Goal: Task Accomplishment & Management: Contribute content

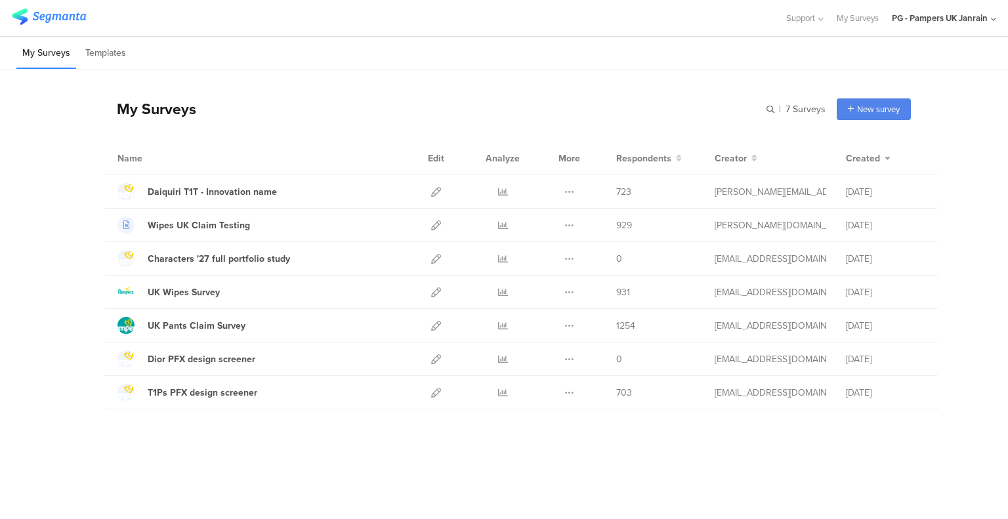
click at [575, 190] on div "Duplicate Export" at bounding box center [569, 191] width 28 height 33
click at [570, 188] on icon at bounding box center [569, 192] width 10 height 10
click at [506, 194] on icon at bounding box center [503, 192] width 10 height 10
click at [569, 188] on icon at bounding box center [569, 192] width 10 height 10
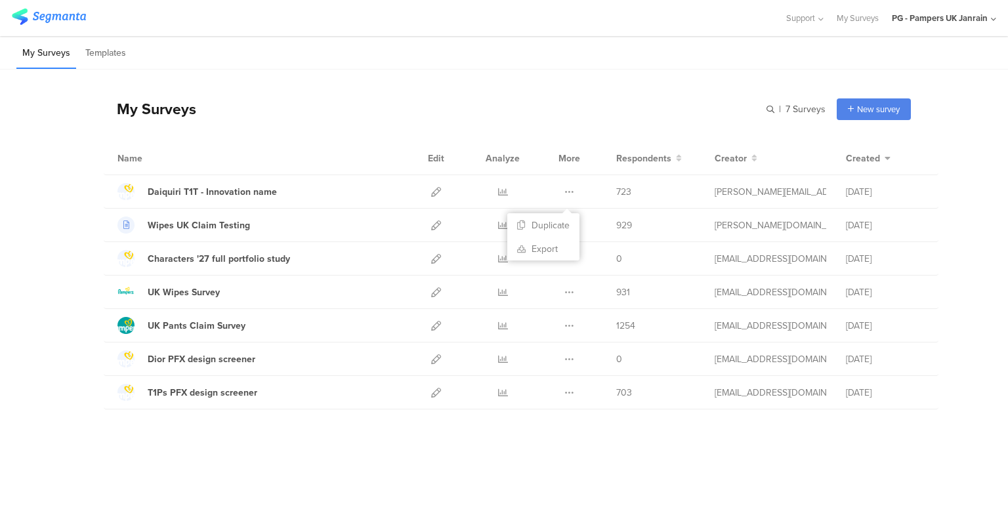
click at [554, 217] on button "Duplicate" at bounding box center [543, 225] width 72 height 24
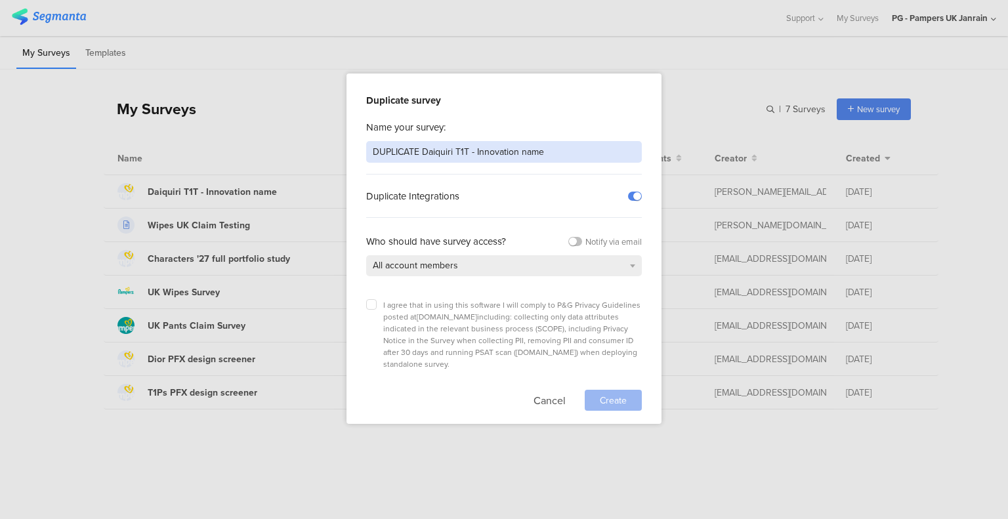
drag, startPoint x: 423, startPoint y: 152, endPoint x: 307, endPoint y: 140, distance: 116.0
click at [307, 140] on div "Duplicate survey Name your survey: DUPLICATE Daiquiri T1T - Innovation name Dup…" at bounding box center [504, 259] width 1008 height 519
click at [425, 152] on input "Daiquiri T1T - Innovation name" at bounding box center [504, 152] width 276 height 22
click at [525, 146] on input "Daiquiri T1T - NEW Innovation name" at bounding box center [504, 152] width 276 height 22
type input "Daiquiri T1T - NEW Innovation name 2"
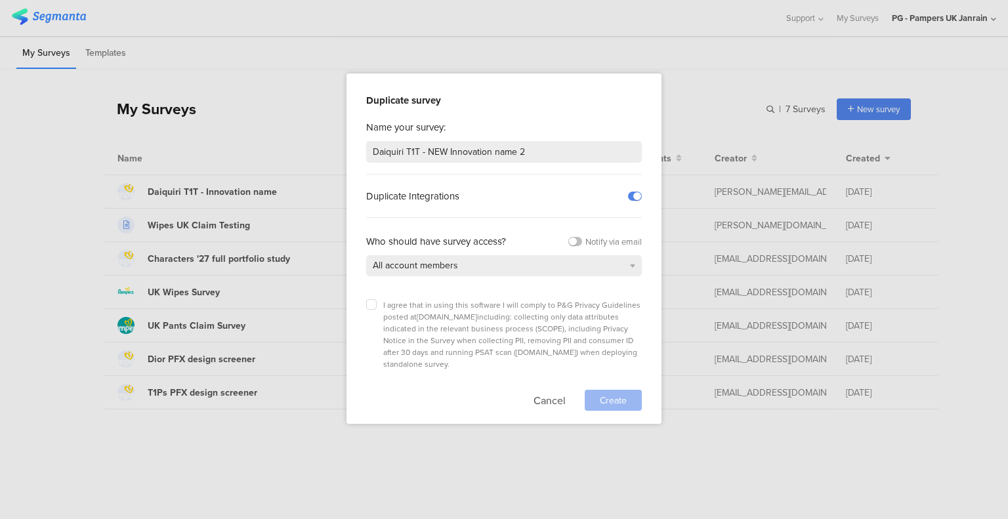
click at [614, 390] on div at bounding box center [613, 400] width 57 height 21
click at [385, 302] on span "I agree that in using this software I will comply to P&G Privacy Guidelines pos…" at bounding box center [511, 334] width 257 height 71
click at [370, 299] on label at bounding box center [371, 304] width 10 height 10
click at [0, 0] on input "checkbox" at bounding box center [0, 0] width 0 height 0
click at [631, 393] on div "Duplicate survey Name your survey: Daiquiri T1T - NEW Innovation name 2 Duplica…" at bounding box center [503, 248] width 315 height 350
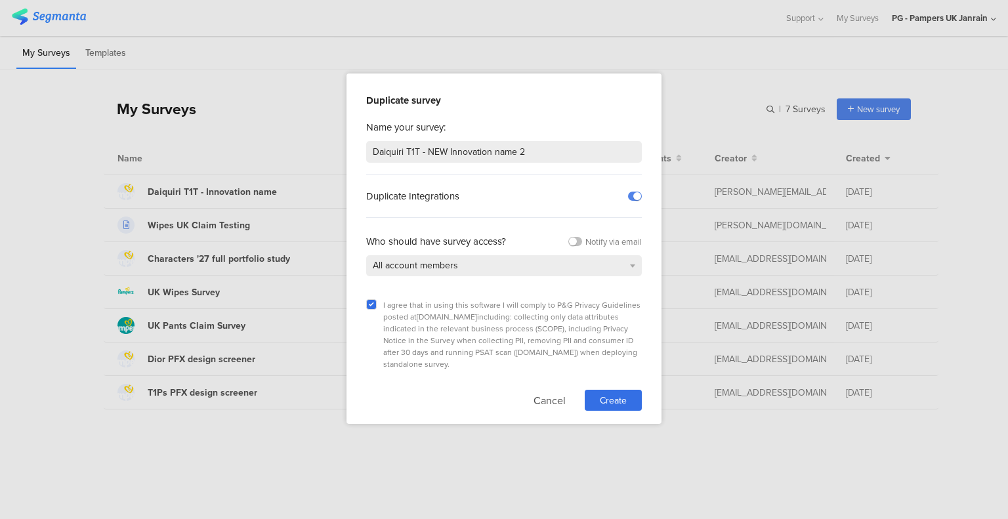
click at [621, 394] on span "Create" at bounding box center [613, 401] width 27 height 14
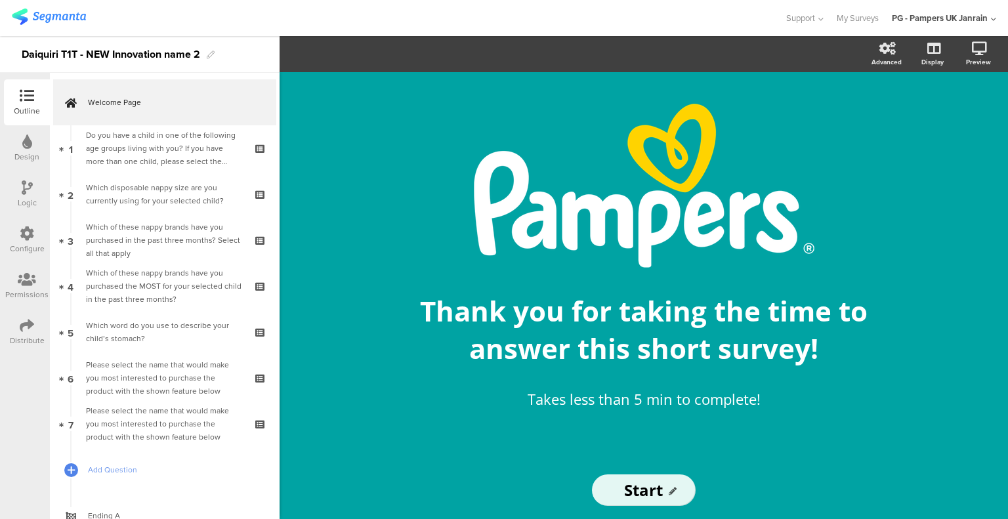
click at [135, 152] on div "Do you have a child in one of the following age groups living with you? If you …" at bounding box center [164, 148] width 157 height 39
click at [165, 192] on div "Which disposable nappy size are you currently using for your selected child?" at bounding box center [164, 194] width 157 height 26
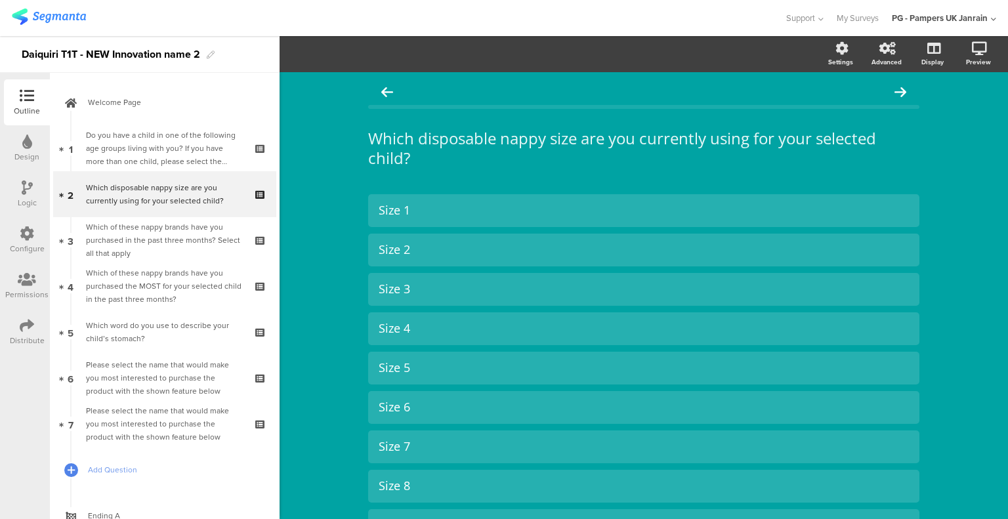
click at [157, 255] on div "Which of these nappy brands have you purchased in the past three months? Select…" at bounding box center [164, 239] width 157 height 39
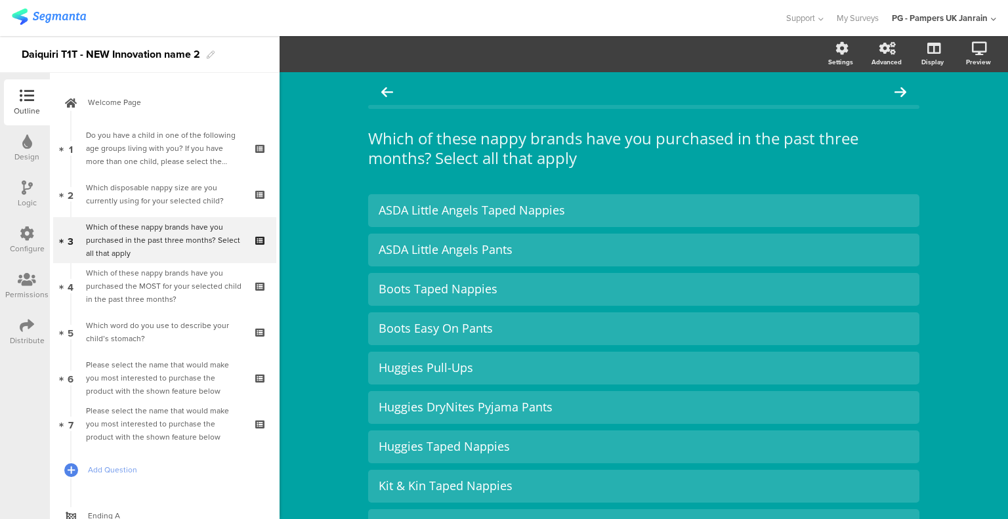
click at [165, 296] on div "Which of these nappy brands have you purchased the MOST for your selected child…" at bounding box center [164, 285] width 157 height 39
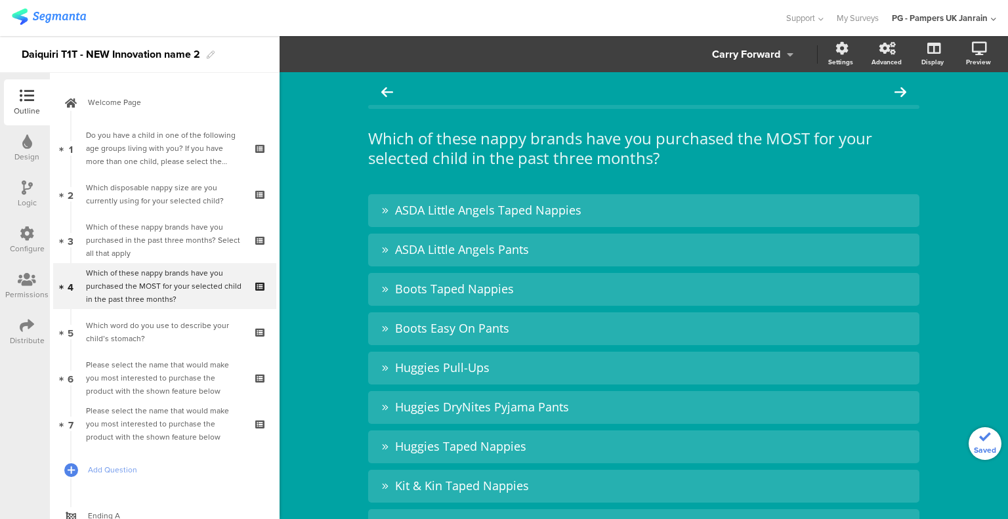
click at [194, 366] on div "Please select the name that would make you most interested to purchase the prod…" at bounding box center [164, 377] width 157 height 39
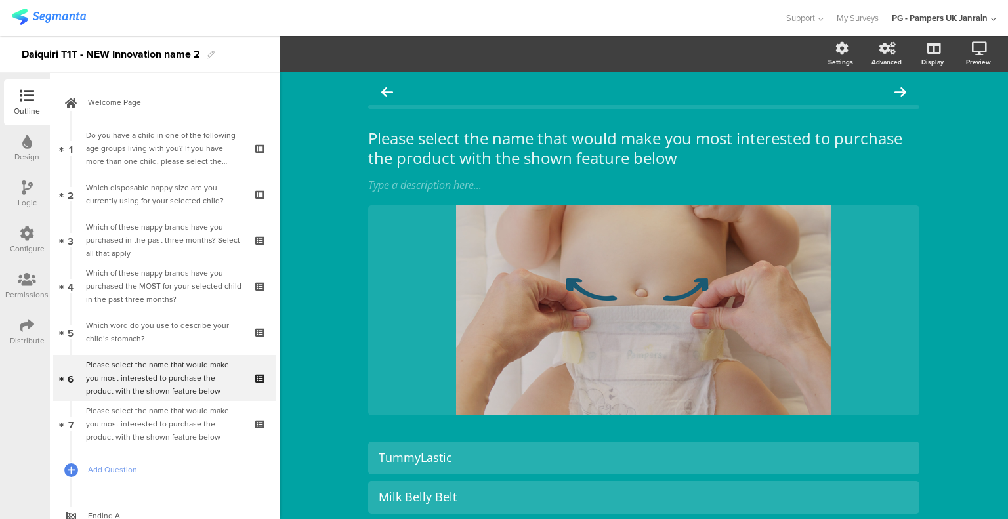
scroll to position [49, 0]
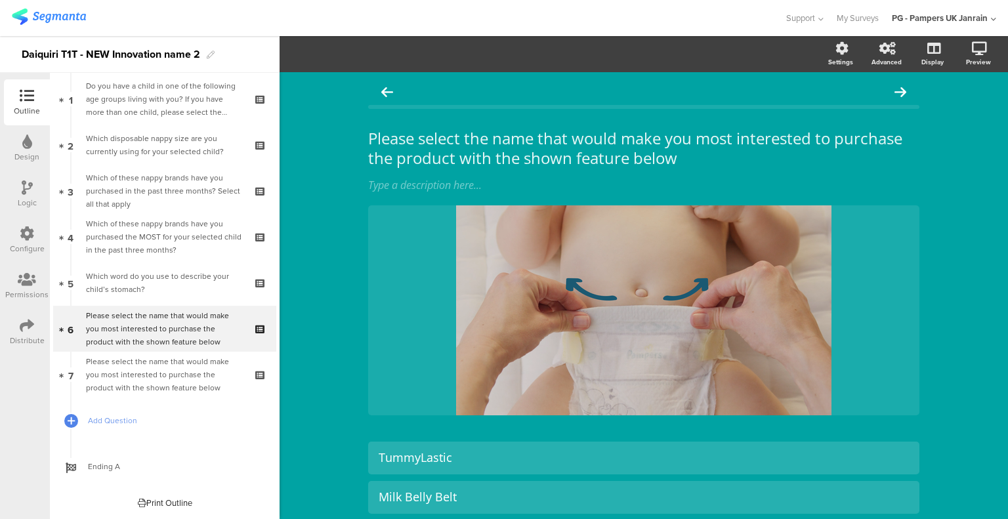
click at [190, 338] on div "Please select the name that would make you most interested to purchase the prod…" at bounding box center [164, 328] width 157 height 39
click at [180, 366] on div "Please select the name that would make you most interested to purchase the prod…" at bounding box center [164, 374] width 157 height 39
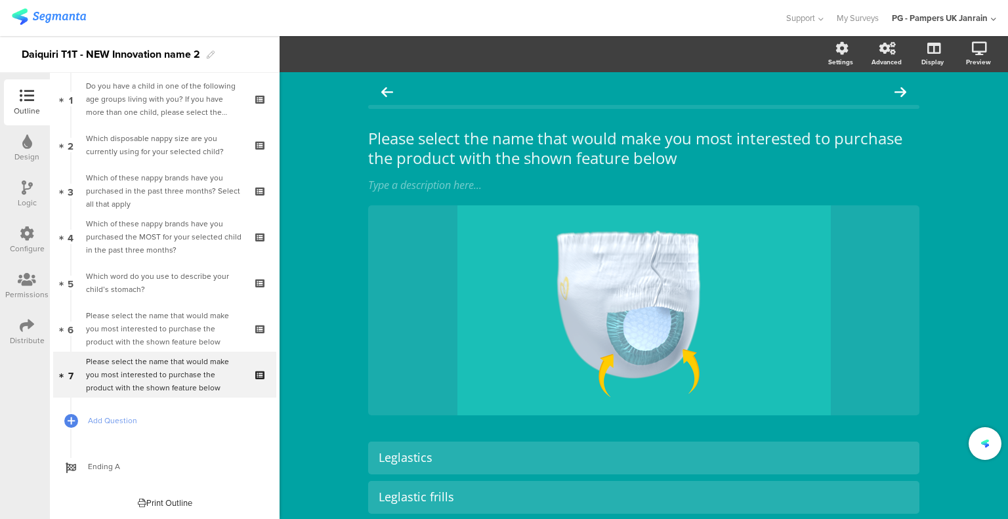
scroll to position [3, 0]
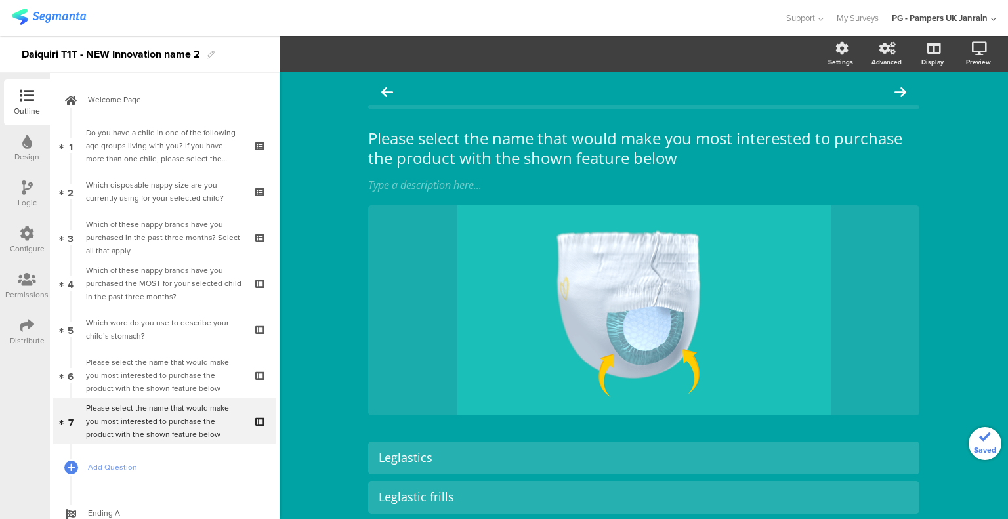
drag, startPoint x: 152, startPoint y: 251, endPoint x: 180, endPoint y: 285, distance: 44.3
click at [152, 251] on div "Which of these nappy brands have you purchased in the past three months? Select…" at bounding box center [164, 237] width 157 height 39
click at [180, 285] on div "Which of these nappy brands have you purchased the MOST for your selected child…" at bounding box center [164, 283] width 157 height 39
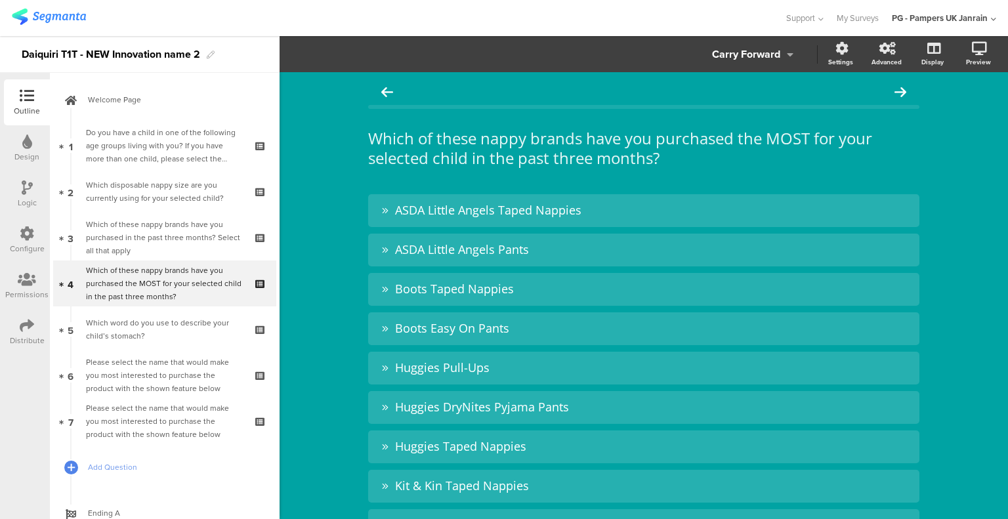
click at [185, 335] on div "Which word do you use to describe your child’s stomach?" at bounding box center [164, 329] width 157 height 26
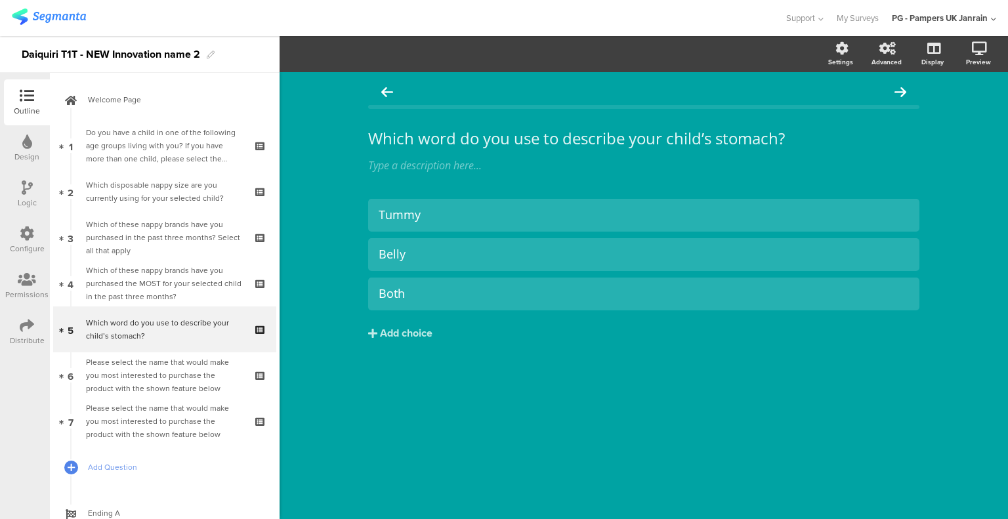
click at [176, 364] on div "Please select the name that would make you most interested to purchase the prod…" at bounding box center [164, 375] width 157 height 39
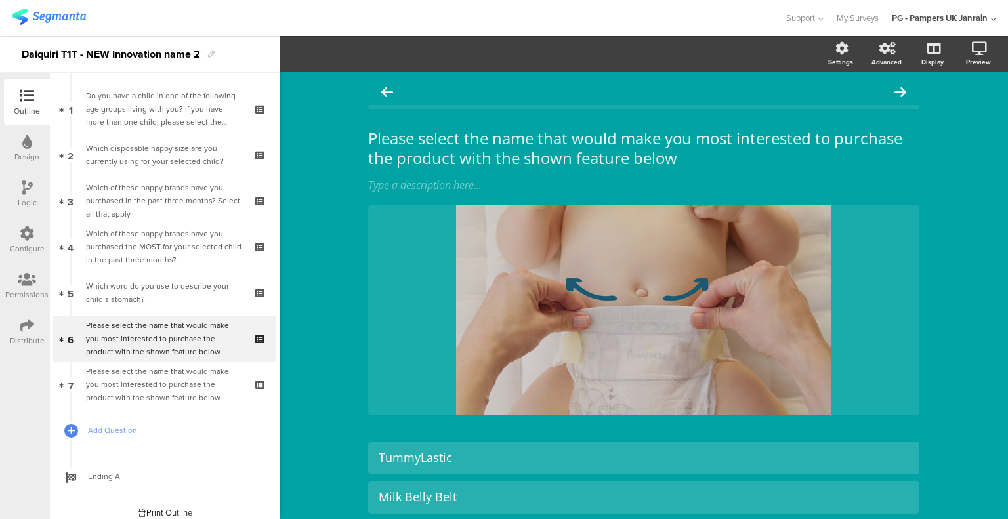
scroll to position [49, 0]
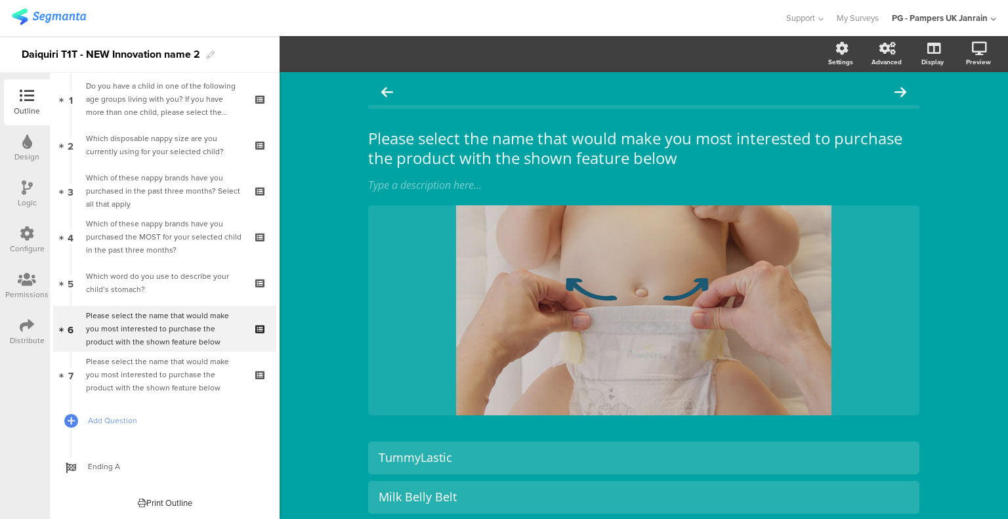
click at [113, 417] on span "Add Question" at bounding box center [172, 420] width 168 height 13
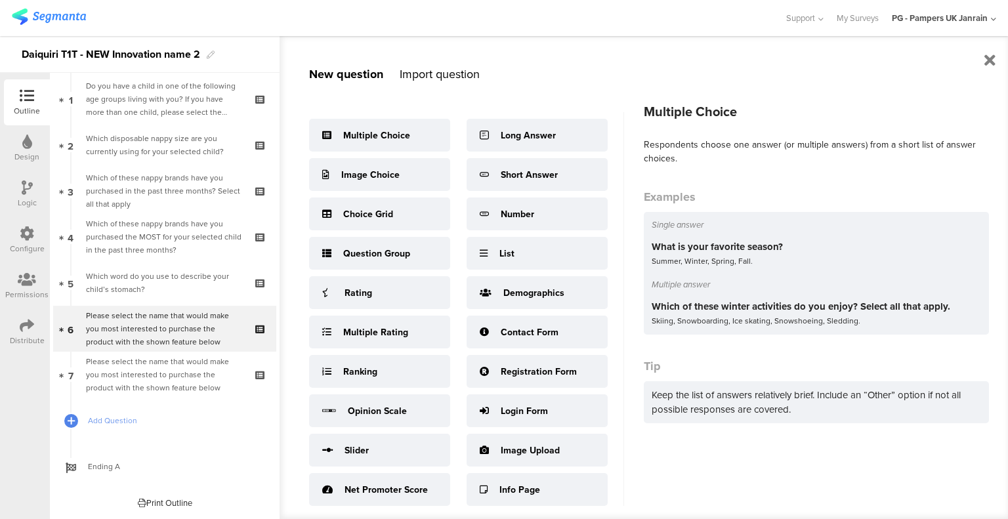
click at [384, 133] on div "Multiple Choice" at bounding box center [376, 136] width 67 height 14
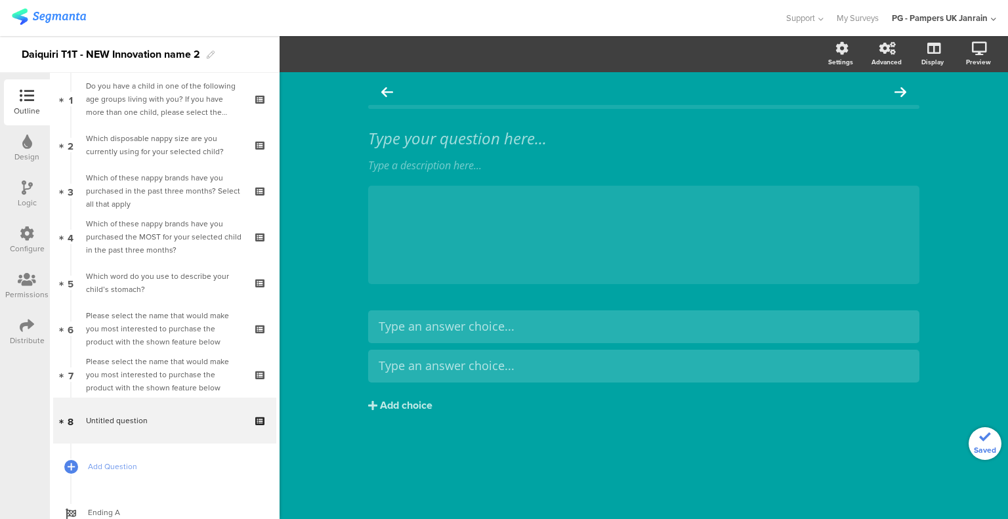
click at [161, 367] on div "Please select the name that would make you most interested to purchase the prod…" at bounding box center [164, 374] width 157 height 39
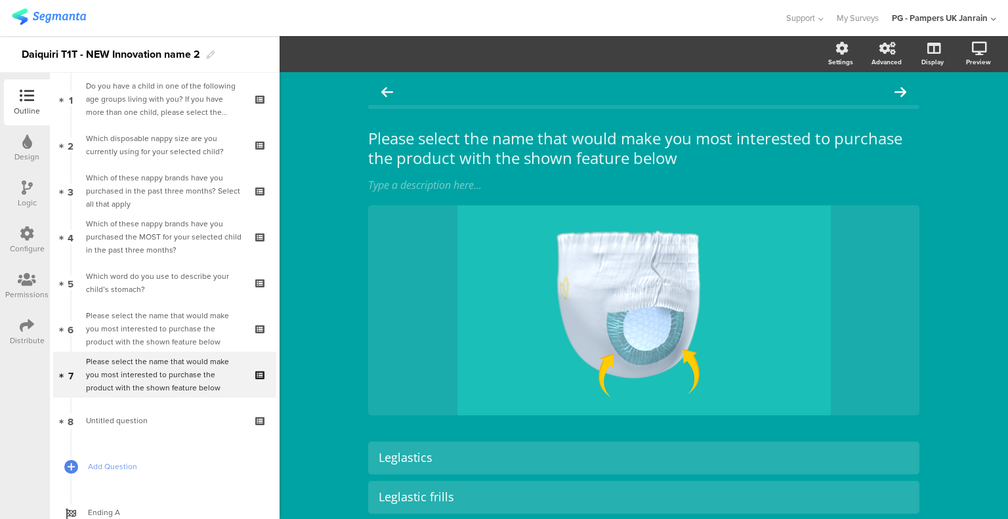
click at [159, 315] on div "Please select the name that would make you most interested to purchase the prod…" at bounding box center [164, 328] width 157 height 39
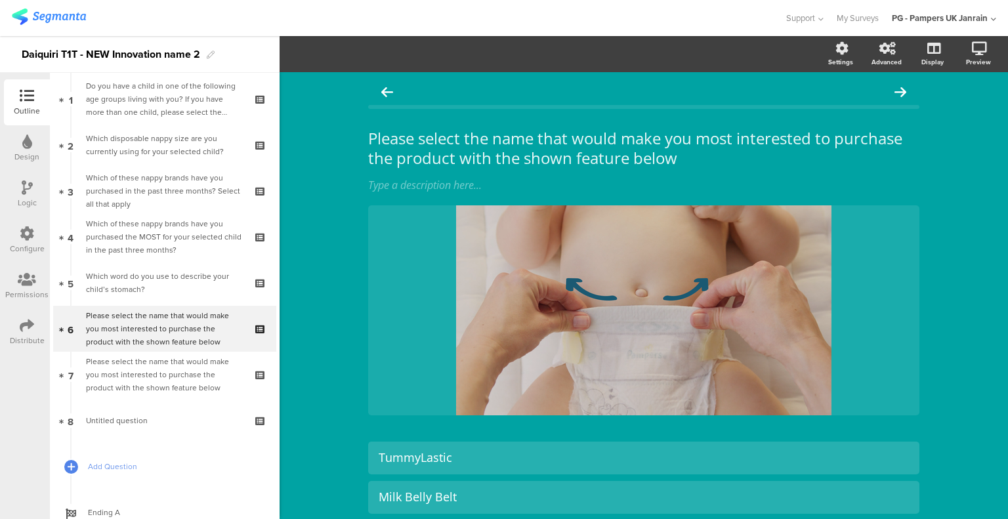
click at [175, 323] on div "Please select the name that would make you most interested to purchase the prod…" at bounding box center [164, 328] width 157 height 39
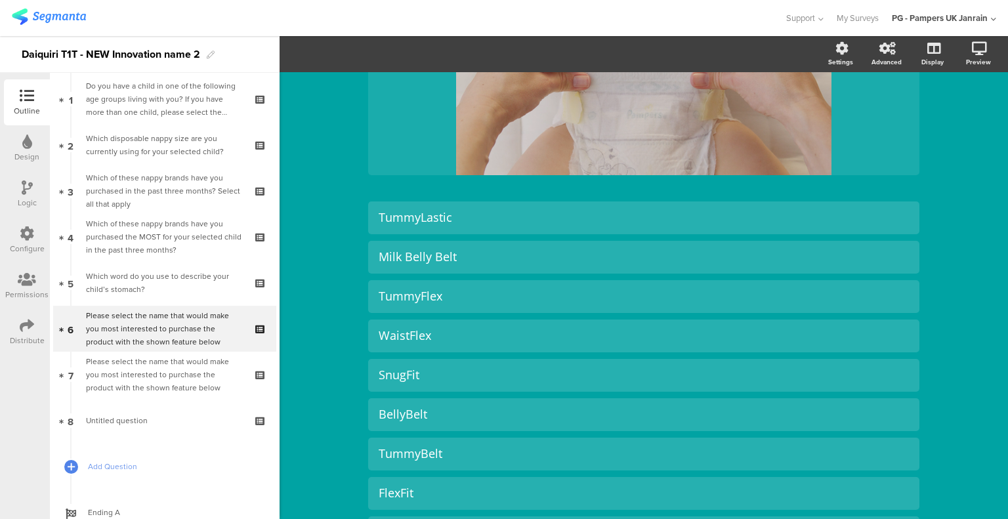
scroll to position [218, 0]
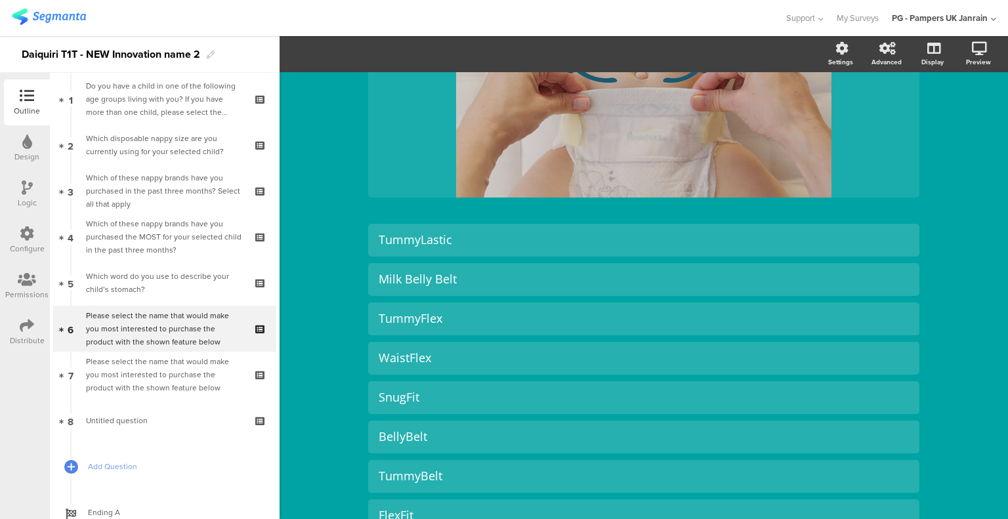
click at [0, 0] on div at bounding box center [0, 0] width 0 height 0
click at [894, 228] on div at bounding box center [899, 223] width 17 height 17
click at [0, 0] on icon at bounding box center [0, 0] width 0 height 0
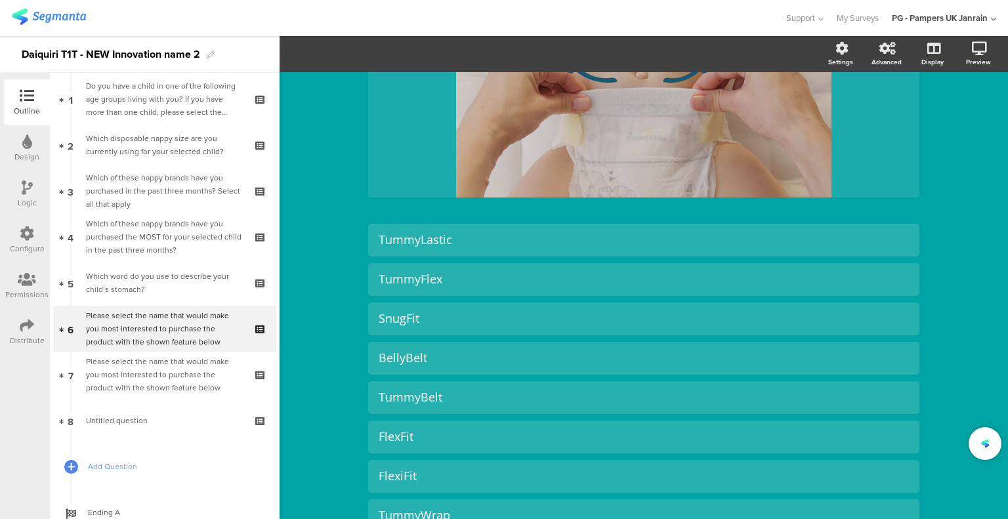
click at [0, 0] on icon at bounding box center [0, 0] width 0 height 0
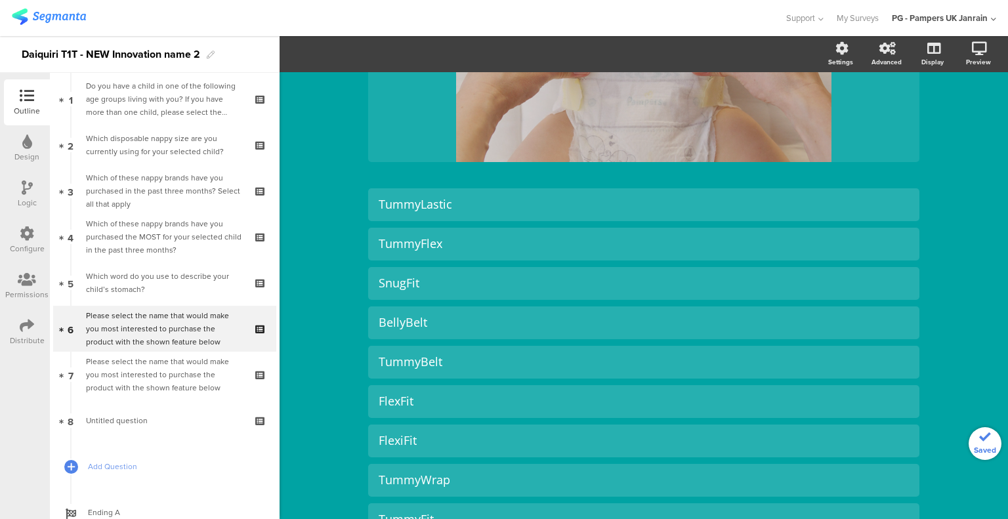
scroll to position [283, 0]
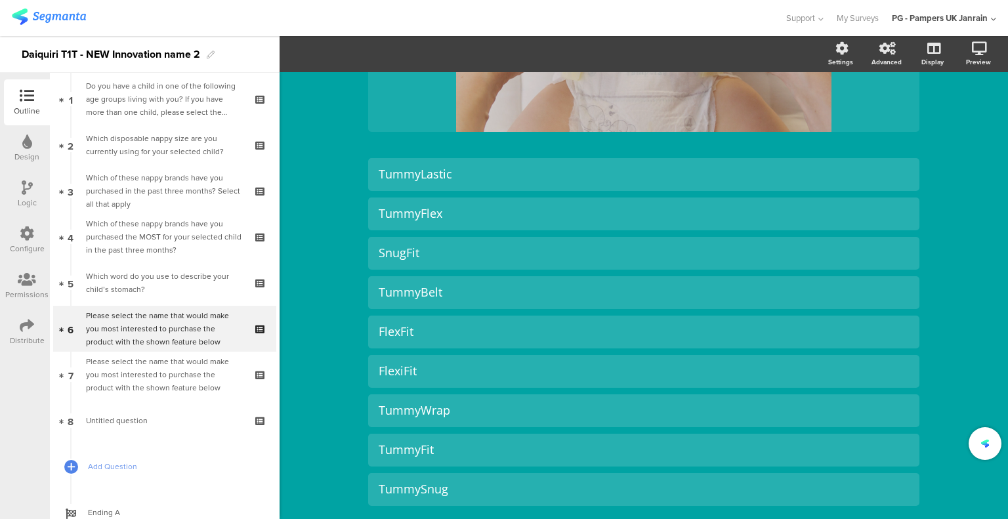
drag, startPoint x: 892, startPoint y: 320, endPoint x: 890, endPoint y: 374, distance: 54.5
click at [0, 0] on div at bounding box center [0, 0] width 0 height 0
click at [0, 0] on icon at bounding box center [0, 0] width 0 height 0
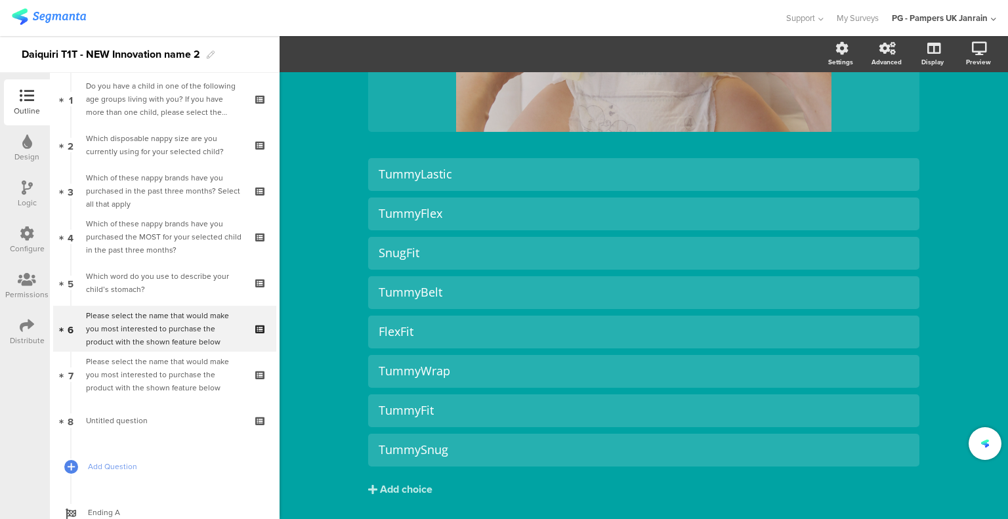
click at [0, 0] on icon at bounding box center [0, 0] width 0 height 0
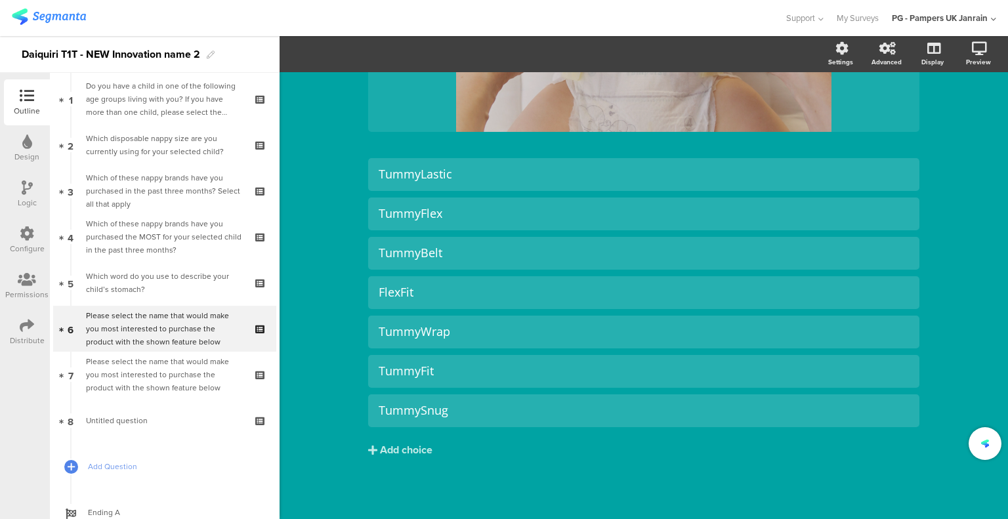
click at [0, 0] on div at bounding box center [0, 0] width 0 height 0
click at [0, 0] on icon at bounding box center [0, 0] width 0 height 0
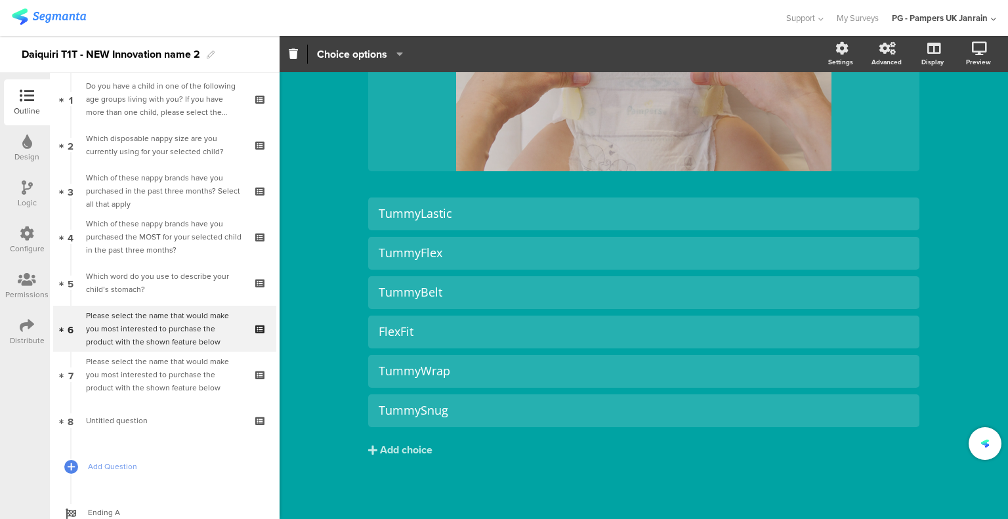
click at [0, 0] on icon at bounding box center [0, 0] width 0 height 0
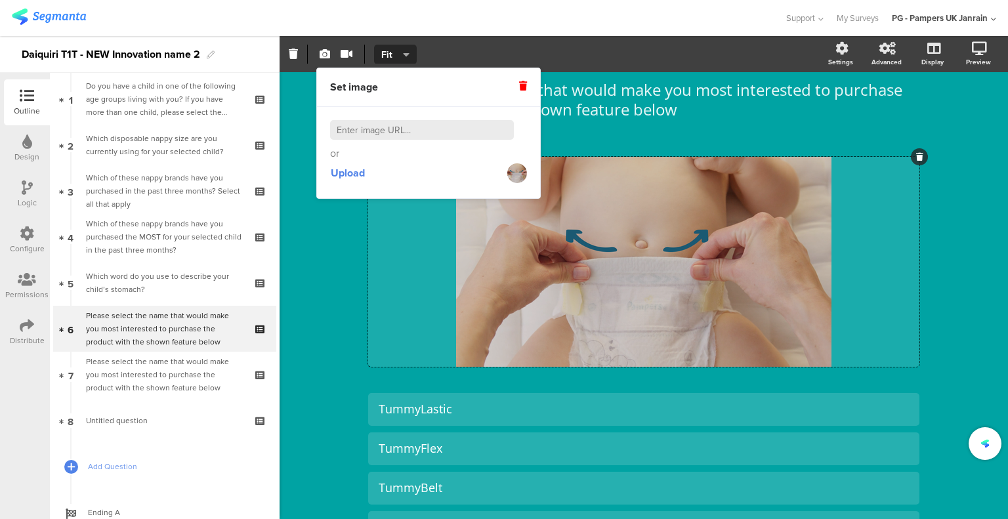
scroll to position [8, 0]
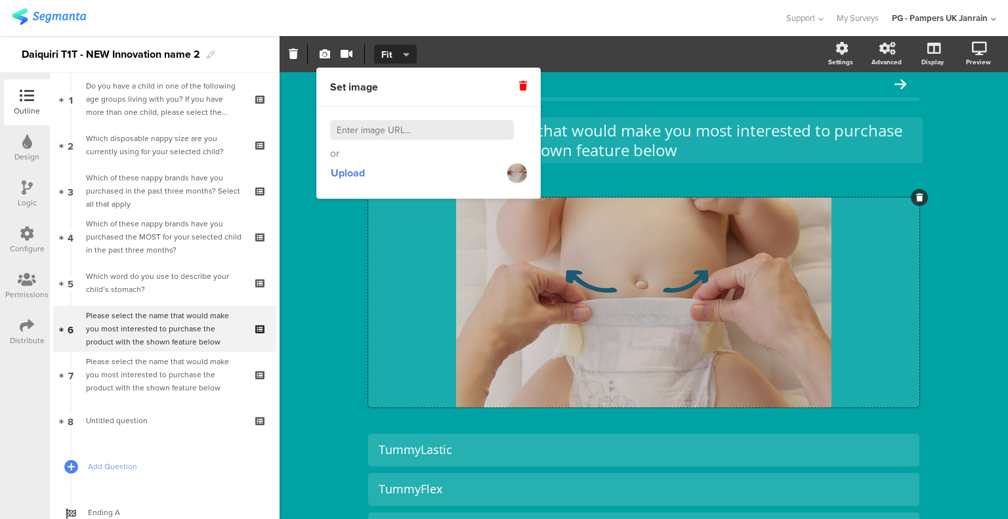
click at [635, 144] on p "Please select the name that would make you most interested to purchase the prod…" at bounding box center [643, 140] width 551 height 39
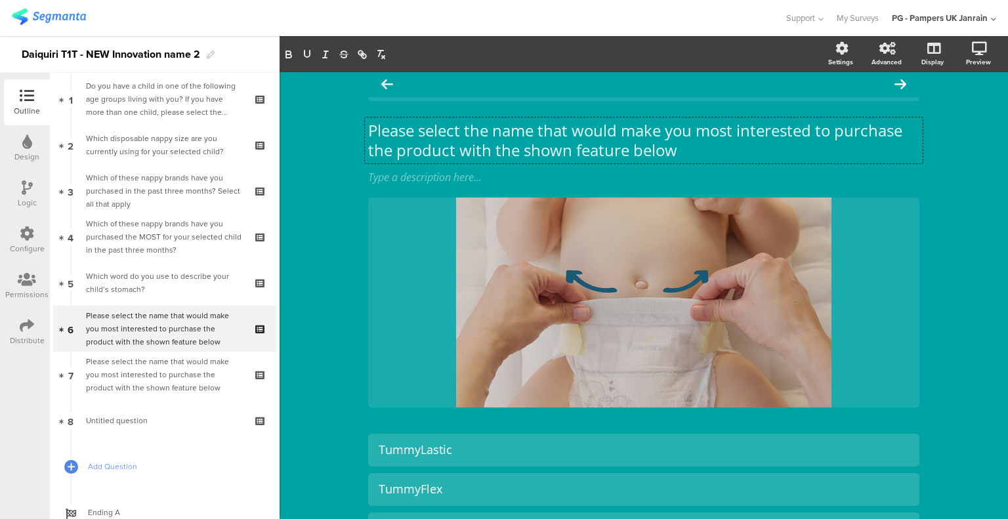
scroll to position [0, 0]
click at [690, 146] on p "Please select the name that would make you most interested to purchase the prod…" at bounding box center [643, 140] width 551 height 39
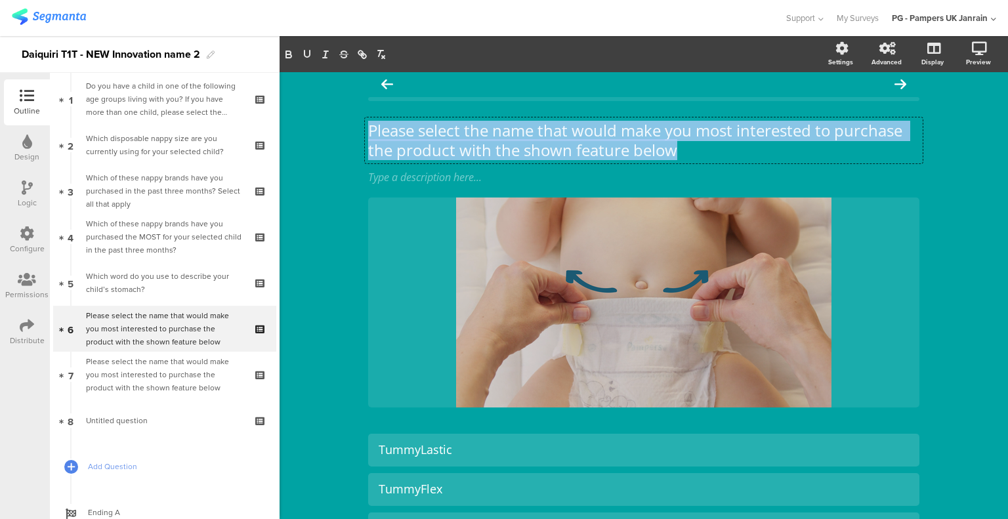
drag, startPoint x: 678, startPoint y: 144, endPoint x: 360, endPoint y: 111, distance: 319.9
click at [360, 111] on div "Please select the name that would make you most interested to purchase the prod…" at bounding box center [643, 390] width 577 height 652
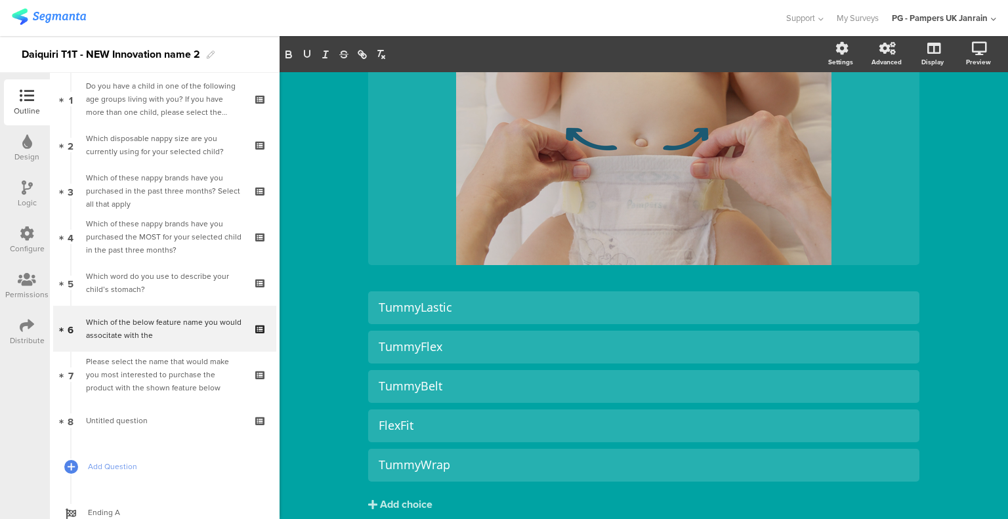
scroll to position [205, 0]
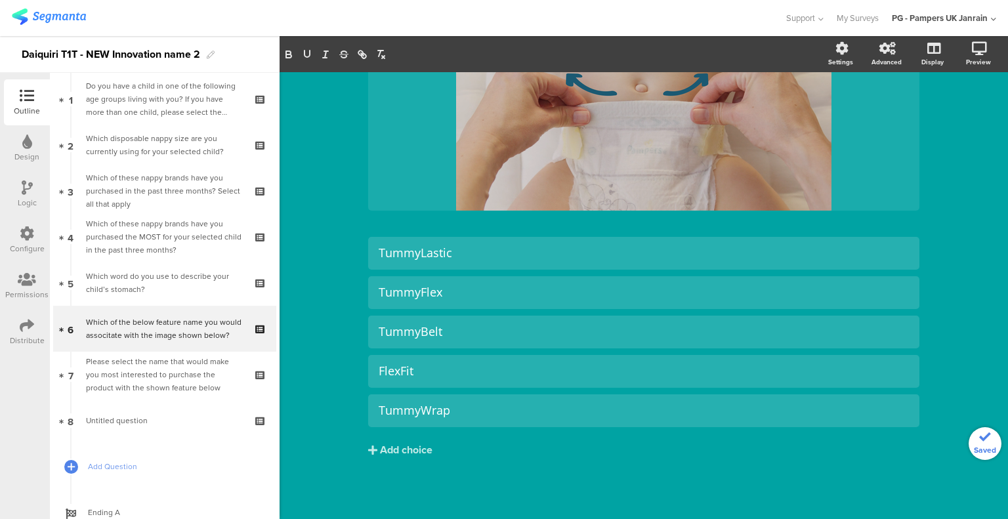
click at [0, 0] on icon at bounding box center [0, 0] width 0 height 0
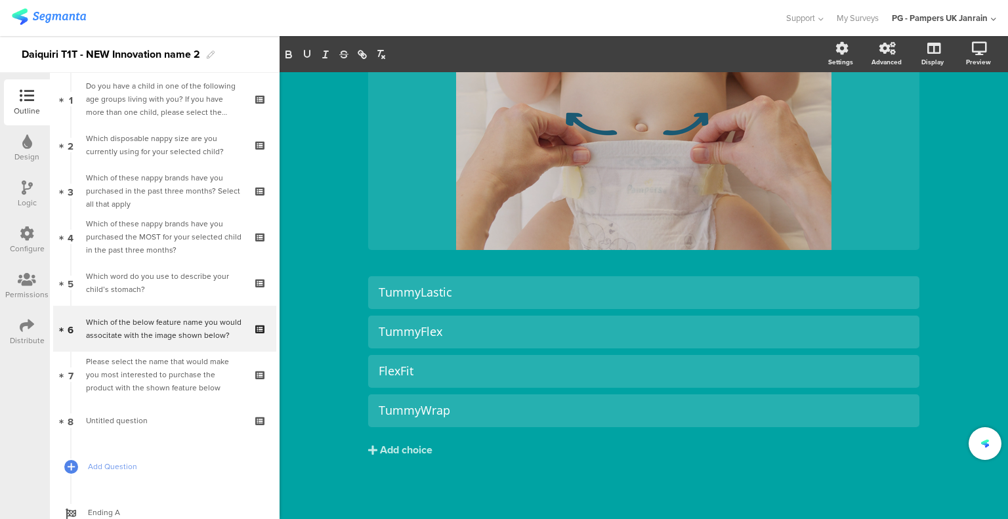
click at [0, 0] on icon at bounding box center [0, 0] width 0 height 0
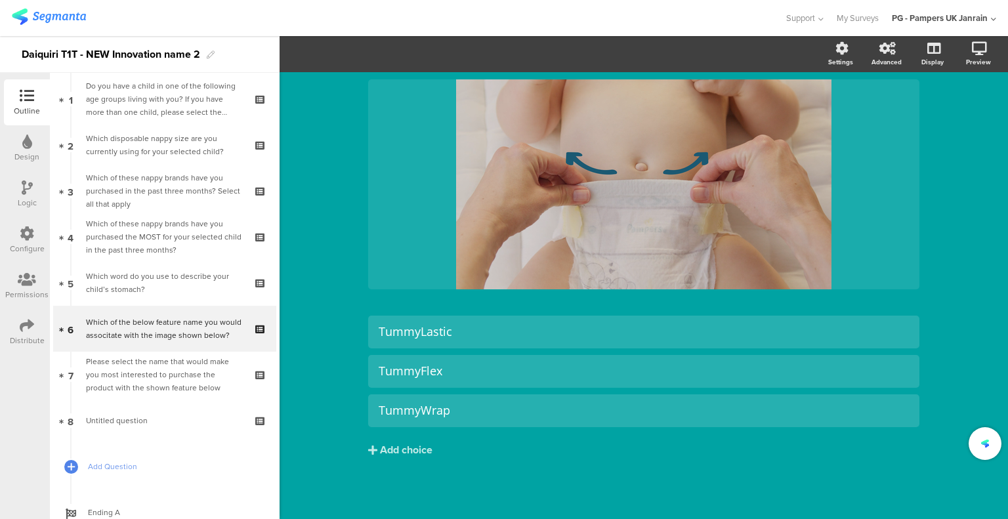
click at [0, 0] on icon at bounding box center [0, 0] width 0 height 0
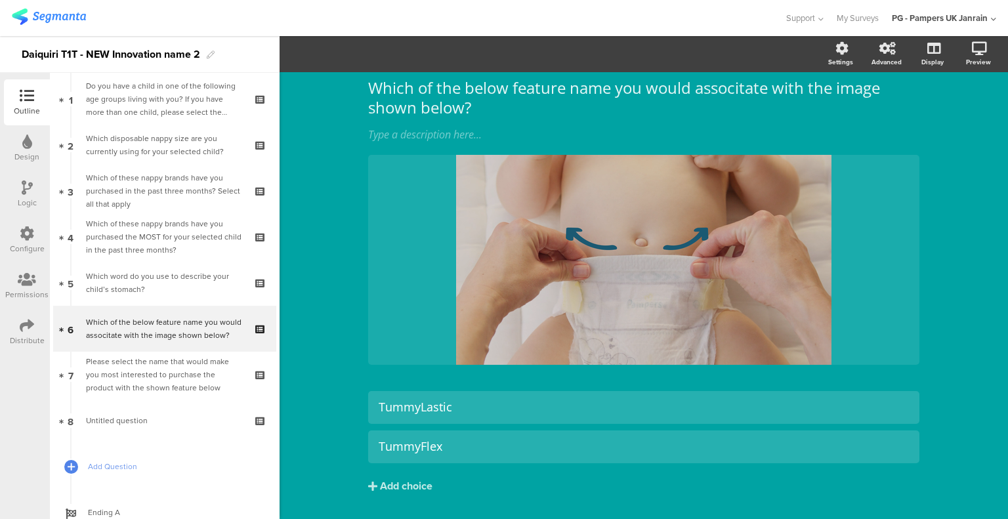
scroll to position [0, 0]
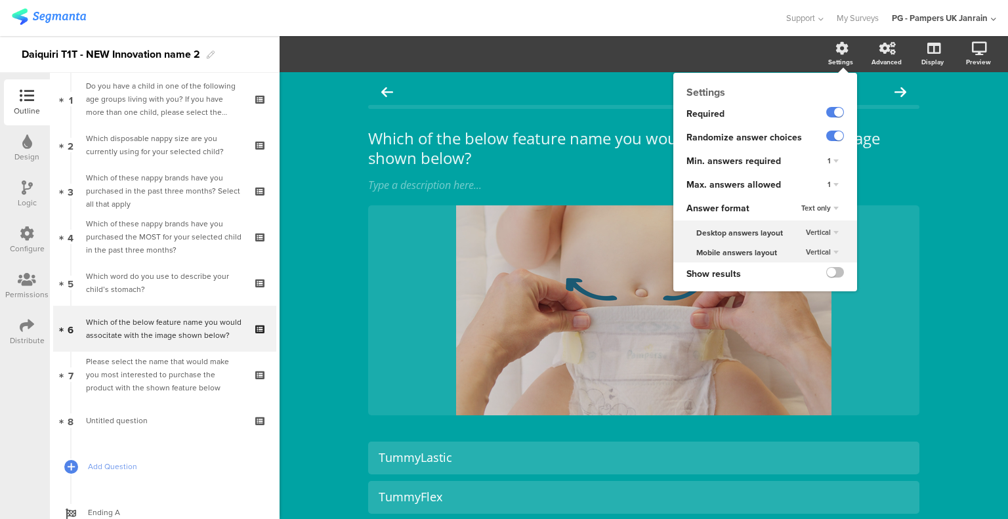
click at [824, 183] on div "1" at bounding box center [833, 185] width 22 height 16
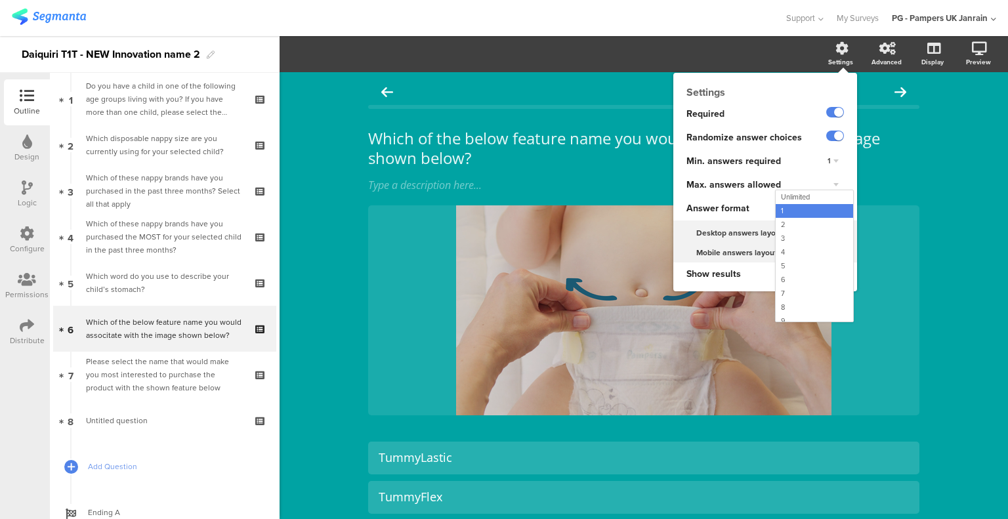
click at [795, 197] on span "Unlimited" at bounding box center [795, 197] width 29 height 10
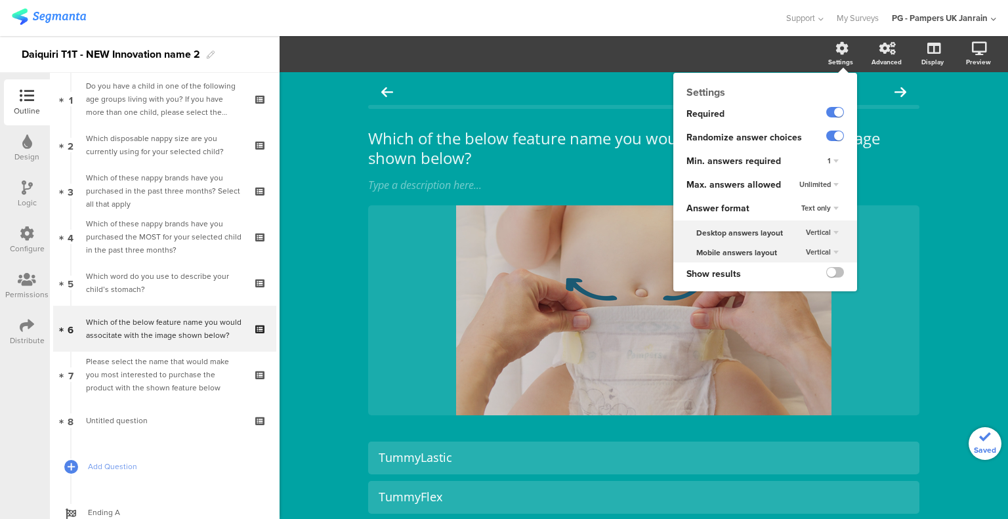
click at [981, 228] on div "Which of the below feature name you would associtate with the image shown below…" at bounding box center [644, 338] width 728 height 533
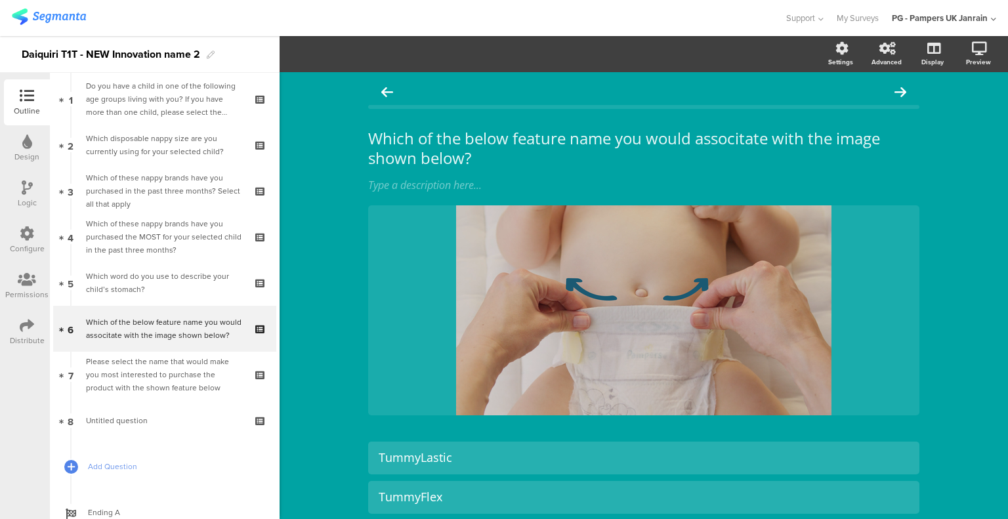
click at [606, 144] on p "Which of the below feature name you would associtate with the image shown below?" at bounding box center [643, 148] width 551 height 39
click at [488, 139] on p "Which of the below feature names you would associtate with the image shown belo…" at bounding box center [643, 148] width 551 height 39
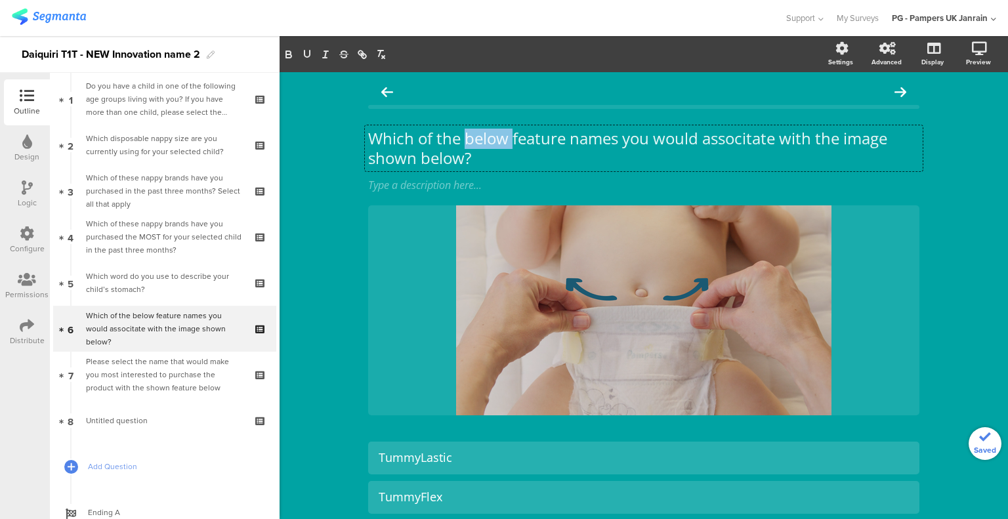
click at [488, 139] on p "Which of the below feature names you would associtate with the image shown belo…" at bounding box center [643, 148] width 551 height 39
click at [480, 133] on p "Which of the below feature names you would associtate with the image shown belo…" at bounding box center [643, 148] width 551 height 39
drag, startPoint x: 512, startPoint y: 138, endPoint x: 418, endPoint y: 138, distance: 93.8
click at [418, 138] on p "Which of the below feature names you would associtate with the image shown belo…" at bounding box center [643, 148] width 551 height 39
click at [499, 147] on p "Which of the below feature names you would associtate with the image shown belo…" at bounding box center [643, 148] width 551 height 39
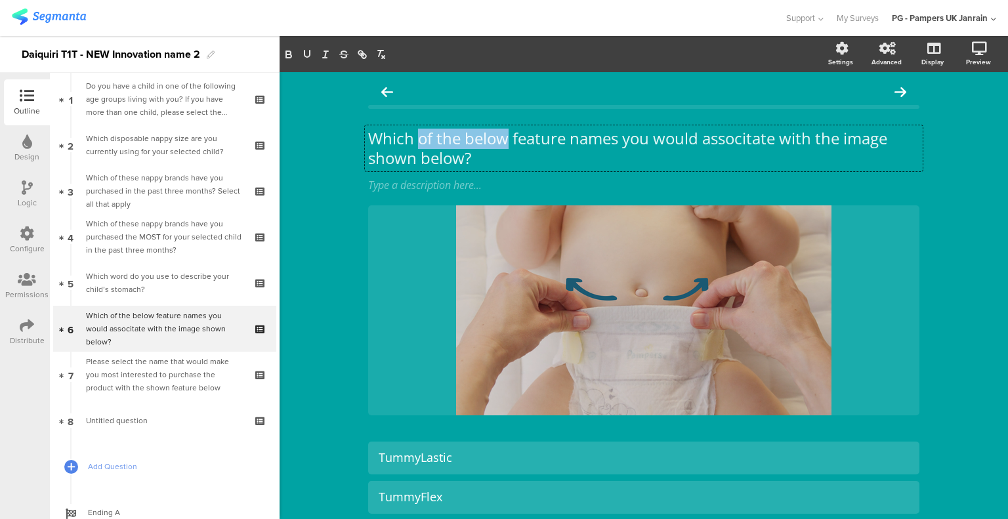
drag, startPoint x: 504, startPoint y: 138, endPoint x: 415, endPoint y: 140, distance: 88.6
click at [415, 140] on p "Which of the below feature names you would associtate with the image shown belo…" at bounding box center [643, 148] width 551 height 39
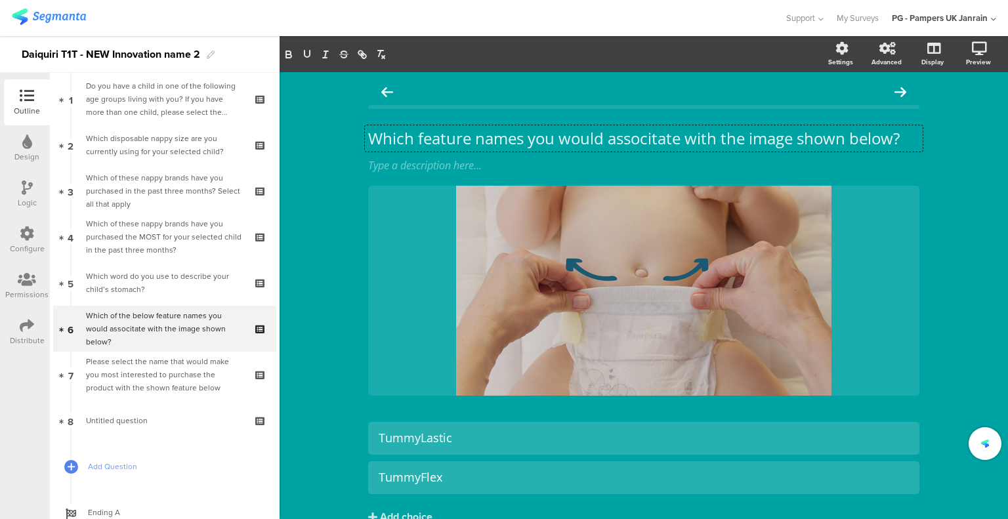
click at [517, 140] on p "Which feature names you would associtate with the image shown below?" at bounding box center [643, 139] width 551 height 20
click at [970, 190] on div "Which feature name you would associtate with the image shown below? Which featu…" at bounding box center [644, 329] width 728 height 514
click at [530, 138] on p "Which feature name you would associtate with the image shown below?" at bounding box center [643, 139] width 551 height 20
click at [566, 138] on p "Which feature name would associtate with the image shown below?" at bounding box center [643, 139] width 551 height 20
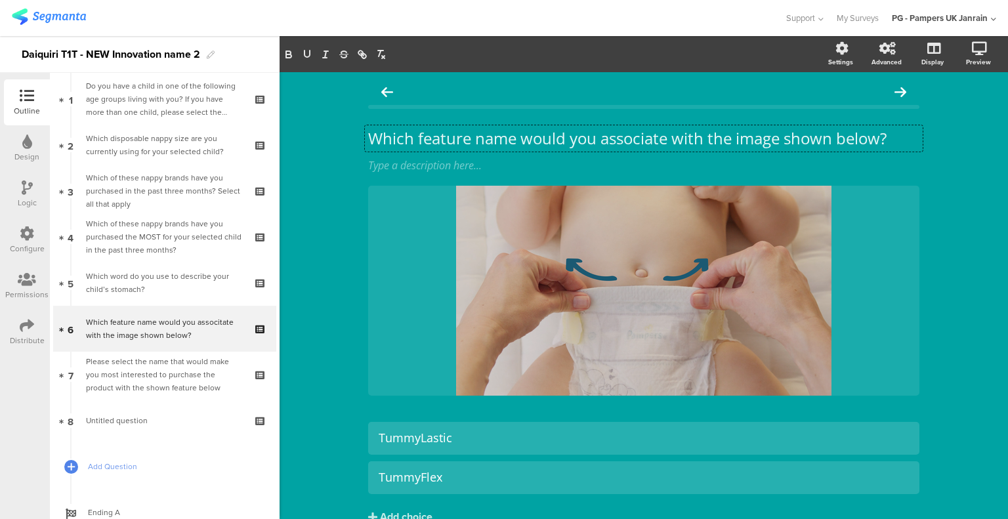
click at [937, 188] on div "Which feature name would you associtate with the image shown below? Which featu…" at bounding box center [644, 329] width 728 height 514
click at [134, 276] on div "Which word do you use to describe your child’s stomach?" at bounding box center [164, 283] width 157 height 26
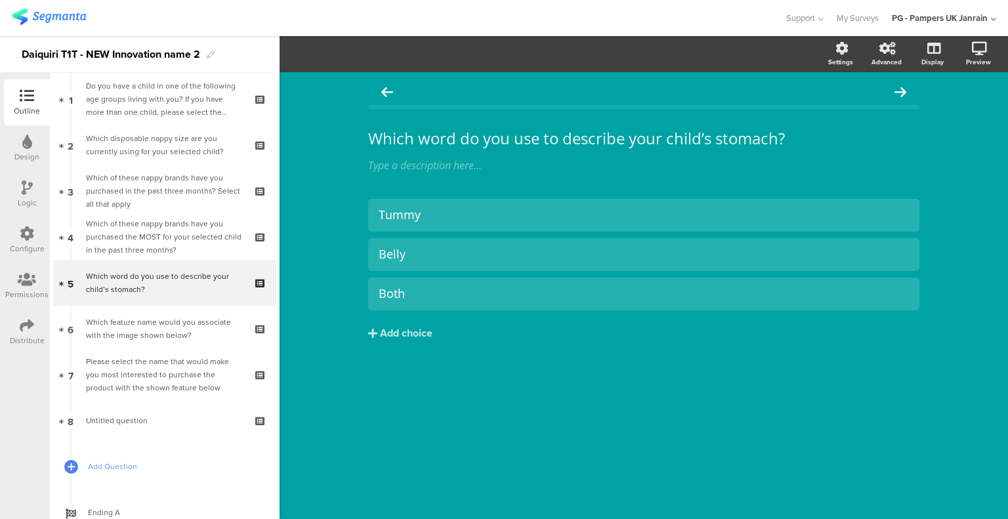
click at [256, 293] on icon at bounding box center [261, 291] width 11 height 12
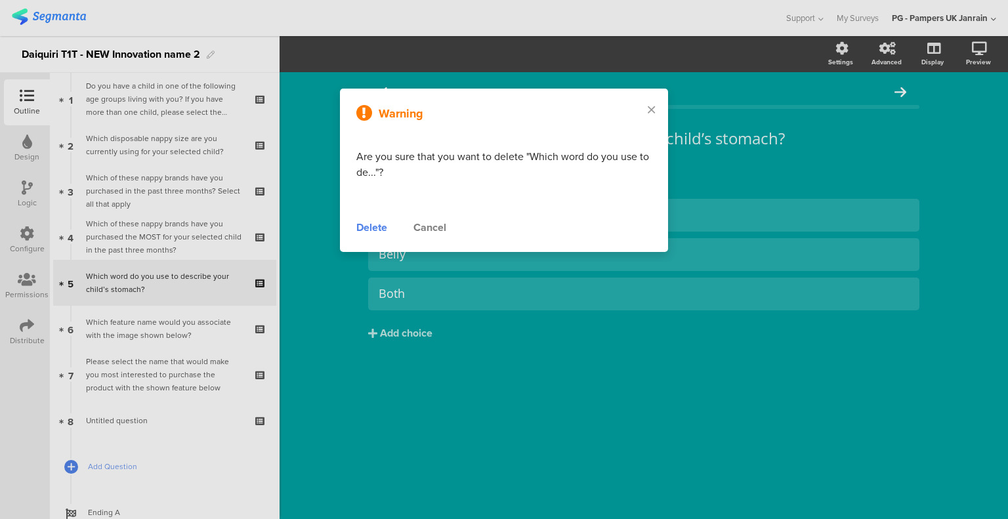
click at [381, 224] on div "Delete" at bounding box center [371, 228] width 31 height 16
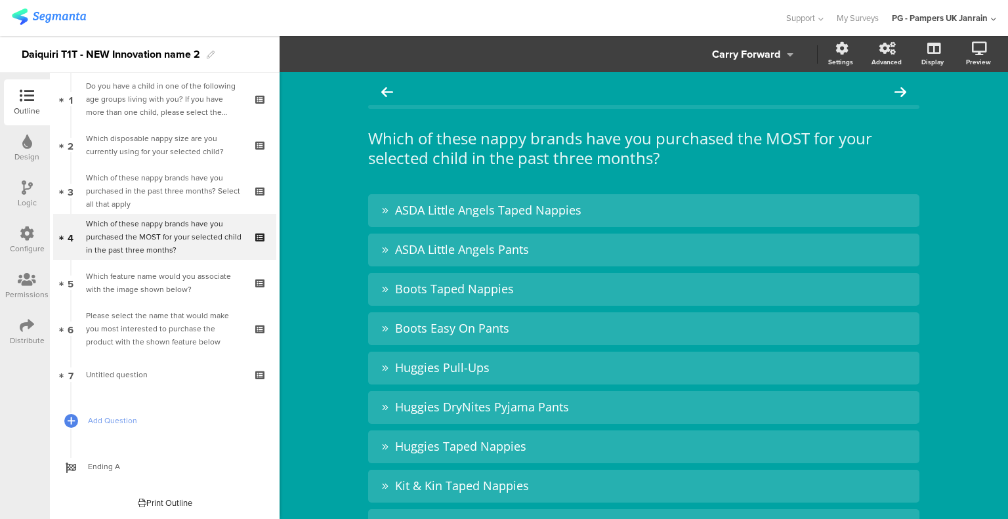
click at [94, 237] on div "Which of these nappy brands have you purchased the MOST for your selected child…" at bounding box center [164, 236] width 157 height 39
click at [76, 259] on div at bounding box center [70, 261] width 16 height 16
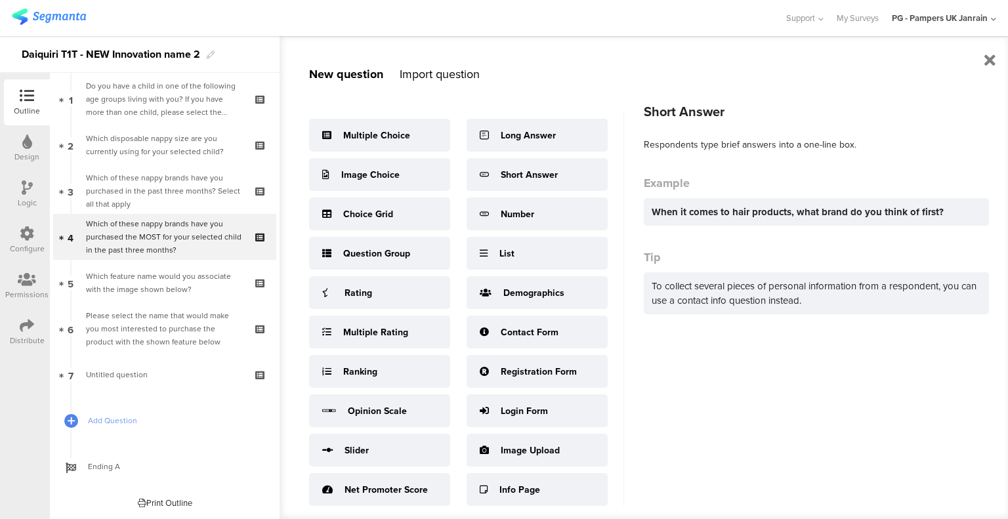
click at [558, 173] on div "Short Answer" at bounding box center [537, 174] width 141 height 33
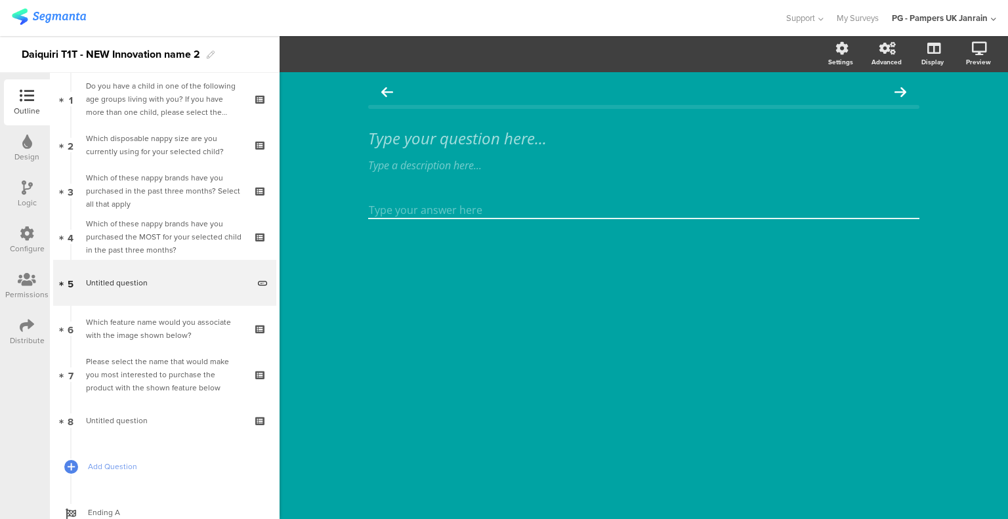
click at [421, 135] on div "Type your question here..." at bounding box center [644, 138] width 558 height 26
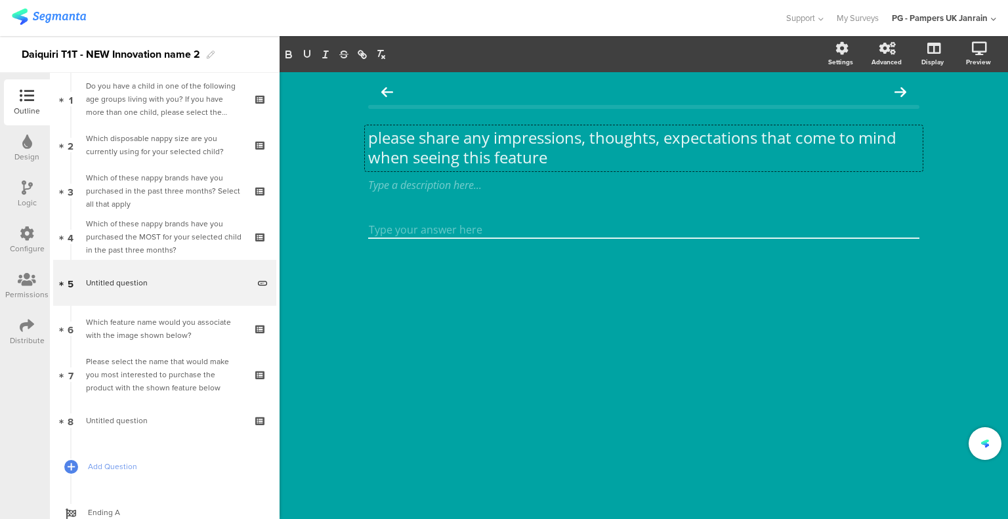
click at [375, 141] on p "please share any impressions, thoughts, expectations that come to mind when see…" at bounding box center [643, 147] width 551 height 39
click at [133, 277] on div "Please share any impressions, thoughts, expectations that come to mind when see…" at bounding box center [167, 282] width 162 height 39
click at [256, 272] on icon at bounding box center [261, 272] width 11 height 9
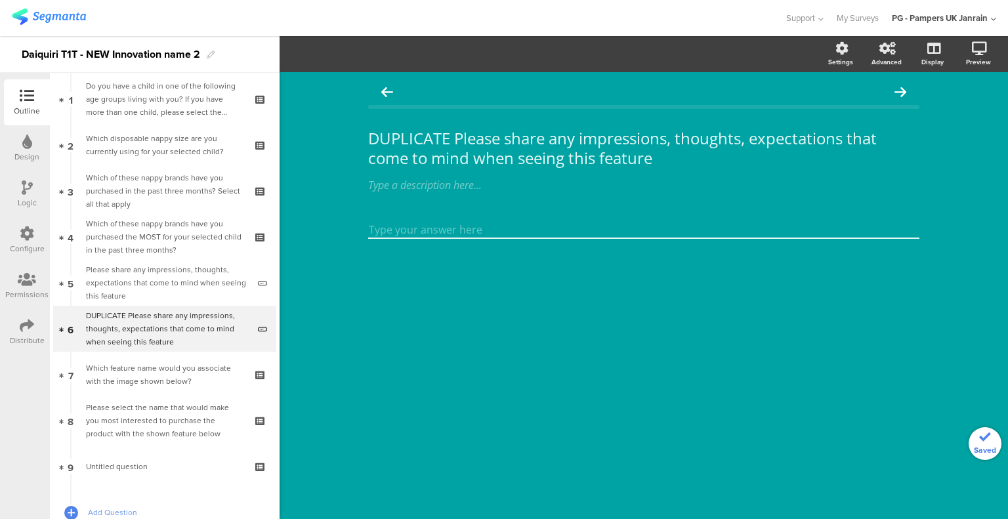
click at [147, 327] on div "DUPLICATE Please share any impressions, thoughts, expectations that come to min…" at bounding box center [167, 328] width 162 height 39
click at [438, 143] on p "DUPLICATE Please share any impressions, thoughts, expectations that come to min…" at bounding box center [643, 148] width 551 height 39
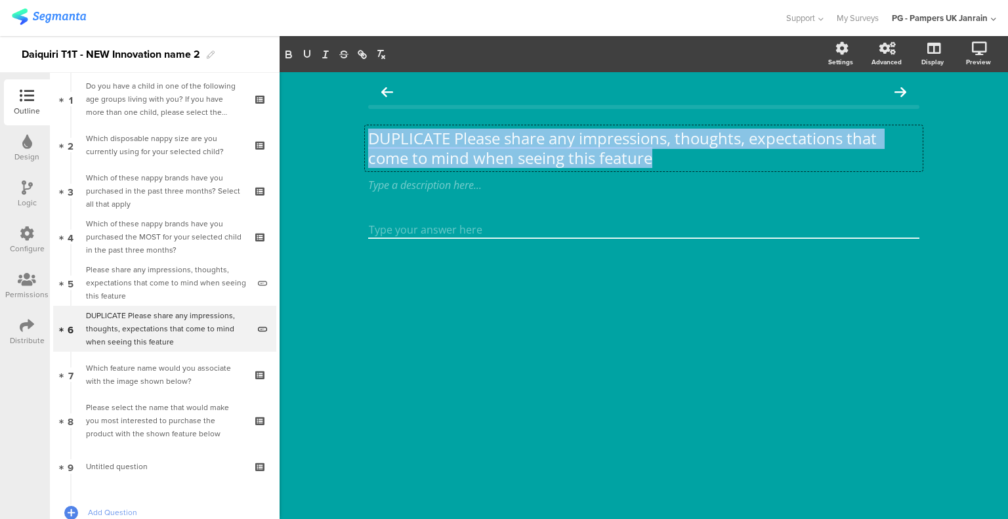
click at [438, 143] on p "DUPLICATE Please share any impressions, thoughts, expectations that come to min…" at bounding box center [643, 148] width 551 height 39
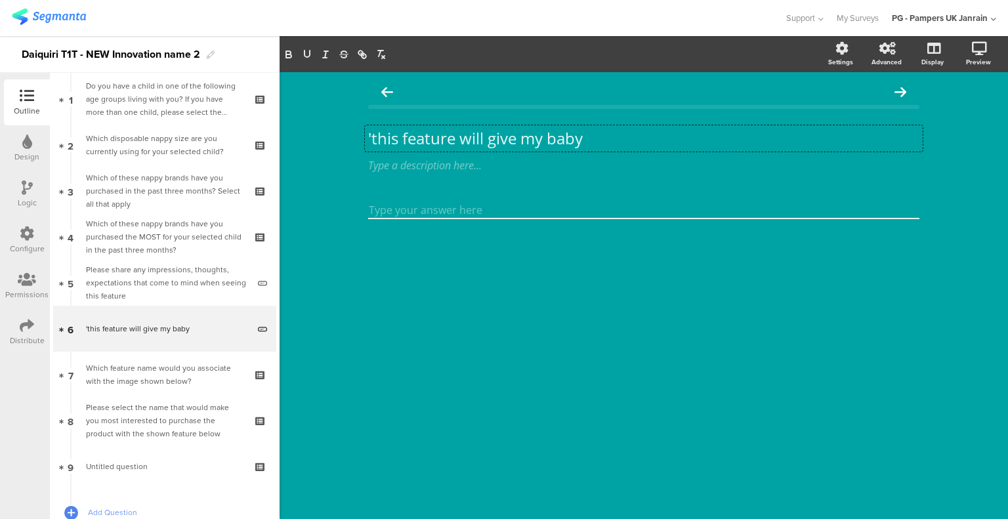
click at [122, 291] on div "Please share any impressions, thoughts, expectations that come to mind when see…" at bounding box center [167, 282] width 162 height 39
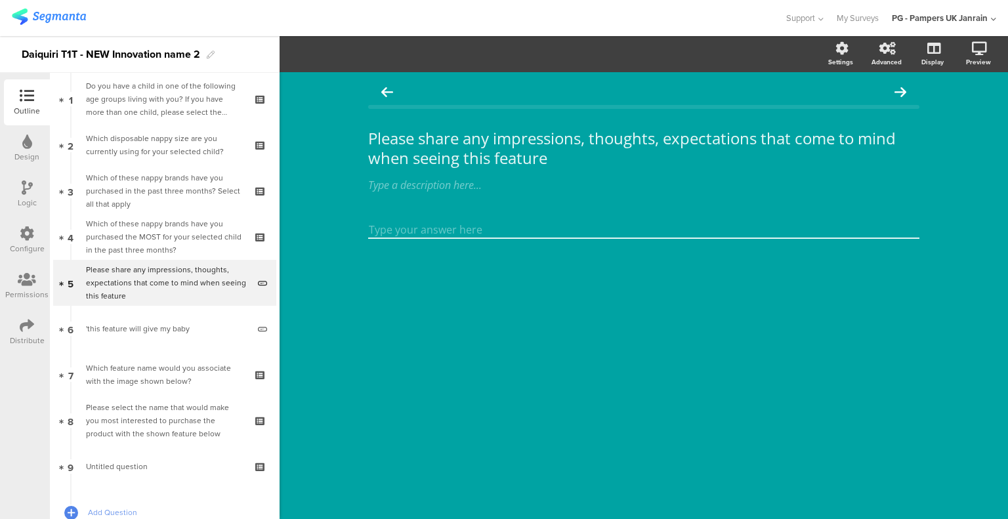
click at [369, 133] on div "Please share any impressions, thoughts, expectations that come to mind when see…" at bounding box center [644, 148] width 558 height 46
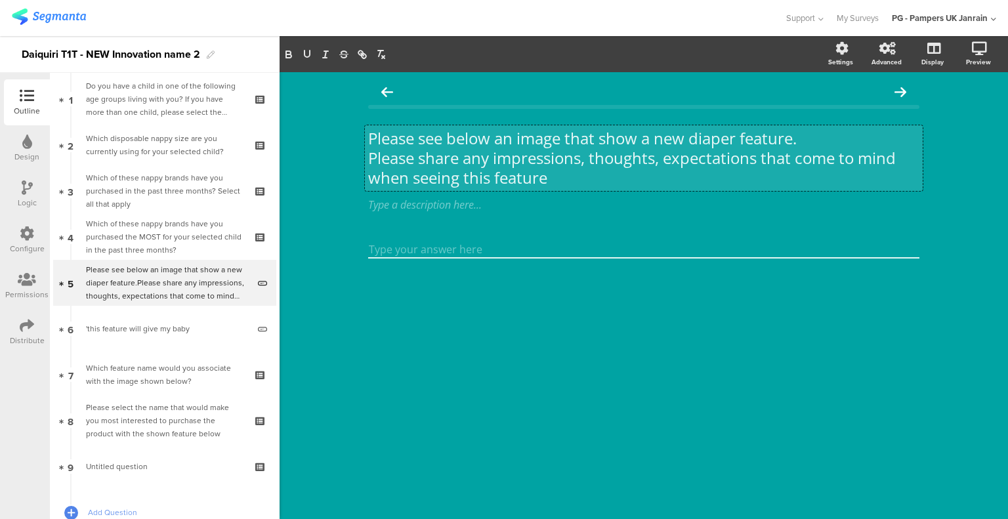
click at [643, 136] on p "Please see below an image that show a new diaper feature." at bounding box center [643, 139] width 551 height 20
click at [564, 180] on p "Please share any impressions, thoughts, expectations that come to mind when see…" at bounding box center [643, 167] width 551 height 39
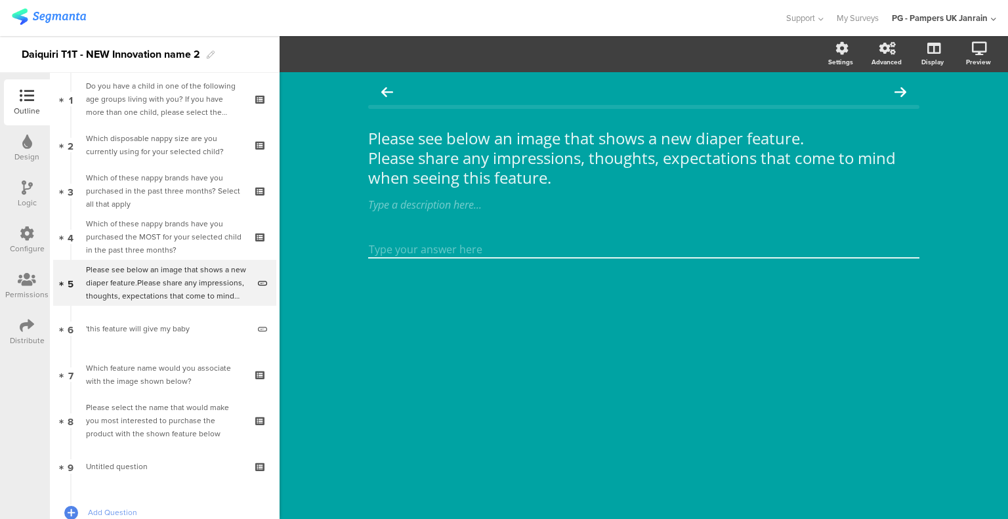
click at [168, 316] on link "6 'this feature will give my baby" at bounding box center [164, 329] width 223 height 46
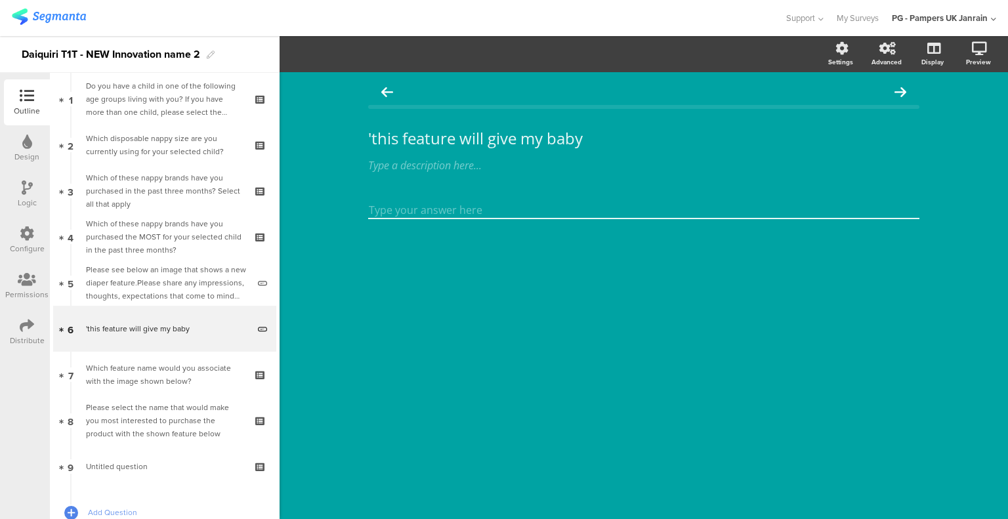
click at [374, 133] on div "'this feature will give my baby 'this feature will give my baby" at bounding box center [644, 138] width 558 height 26
click at [403, 135] on p "This feature will give my baby" at bounding box center [643, 139] width 551 height 20
click at [709, 148] on p "This product feature will give my baby" at bounding box center [643, 139] width 551 height 20
click at [375, 144] on p "This product feature will give my baby..." at bounding box center [643, 139] width 551 height 20
click at [370, 138] on p "This product feature will give my baby..." at bounding box center [643, 139] width 551 height 20
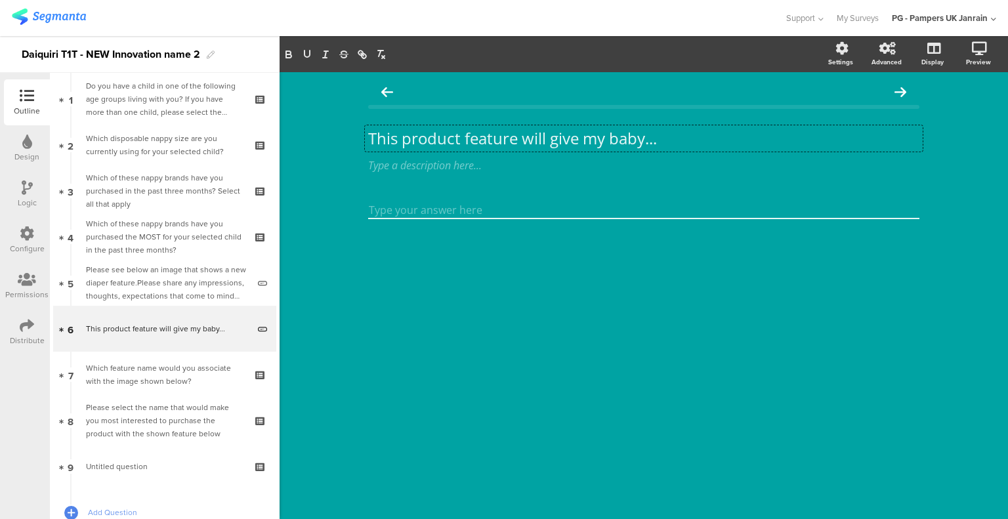
scroll to position [1, 0]
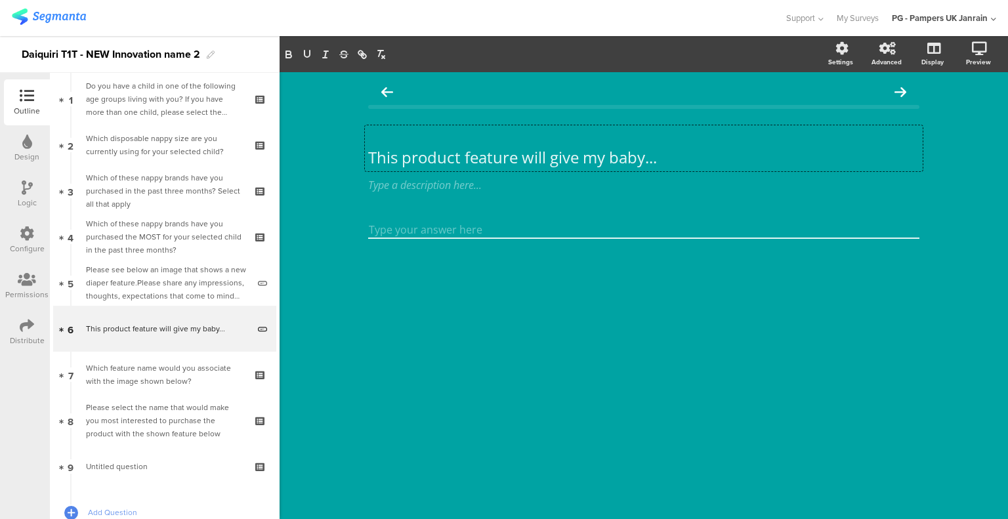
drag, startPoint x: 380, startPoint y: 133, endPoint x: 391, endPoint y: 136, distance: 11.5
click at [384, 133] on p at bounding box center [643, 138] width 551 height 20
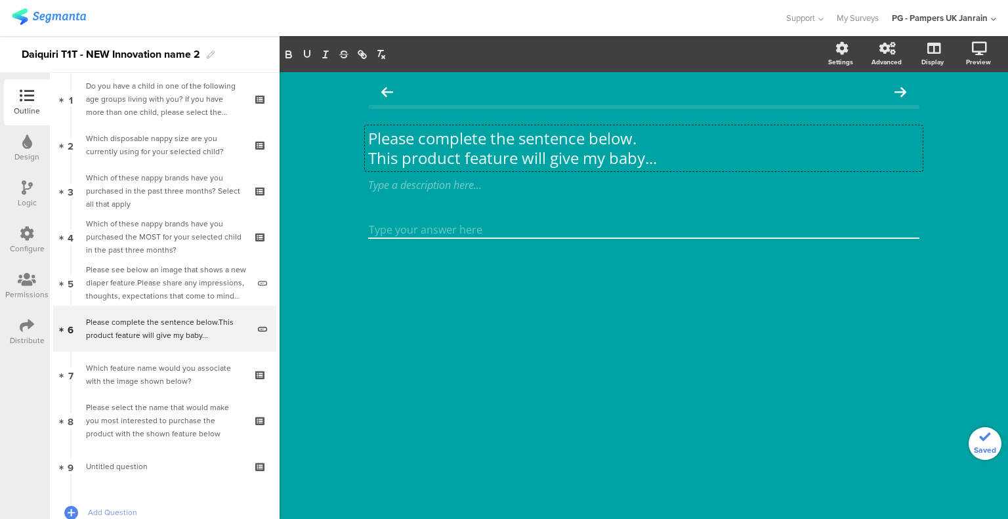
click at [683, 154] on p "This product feature will give my baby..." at bounding box center [643, 158] width 551 height 20
click at [667, 310] on div "Please complete the sentence below. This product feature will give my baby... P…" at bounding box center [644, 295] width 728 height 447
click at [134, 362] on div "Which feature name would you associate with the image shown below?" at bounding box center [164, 375] width 157 height 26
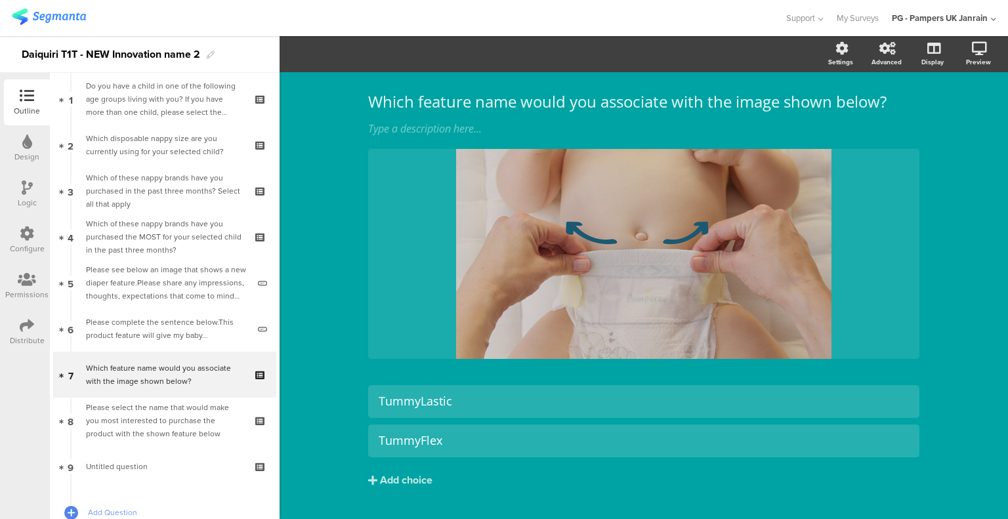
scroll to position [66, 0]
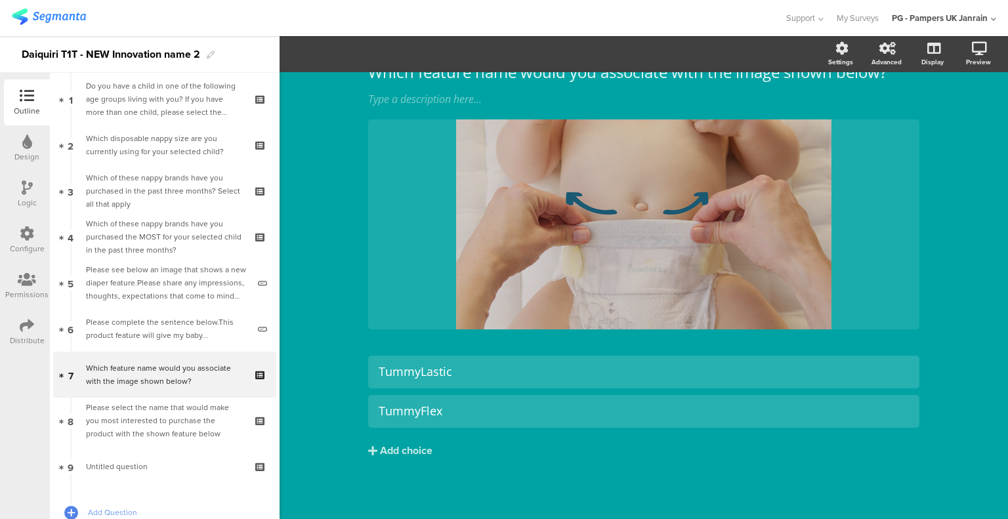
click at [256, 426] on icon at bounding box center [261, 429] width 11 height 12
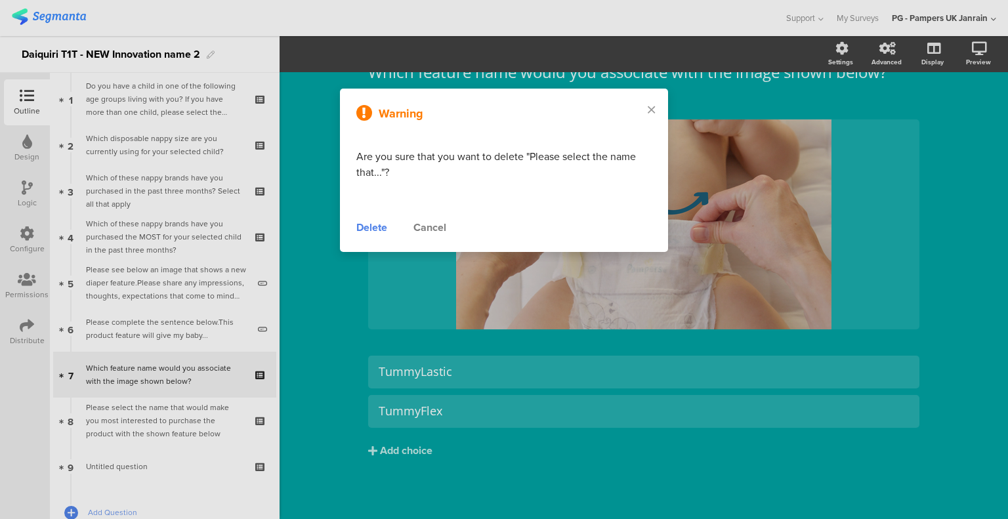
click at [383, 224] on div "Delete" at bounding box center [371, 228] width 31 height 16
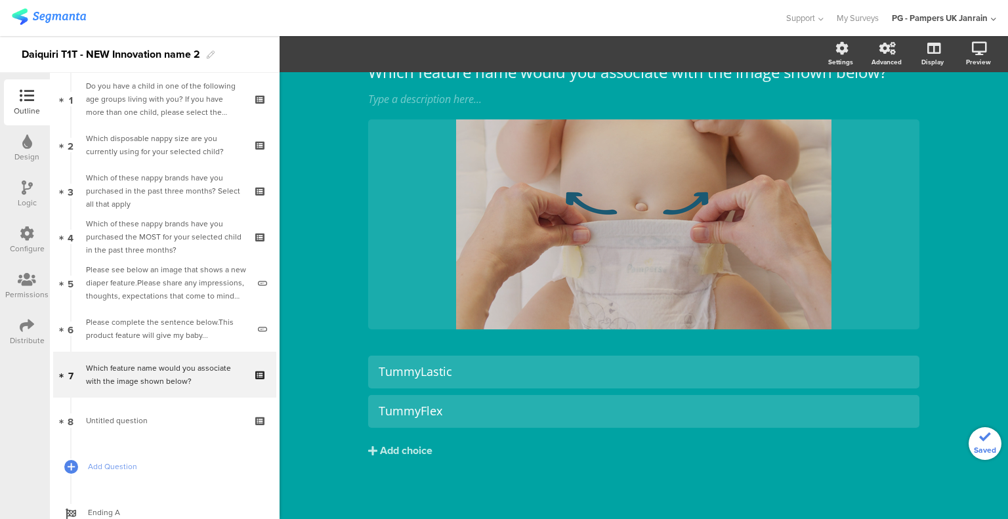
click at [201, 323] on div "Please complete the sentence below.This product feature will give my baby..." at bounding box center [167, 329] width 162 height 26
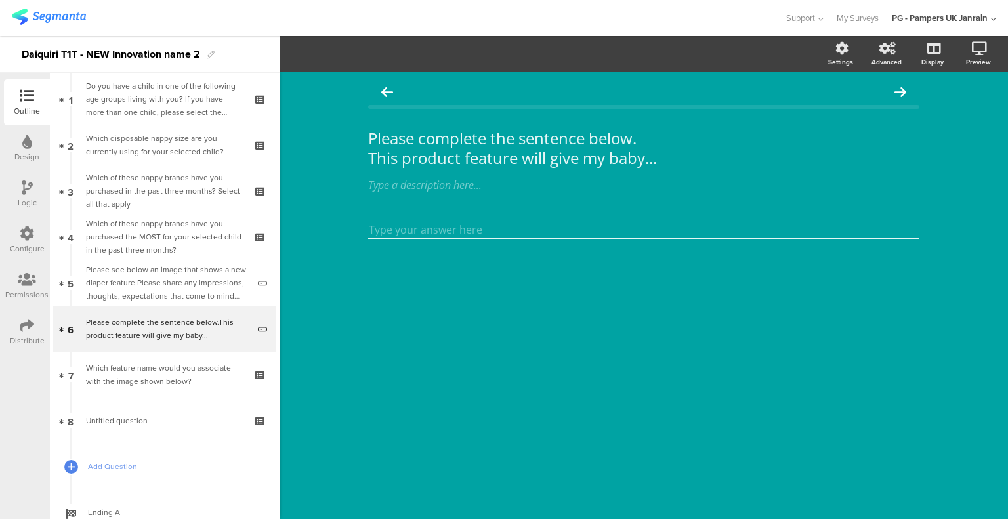
click at [74, 353] on icon at bounding box center [71, 353] width 7 height 10
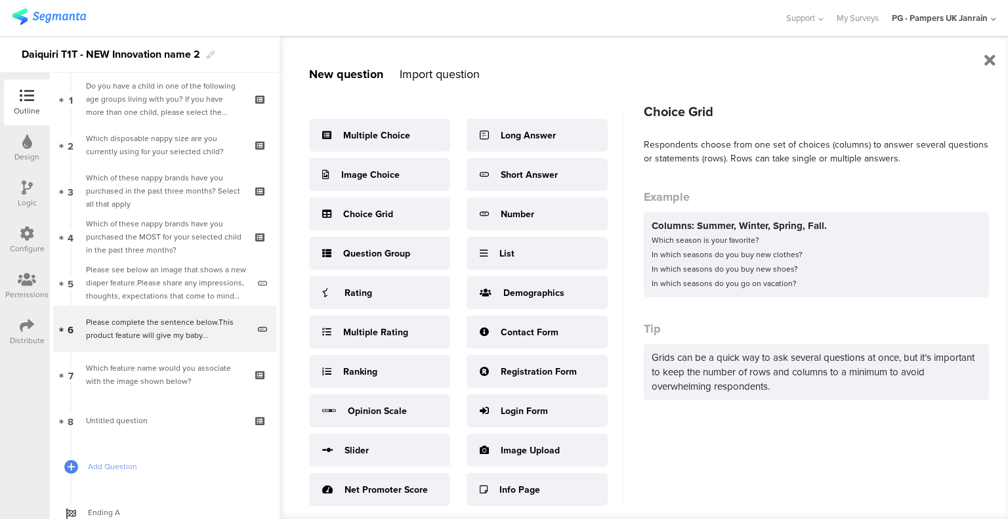
click at [412, 207] on div "Choice Grid" at bounding box center [379, 213] width 141 height 33
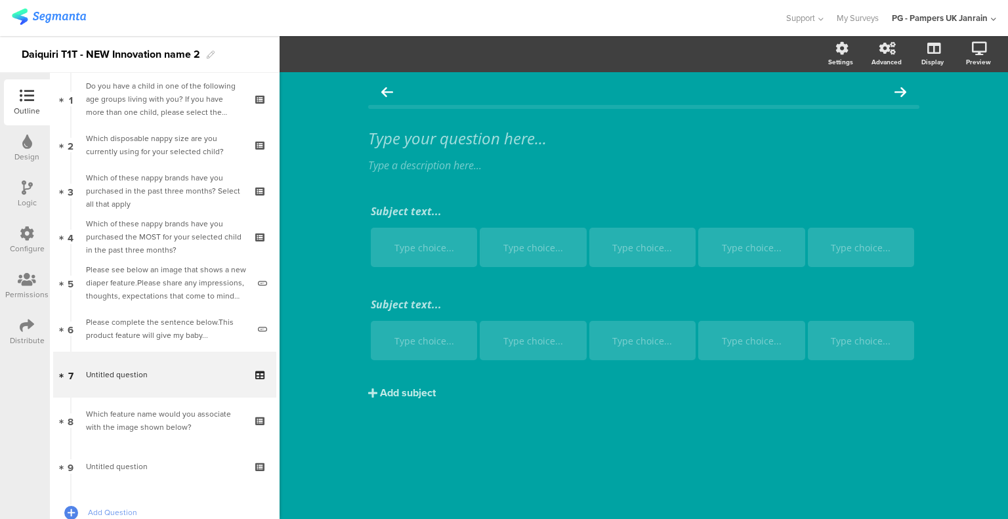
click at [452, 125] on div "Type your question here..." at bounding box center [644, 138] width 558 height 26
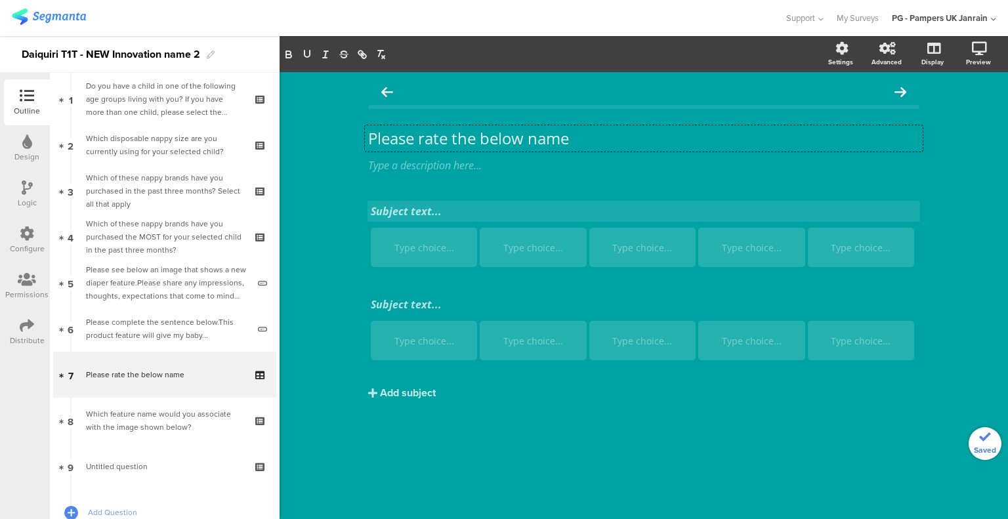
click at [449, 213] on div "Subject text..." at bounding box center [644, 211] width 546 height 14
click at [425, 204] on p at bounding box center [644, 211] width 546 height 14
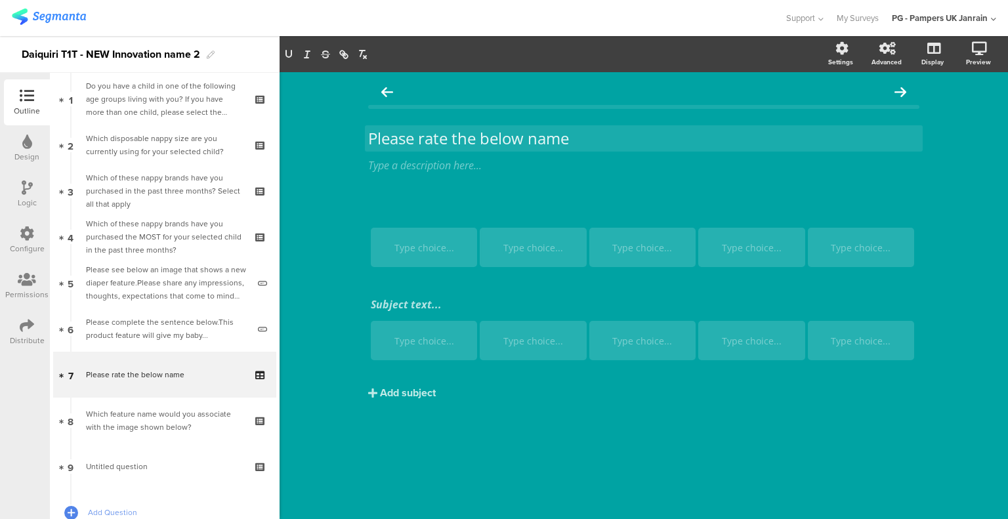
click at [573, 136] on div "Please rate the below name Please rate the below name" at bounding box center [644, 138] width 558 height 26
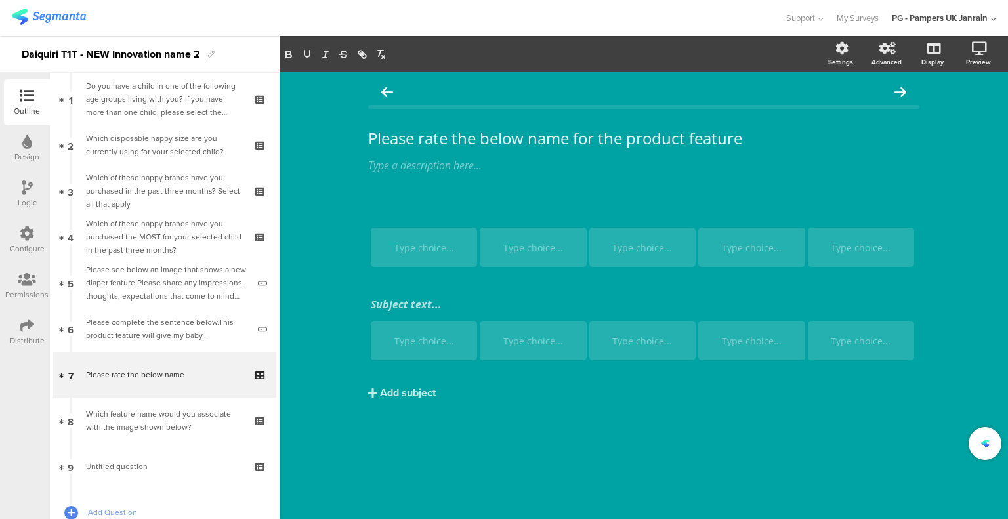
click at [409, 215] on div "Subject text..." at bounding box center [643, 211] width 552 height 21
click at [420, 237] on div "Type choice..." at bounding box center [424, 247] width 102 height 39
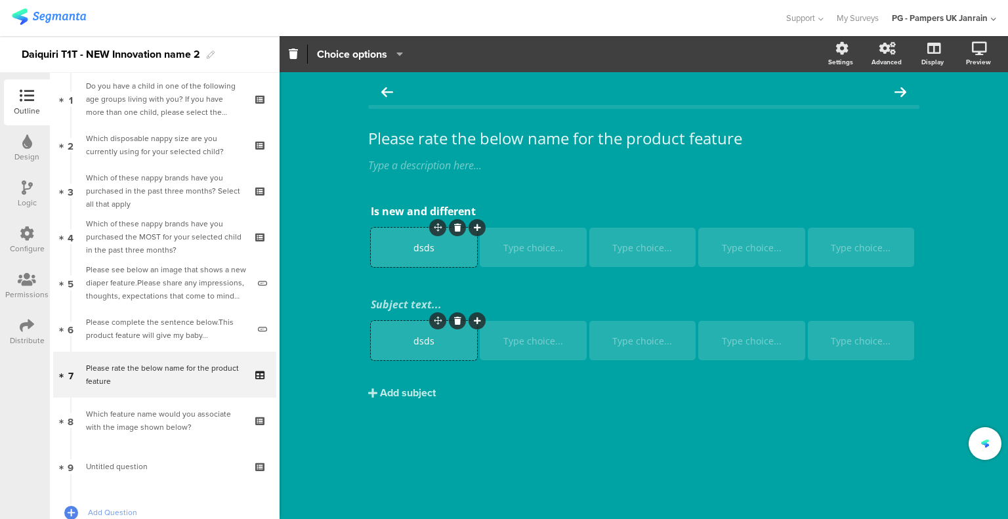
click at [420, 348] on div "dsds" at bounding box center [424, 340] width 102 height 39
click at [548, 239] on div "Type choice..." at bounding box center [533, 247] width 102 height 39
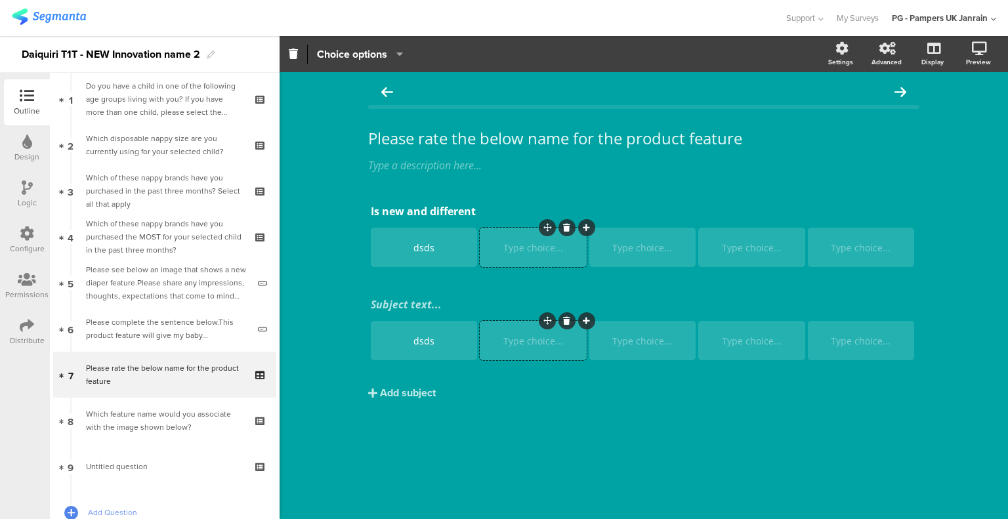
click at [428, 356] on div "dsds" at bounding box center [424, 340] width 102 height 39
click at [430, 344] on div "dsds" at bounding box center [424, 341] width 102 height 12
click at [503, 404] on div "Is new and different Is new and different dsds Type choice... Type choice... Ty…" at bounding box center [643, 322] width 551 height 247
click at [415, 302] on div "Subject text..." at bounding box center [643, 304] width 552 height 21
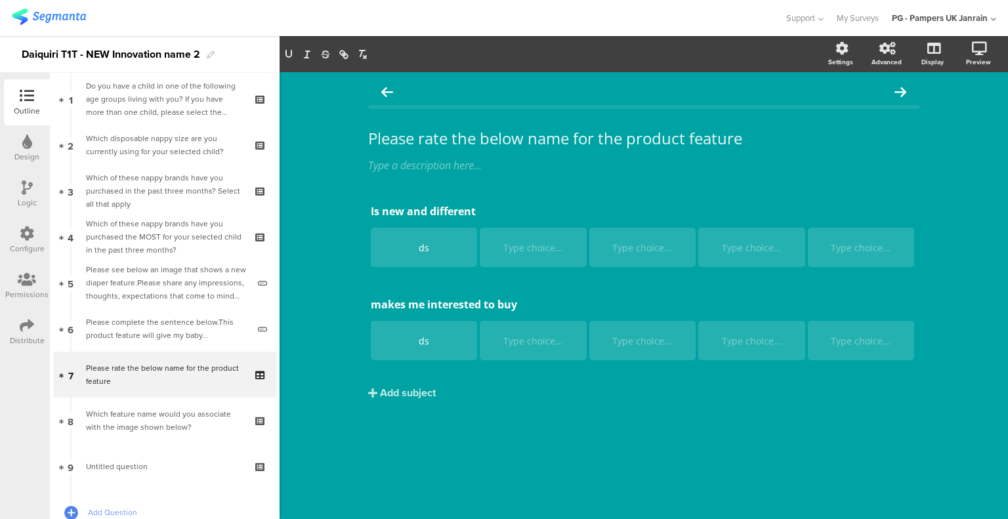
click at [407, 390] on div "Add subject" at bounding box center [408, 392] width 56 height 15
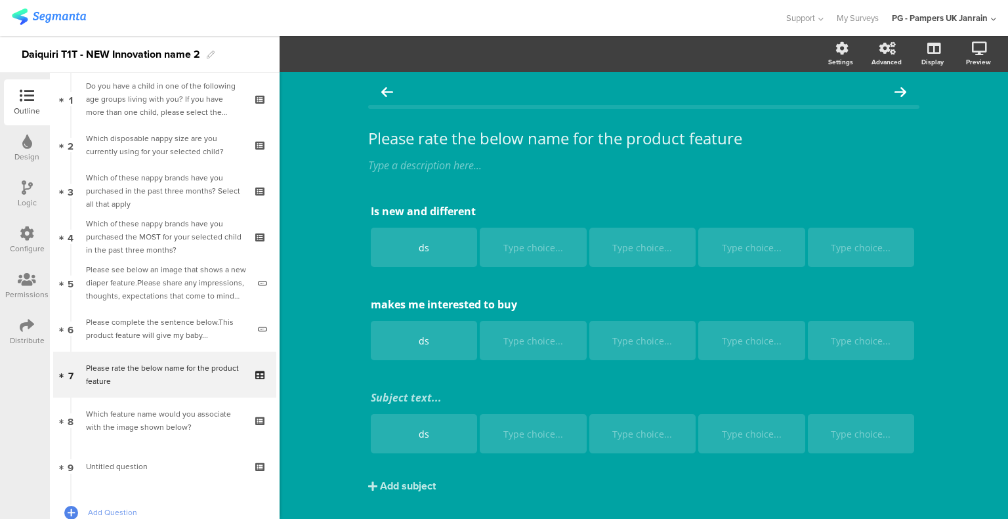
drag, startPoint x: 422, startPoint y: 400, endPoint x: 431, endPoint y: 389, distance: 14.4
click at [423, 399] on div "Subject text..." at bounding box center [644, 397] width 546 height 14
click at [380, 306] on div "makes me interested to buy makes me interested to buy" at bounding box center [643, 304] width 552 height 21
click at [531, 303] on p "Makes me interested to buy" at bounding box center [644, 304] width 546 height 14
click at [149, 329] on div "Please complete the sentence below.This product feature will give my baby..." at bounding box center [167, 329] width 162 height 26
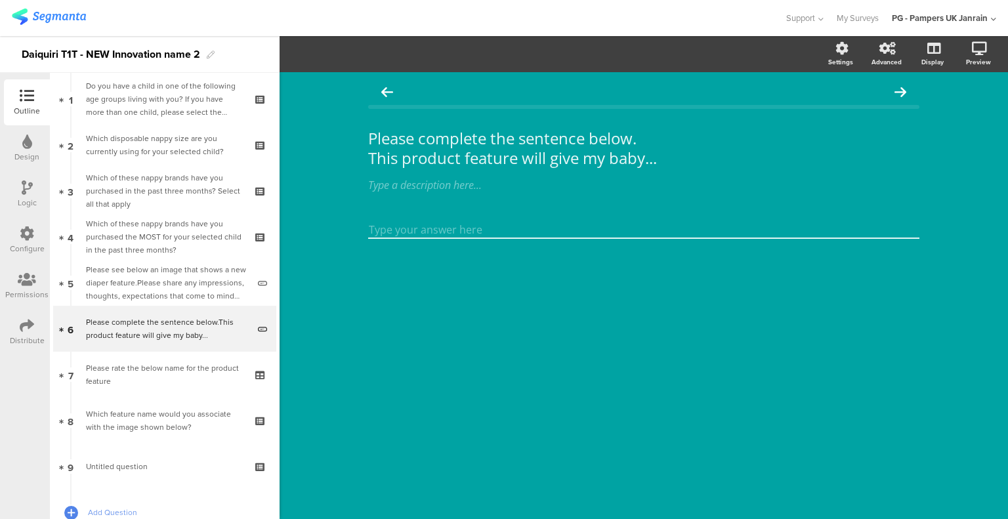
click at [156, 354] on link "7 Please rate the below name for the product feature" at bounding box center [164, 375] width 223 height 46
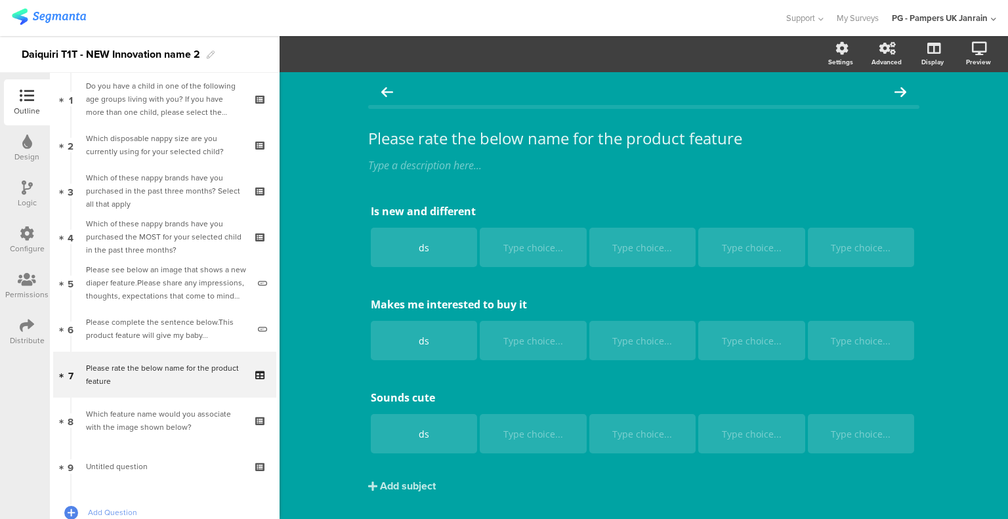
click at [136, 283] on div "Please see below an image that shows a new diaper feature.Please share any impr…" at bounding box center [167, 282] width 162 height 39
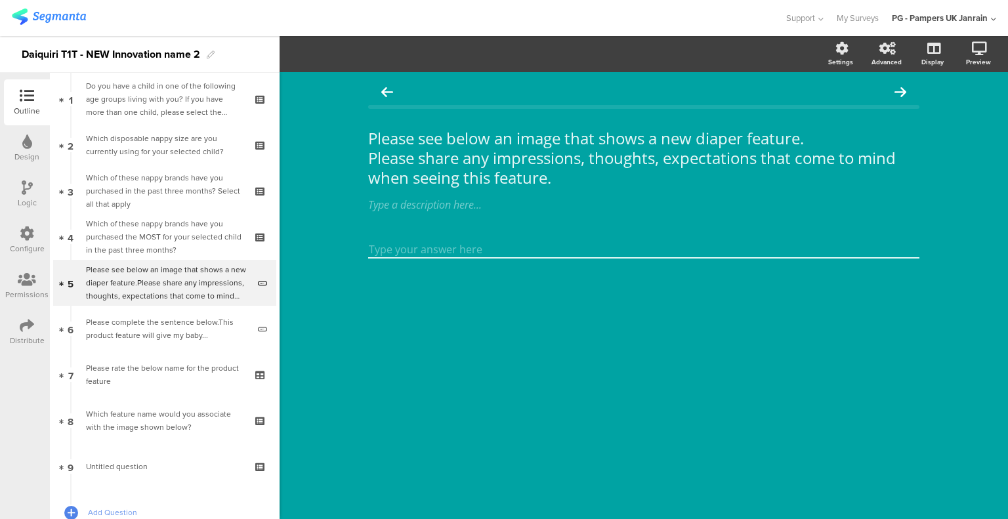
click at [150, 372] on div "Please rate the below name for the product feature" at bounding box center [164, 375] width 157 height 26
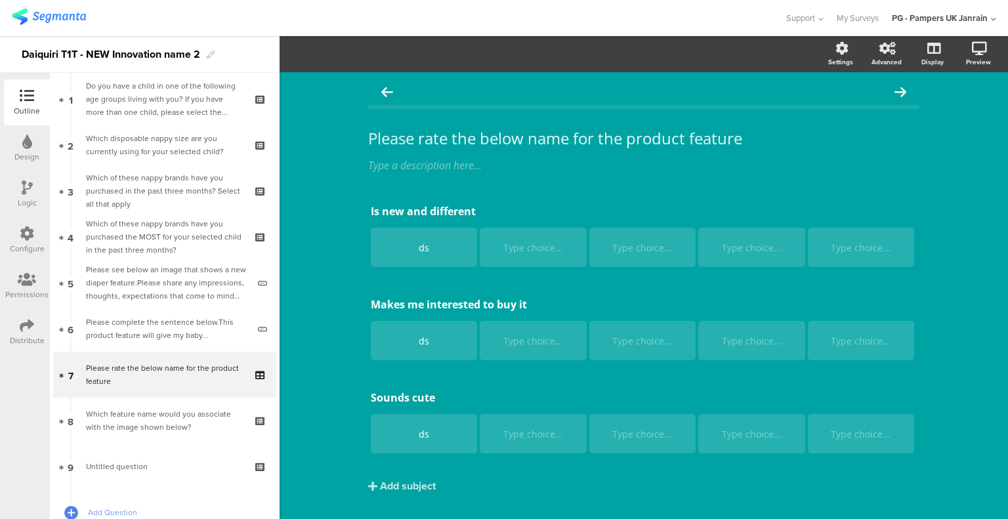
click at [425, 483] on div "Add subject" at bounding box center [408, 485] width 56 height 15
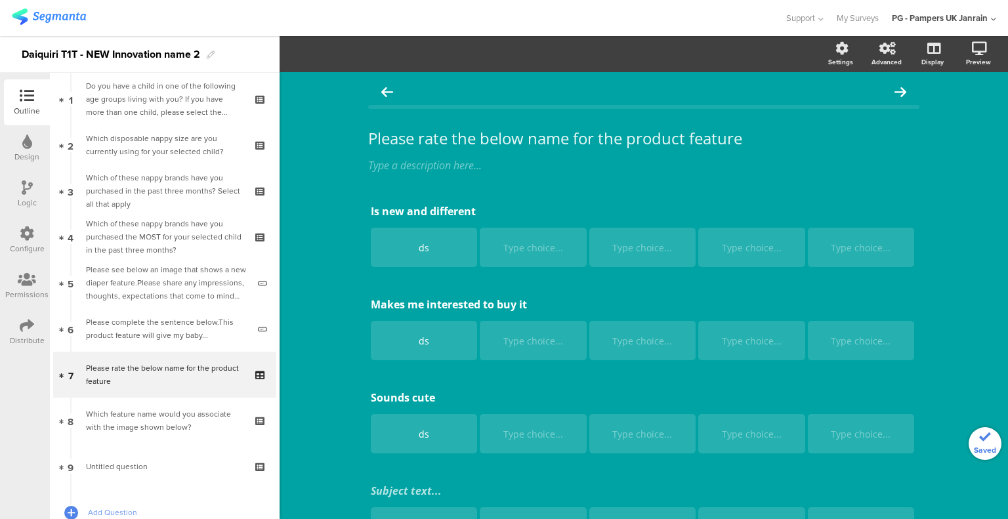
click at [432, 490] on div "Subject text..." at bounding box center [643, 490] width 552 height 21
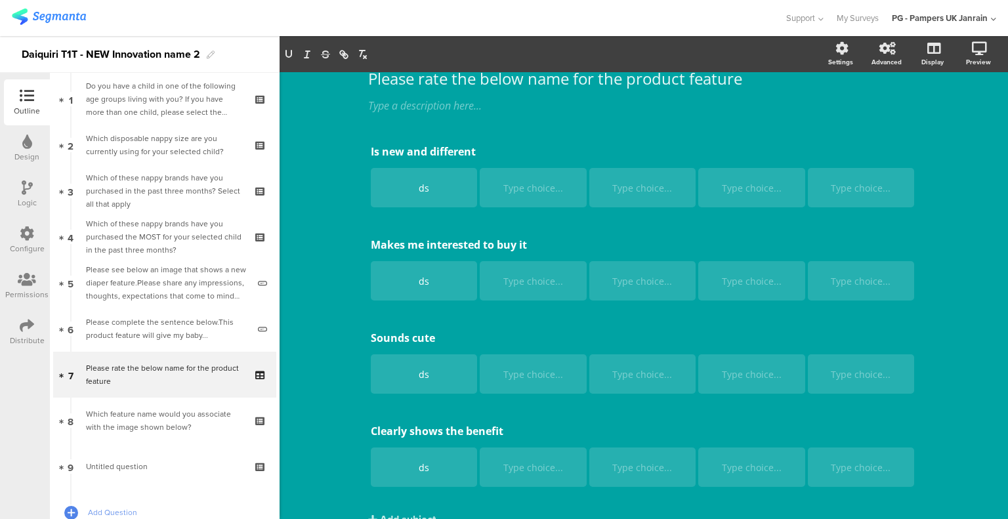
scroll to position [120, 0]
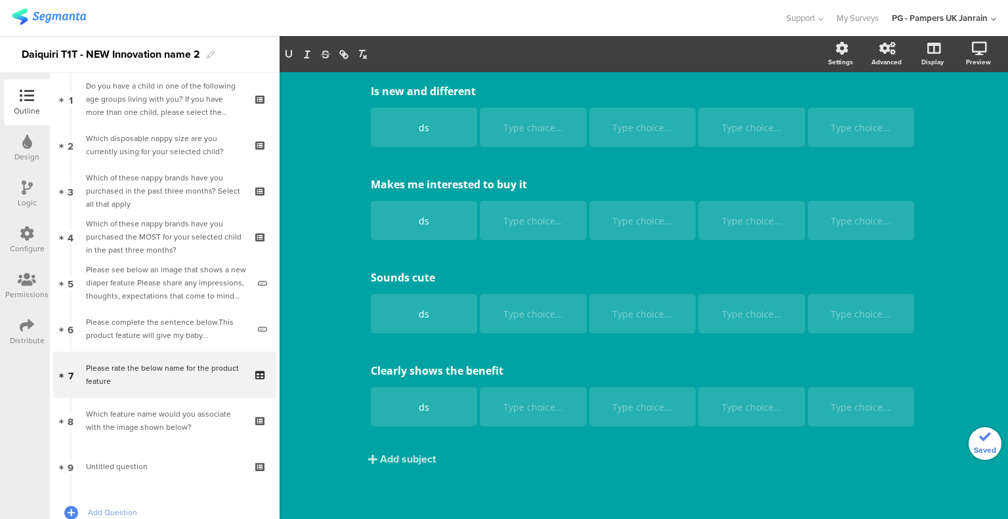
click at [419, 459] on div "Add subject" at bounding box center [408, 458] width 56 height 15
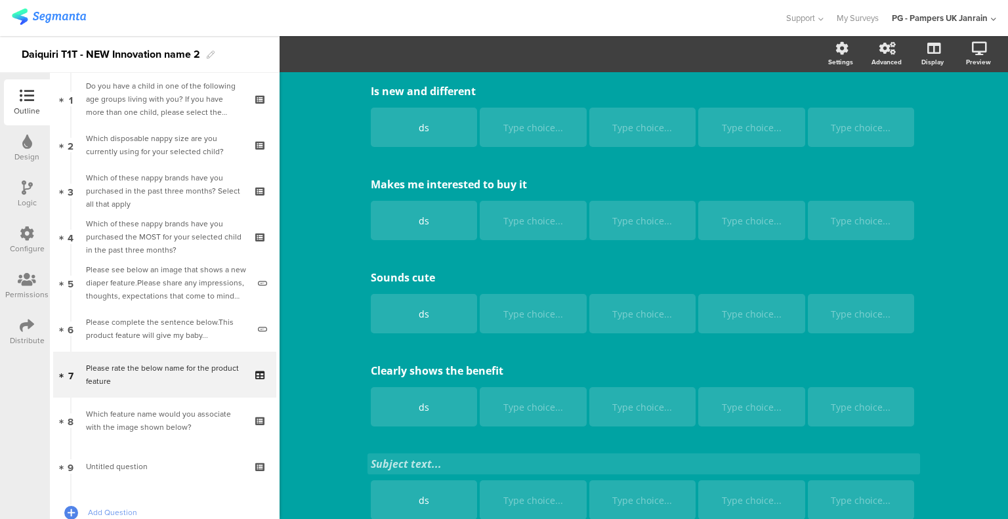
click at [415, 460] on div "Subject text..." at bounding box center [644, 464] width 546 height 14
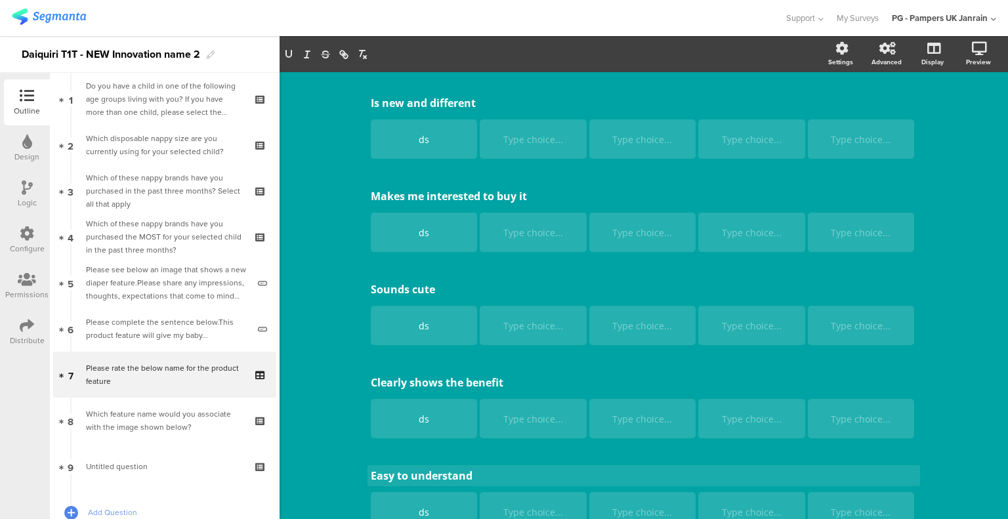
scroll to position [213, 0]
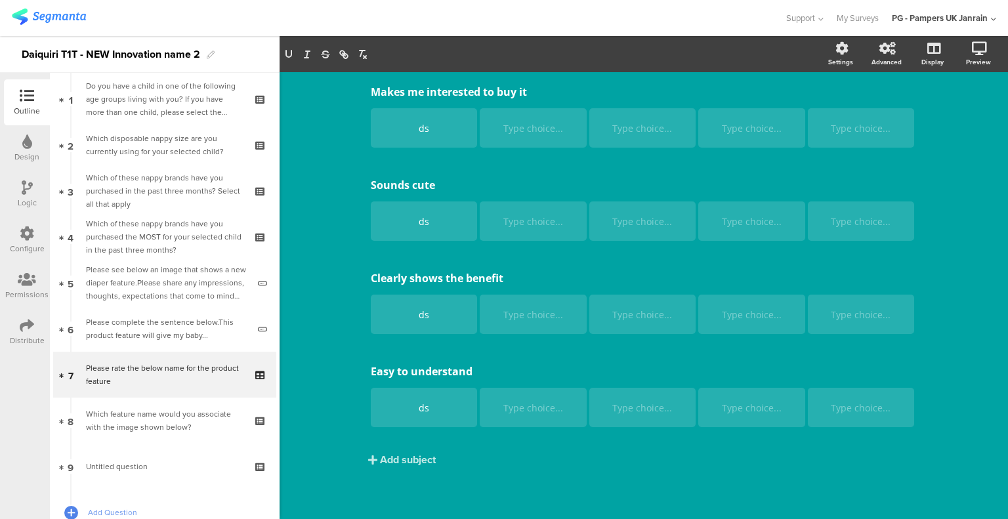
click at [407, 456] on div "Add subject" at bounding box center [408, 459] width 56 height 15
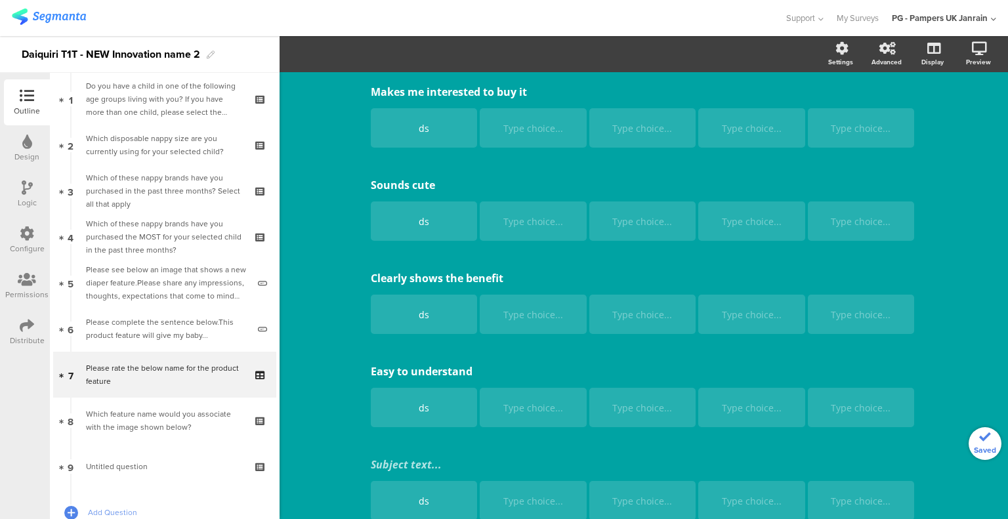
click at [417, 463] on div "Subject text... ds Type choice... Type choice... Type choice... Type choice..." at bounding box center [643, 488] width 551 height 73
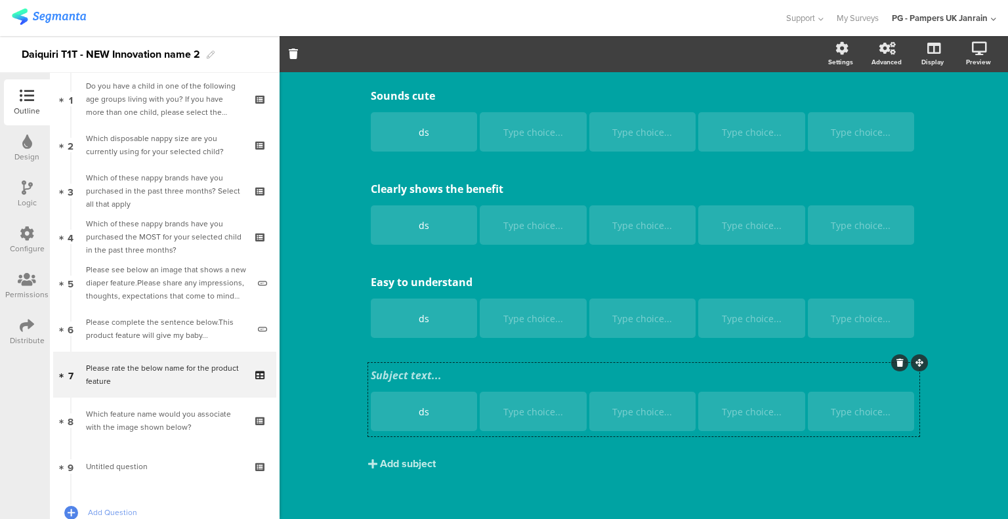
scroll to position [306, 0]
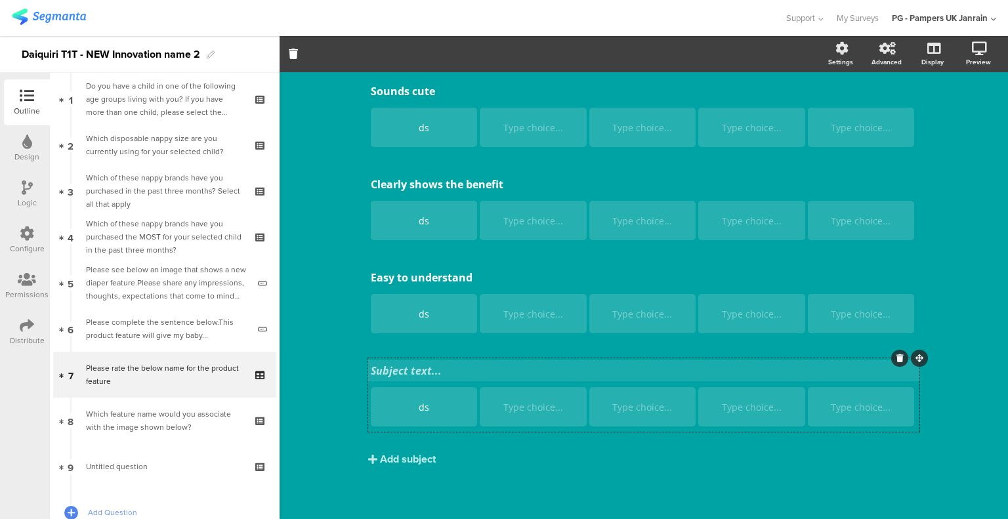
click at [412, 371] on div "Subject text..." at bounding box center [644, 371] width 546 height 14
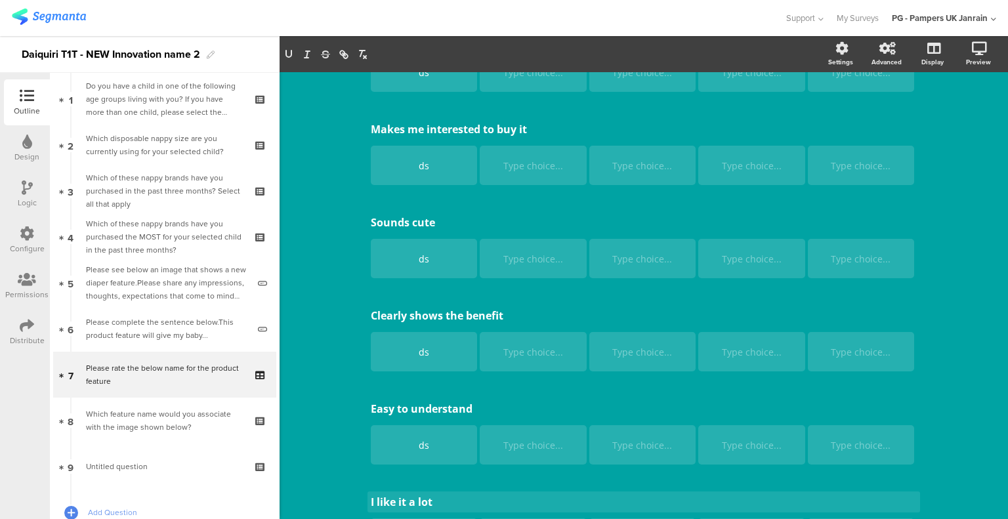
scroll to position [0, 0]
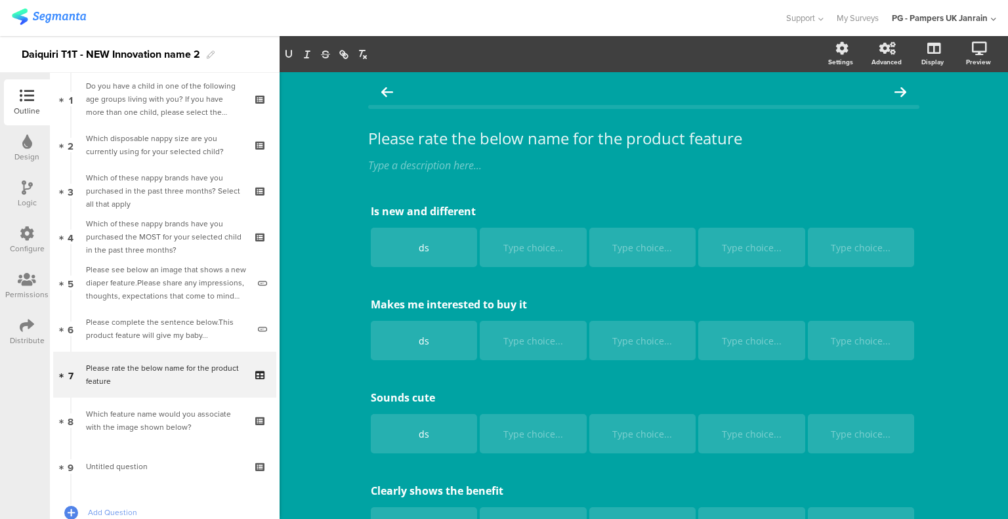
click at [143, 422] on div "Which feature name would you associate with the image shown below?" at bounding box center [164, 420] width 157 height 26
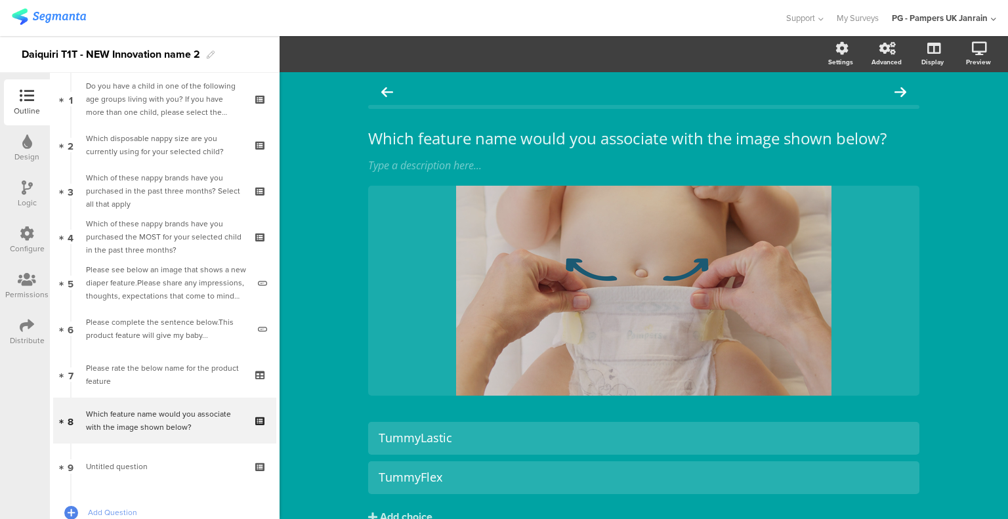
click at [123, 329] on div "Please complete the sentence below.This product feature will give my baby..." at bounding box center [167, 329] width 162 height 26
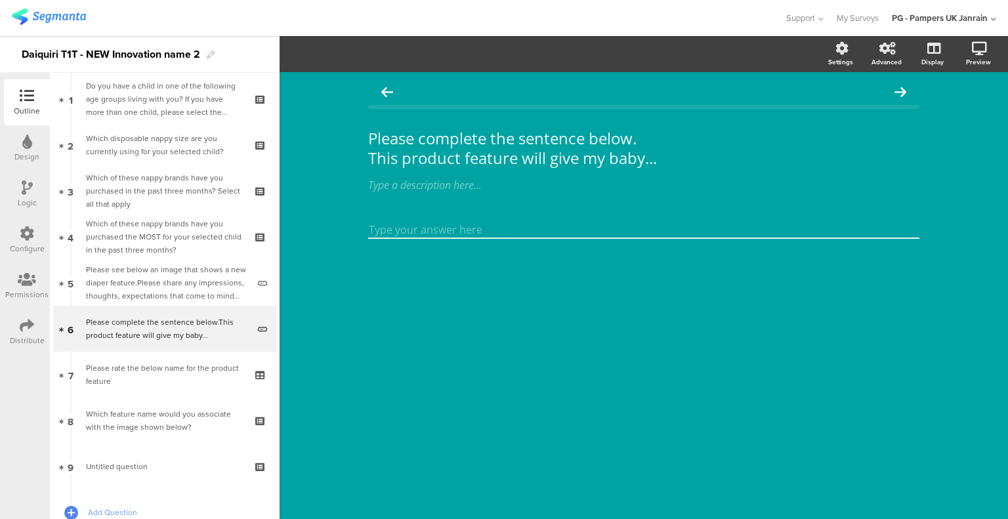
click at [165, 376] on div "Please rate the below name for the product feature" at bounding box center [164, 375] width 157 height 26
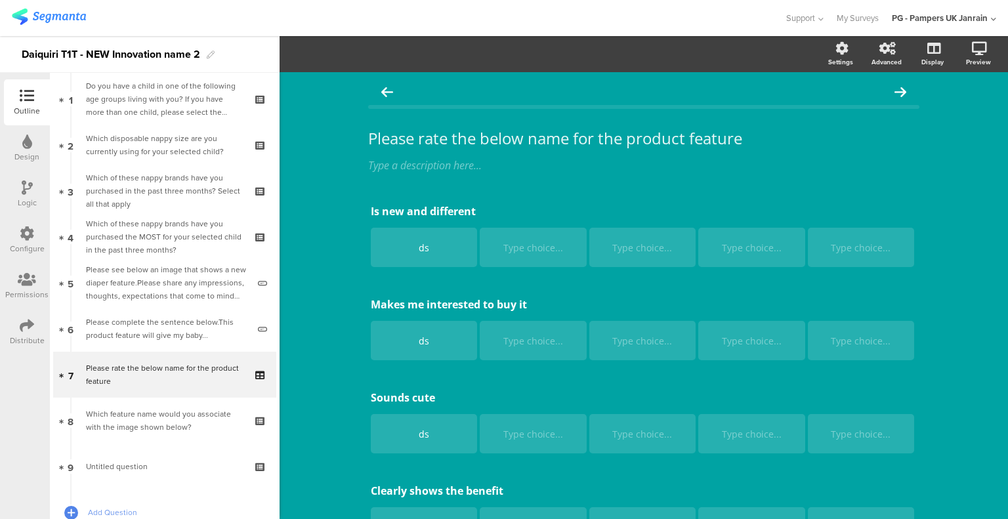
click at [165, 421] on div "Which feature name would you associate with the image shown below?" at bounding box center [164, 420] width 157 height 26
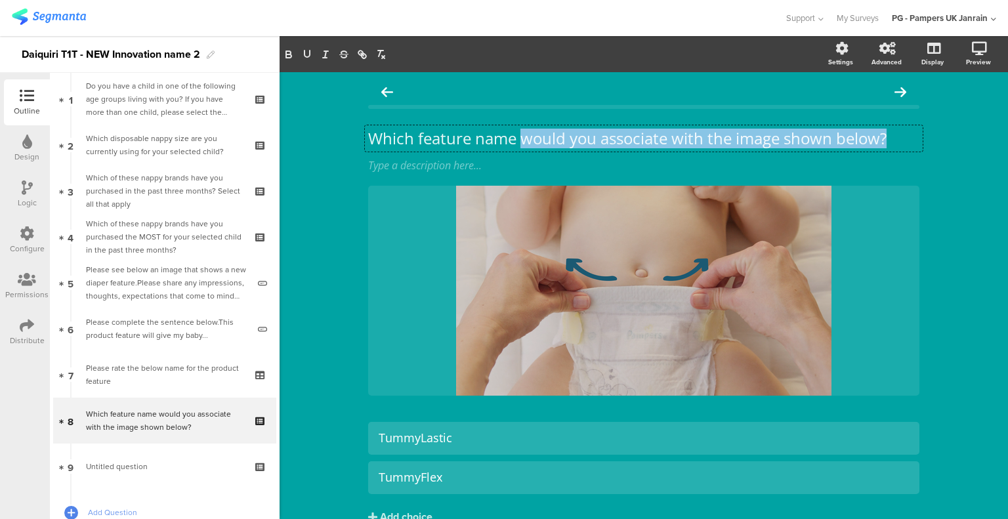
drag, startPoint x: 519, startPoint y: 141, endPoint x: 943, endPoint y: 130, distance: 424.0
click at [942, 139] on div "Which feature name would you associate with the image shown below? Which featur…" at bounding box center [644, 329] width 728 height 514
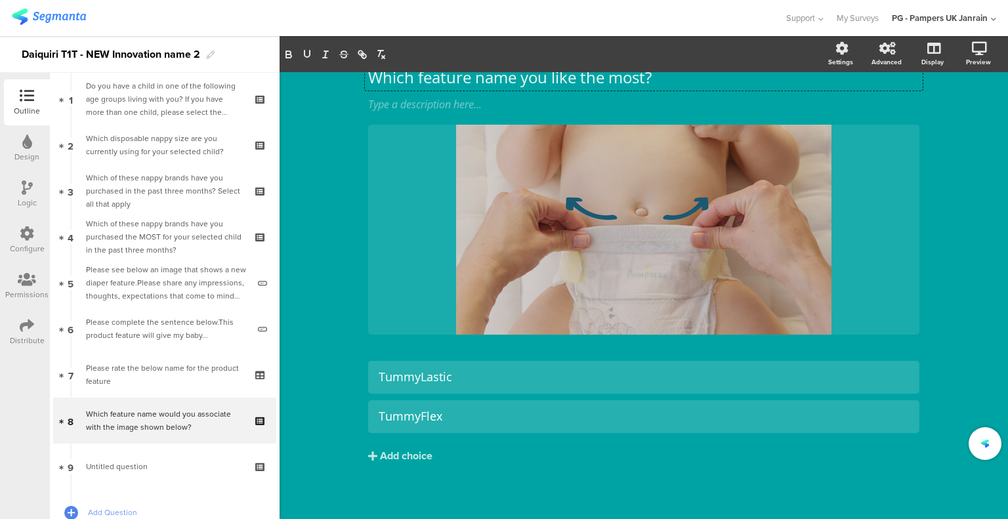
scroll to position [66, 0]
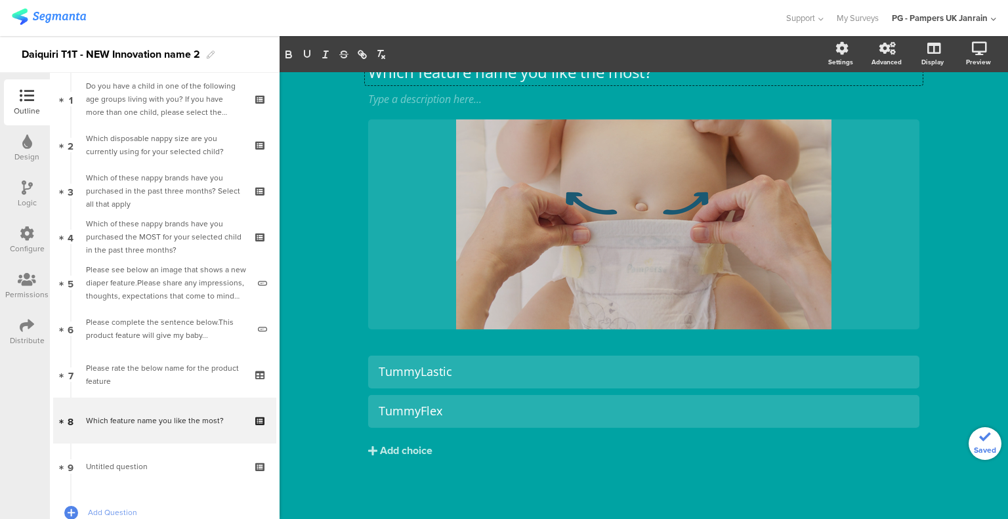
click at [152, 380] on div "Please rate the below name for the product feature" at bounding box center [164, 375] width 157 height 26
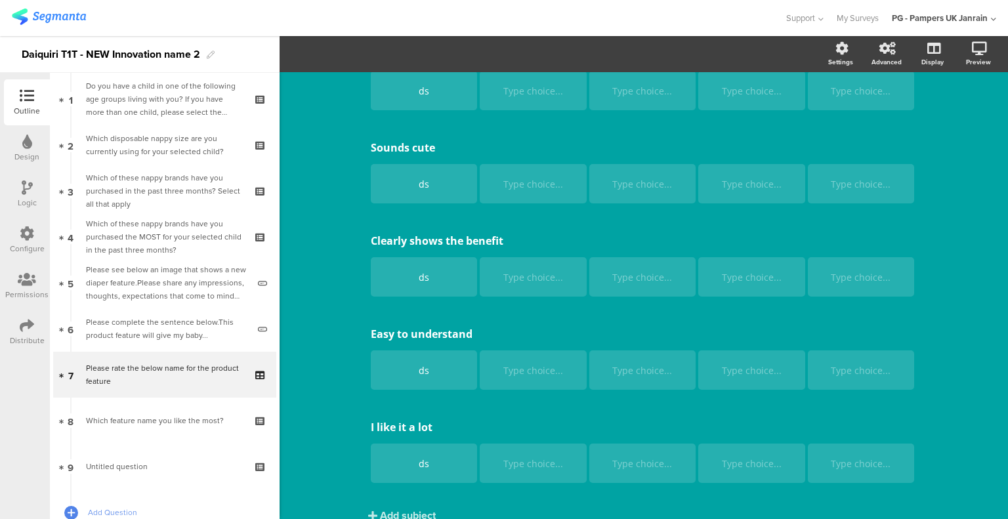
scroll to position [306, 0]
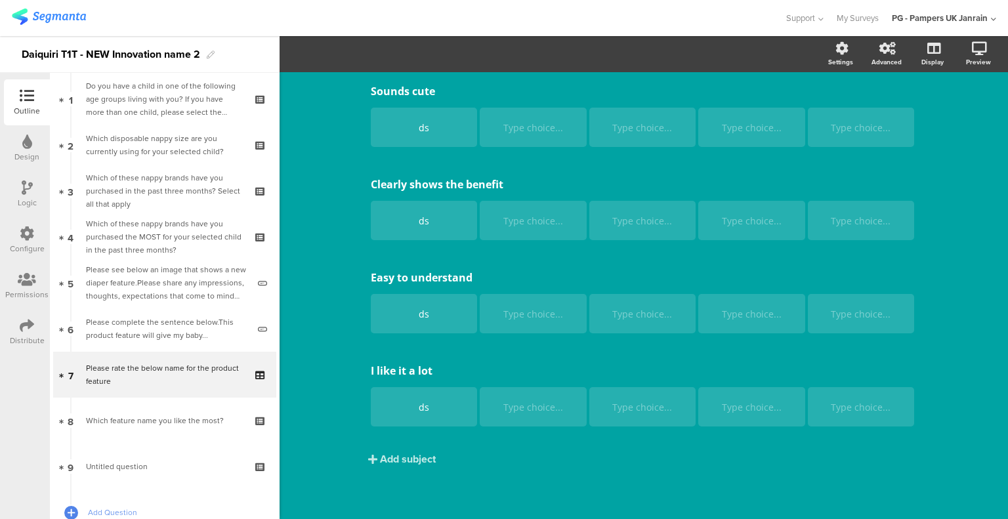
click at [0, 0] on icon at bounding box center [0, 0] width 0 height 0
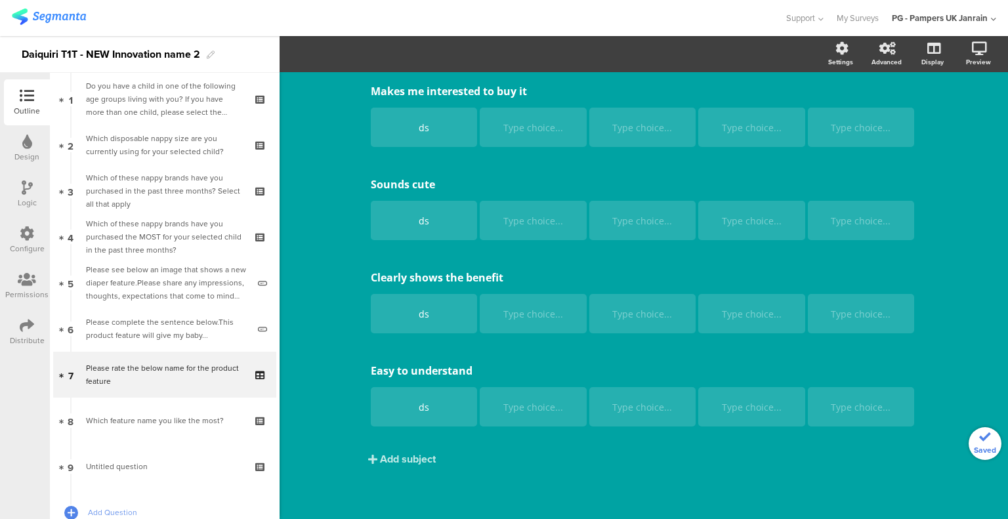
scroll to position [0, 0]
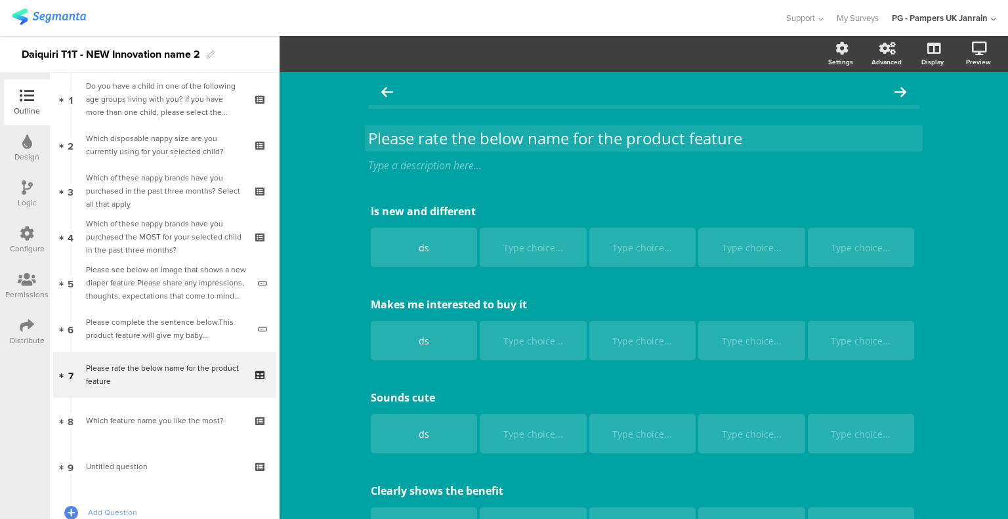
click at [465, 139] on p "Please rate the below name for the product feature" at bounding box center [643, 139] width 551 height 20
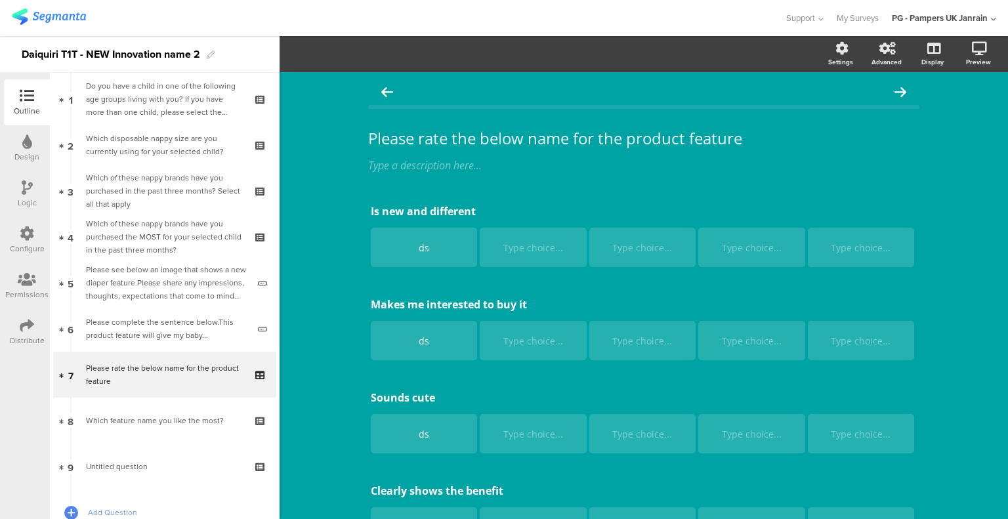
click at [465, 139] on p "Please rate the below name for the product feature" at bounding box center [643, 139] width 551 height 20
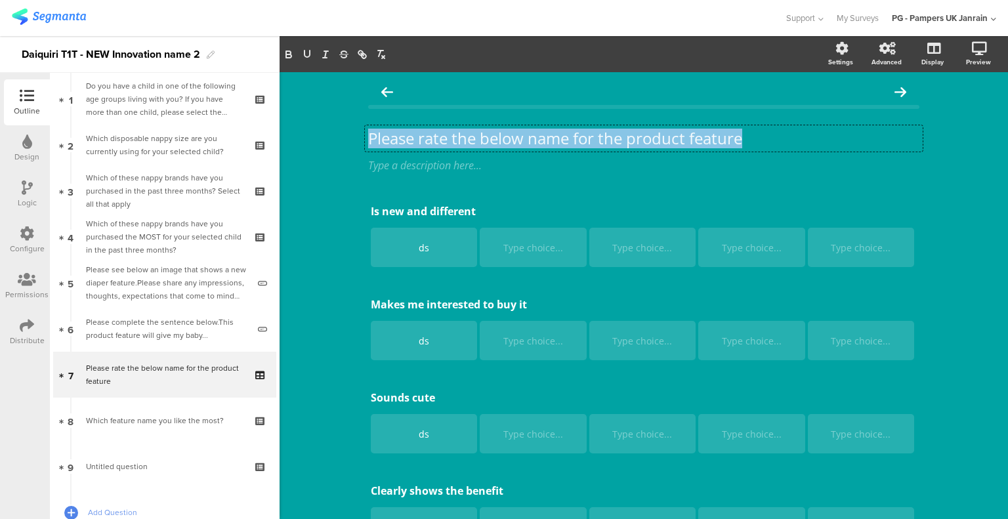
click at [465, 139] on p "Please rate the below name for the product feature" at bounding box center [643, 139] width 551 height 20
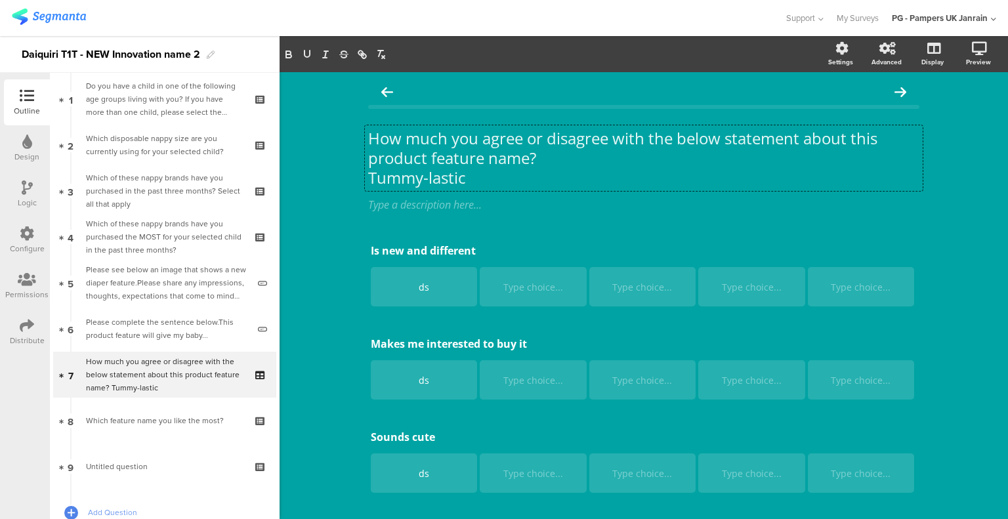
click at [409, 295] on div "ds" at bounding box center [424, 286] width 102 height 39
click at [409, 297] on div "ds" at bounding box center [424, 286] width 102 height 39
click at [412, 291] on div "ds" at bounding box center [424, 287] width 102 height 12
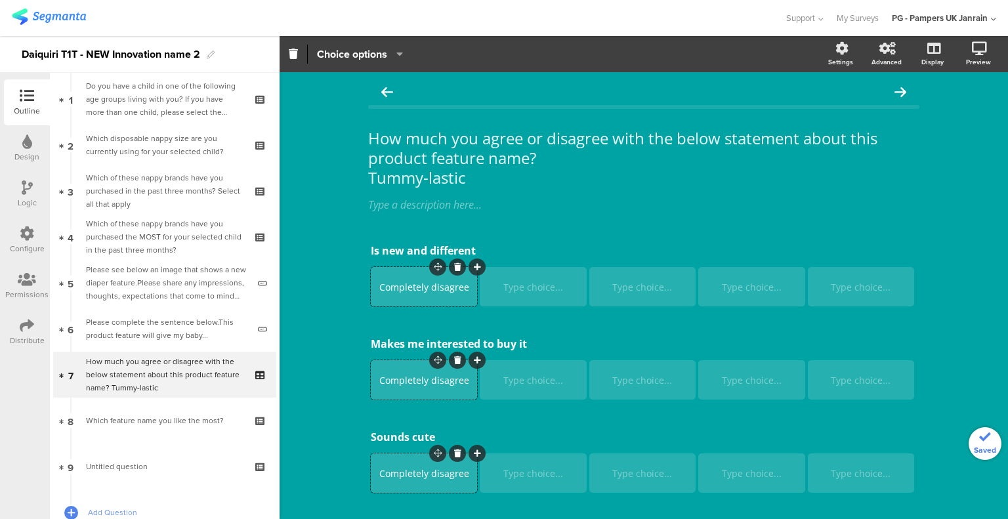
click at [837, 293] on div "Type choice..." at bounding box center [861, 286] width 102 height 39
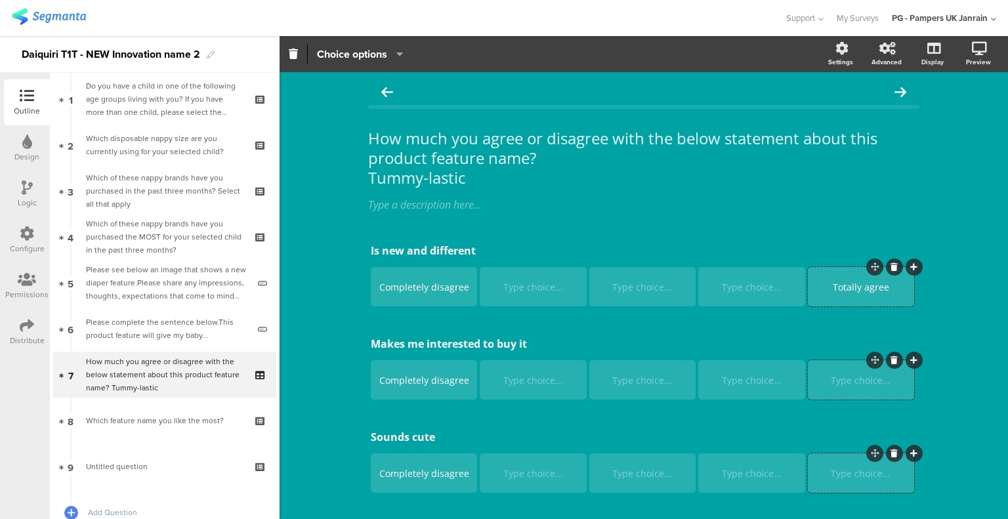
click at [769, 294] on div "Type choice..." at bounding box center [751, 286] width 102 height 39
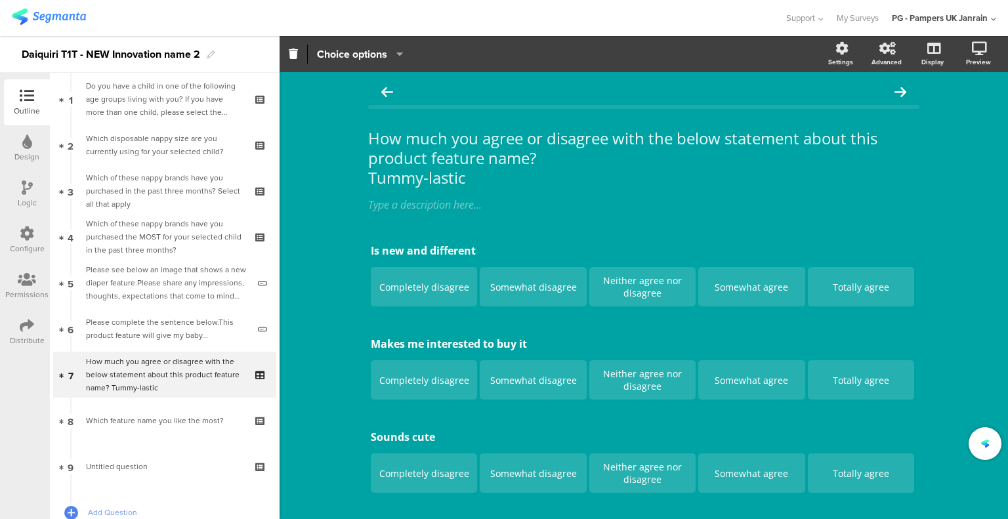
click at [982, 250] on div "How much you agree or disagree with the below statement about this product feat…" at bounding box center [644, 421] width 728 height 699
click at [526, 156] on p "How much you agree or disagree with the below statement about this product feat…" at bounding box center [643, 148] width 551 height 39
drag, startPoint x: 476, startPoint y: 186, endPoint x: 354, endPoint y: 182, distance: 121.5
click at [355, 182] on div "How much you agree or disagree with the below statement about this product feat…" at bounding box center [643, 421] width 577 height 699
click at [534, 154] on p "How much you agree or disagree with the below statement about this product feat…" at bounding box center [643, 148] width 551 height 39
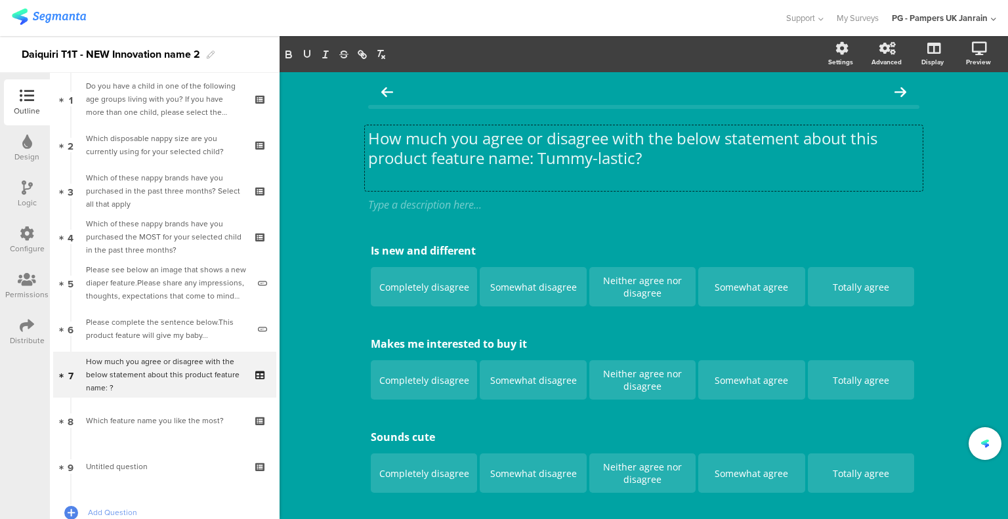
drag, startPoint x: 535, startPoint y: 161, endPoint x: 564, endPoint y: 151, distance: 30.1
click at [535, 161] on p "How much you agree or disagree with the below statement about this product feat…" at bounding box center [643, 148] width 551 height 39
drag, startPoint x: 632, startPoint y: 160, endPoint x: 627, endPoint y: 154, distance: 7.5
click at [633, 160] on p "How much you agree or disagree with the below statement about this product feat…" at bounding box center [643, 148] width 551 height 39
click at [410, 233] on div "How much you agree or disagree with the below statement about this product feat…" at bounding box center [643, 422] width 551 height 686
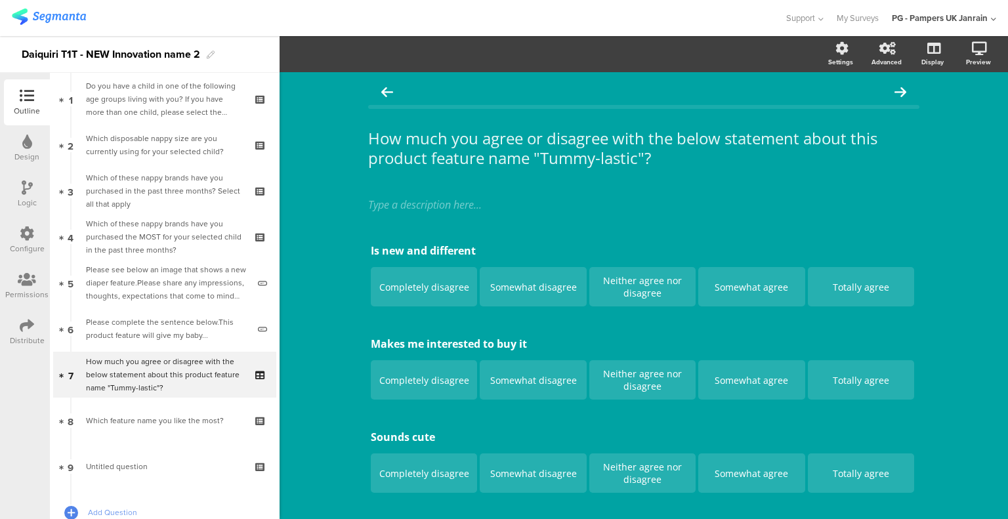
click at [872, 133] on div "How much you agree or disagree with the below statement about this product feat…" at bounding box center [644, 158] width 558 height 66
click at [872, 133] on p "How much you agree or disagree with the below statement about this product feat…" at bounding box center [643, 148] width 551 height 39
click at [865, 134] on p "How much you agree or disagree with the below statement about this product feat…" at bounding box center [643, 148] width 551 height 39
click at [858, 133] on p "How much you agree or disagree with the below statement about ththes product fe…" at bounding box center [643, 148] width 551 height 39
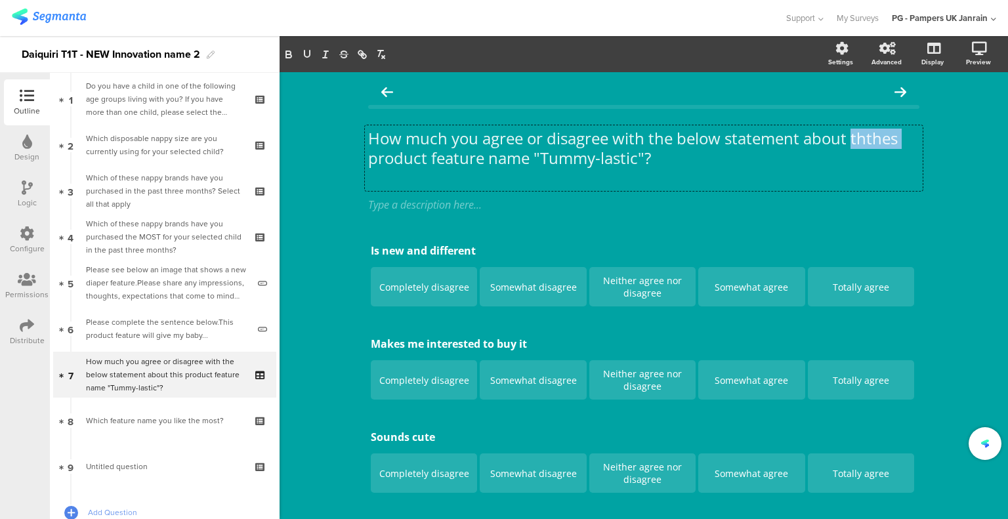
click at [858, 133] on p "How much you agree or disagree with the below statement about ththes product fe…" at bounding box center [643, 148] width 551 height 39
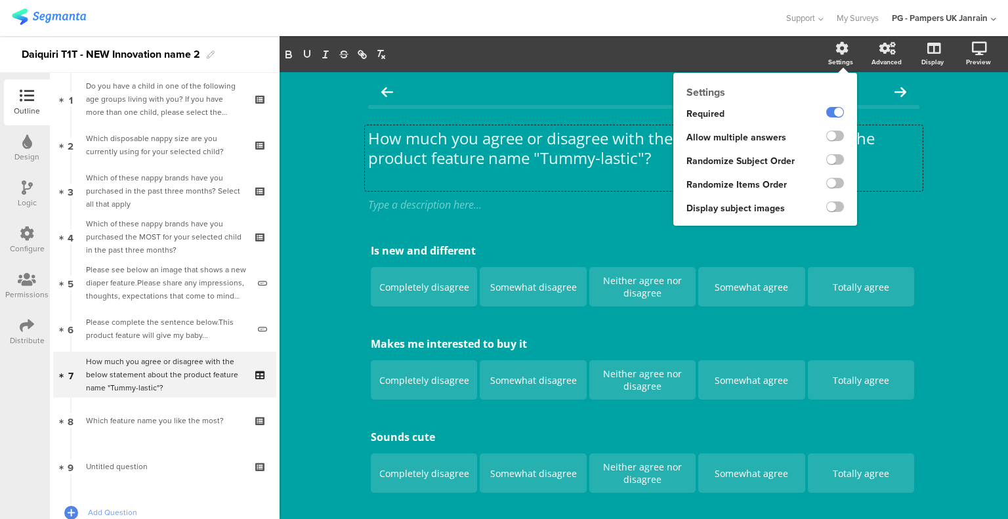
click at [826, 182] on label at bounding box center [835, 183] width 18 height 10
click at [0, 0] on input "checkbox" at bounding box center [0, 0] width 0 height 0
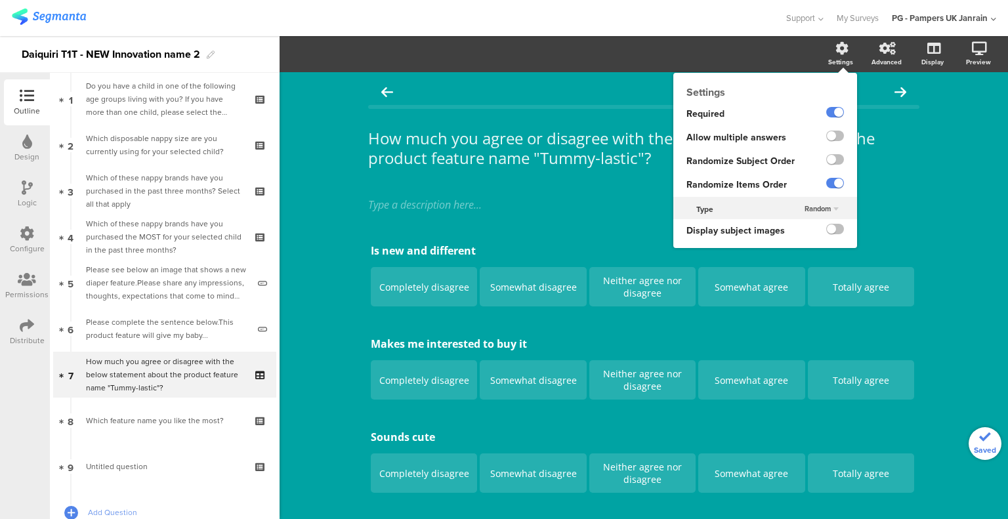
click at [819, 205] on span "Random" at bounding box center [817, 208] width 26 height 10
click at [826, 180] on label at bounding box center [835, 183] width 18 height 10
click at [0, 0] on input "checkbox" at bounding box center [0, 0] width 0 height 0
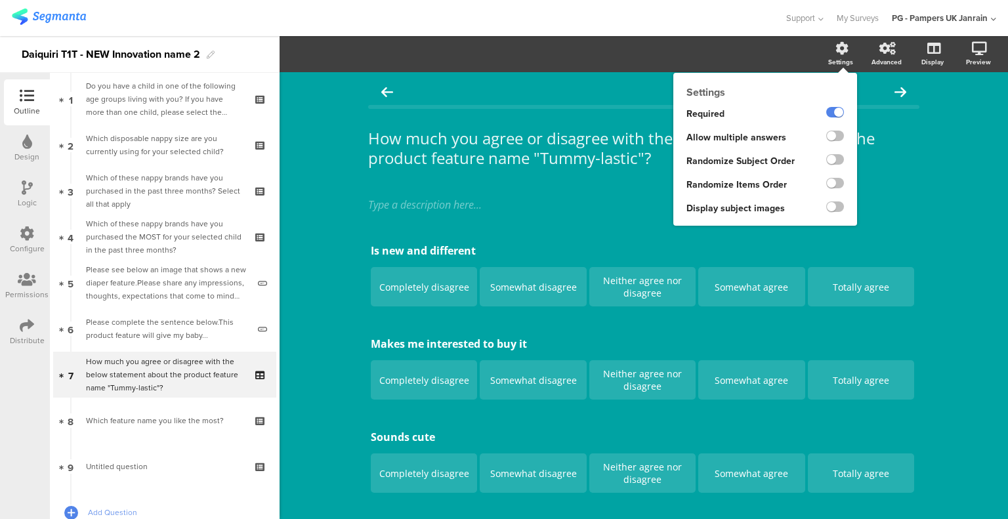
click at [826, 160] on label at bounding box center [835, 159] width 18 height 10
click at [0, 0] on input "checkbox" at bounding box center [0, 0] width 0 height 0
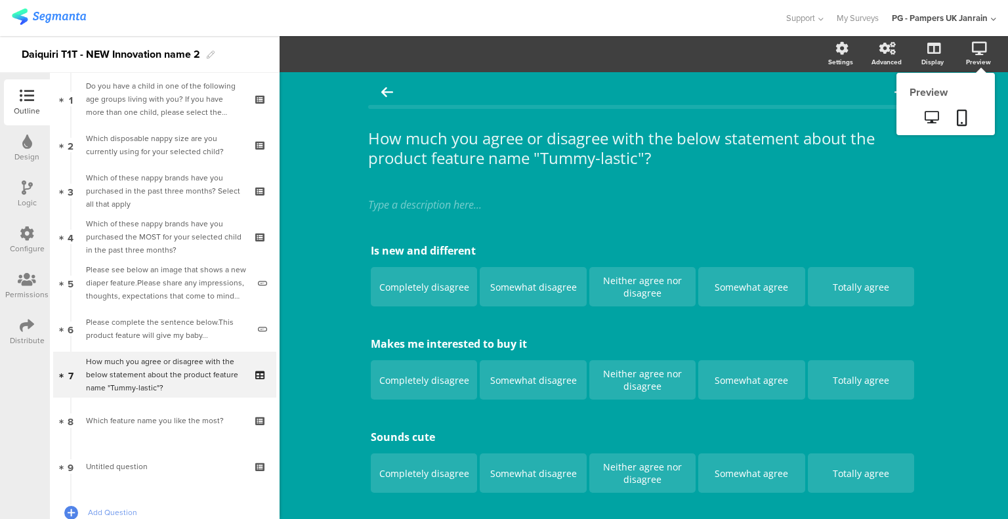
click at [925, 120] on icon at bounding box center [932, 117] width 14 height 12
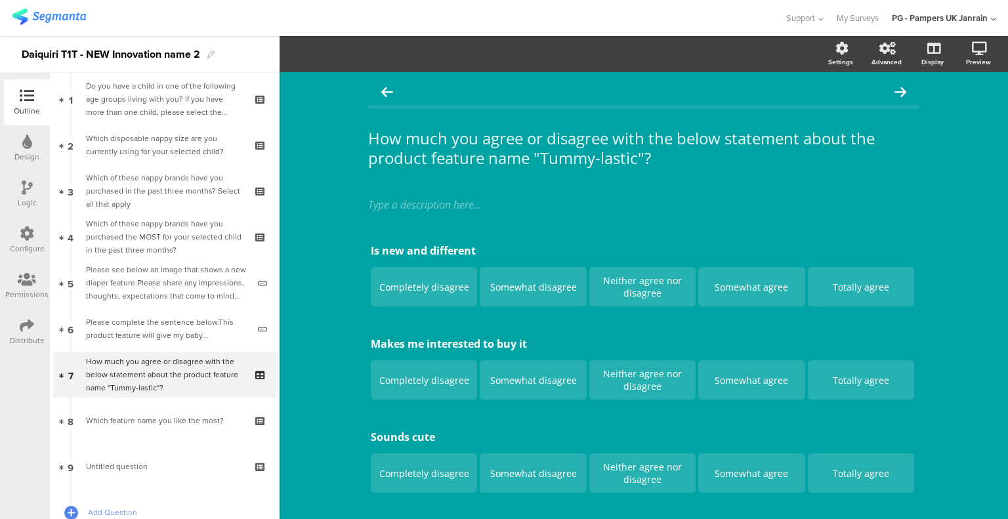
click at [174, 419] on div "Which feature name you like the most?" at bounding box center [164, 420] width 157 height 13
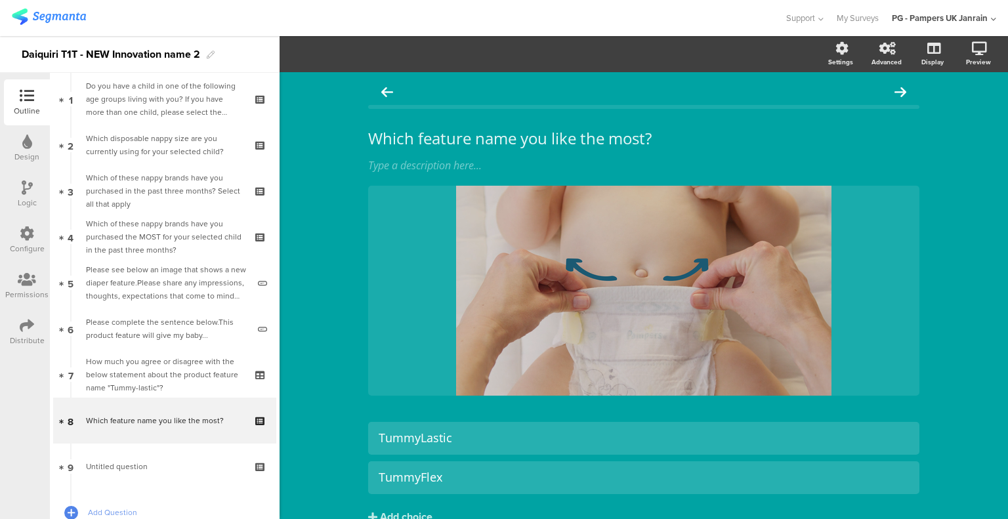
drag, startPoint x: 181, startPoint y: 377, endPoint x: 202, endPoint y: 518, distance: 142.6
click at [181, 377] on div "How much you agree or disagree with the below statement about the product featu…" at bounding box center [164, 374] width 157 height 39
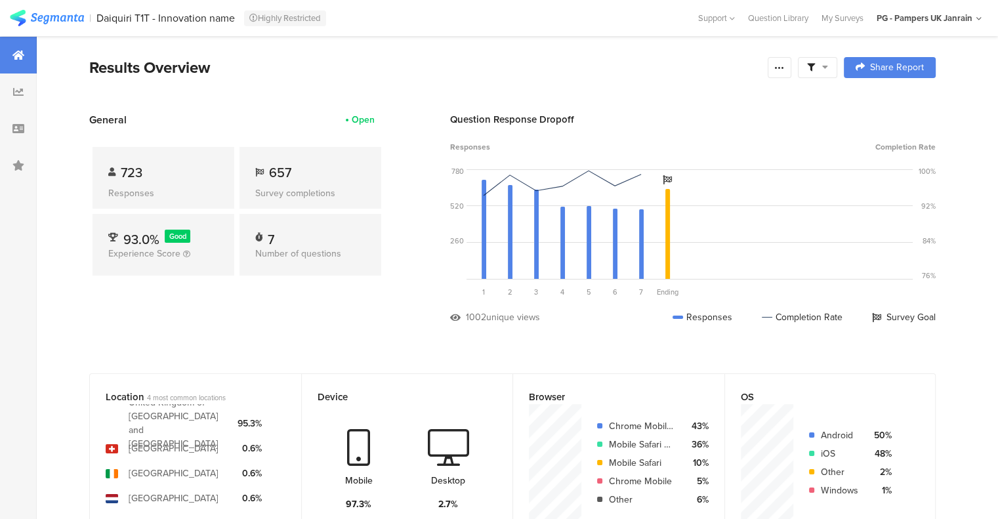
click at [10, 71] on div at bounding box center [18, 55] width 37 height 37
click at [15, 83] on div at bounding box center [18, 91] width 37 height 37
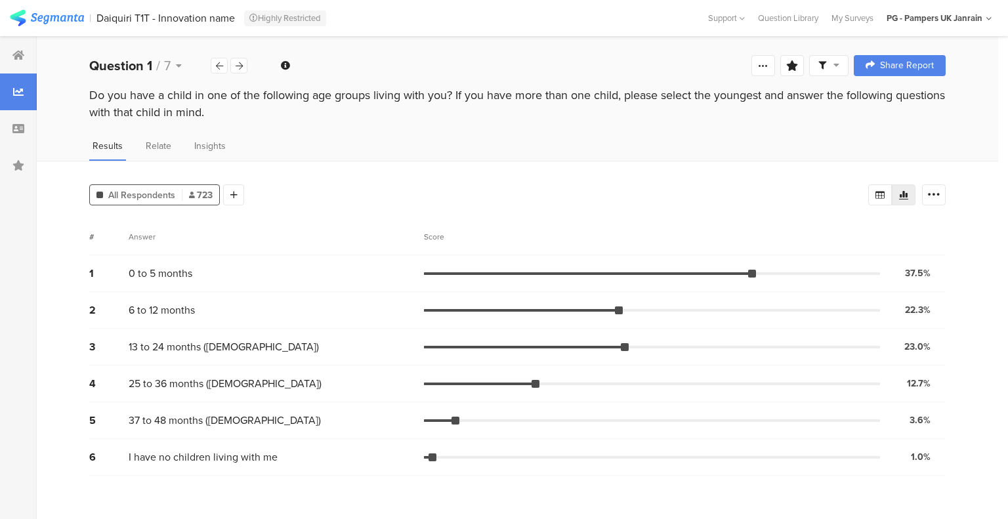
click at [238, 73] on div at bounding box center [238, 66] width 17 height 16
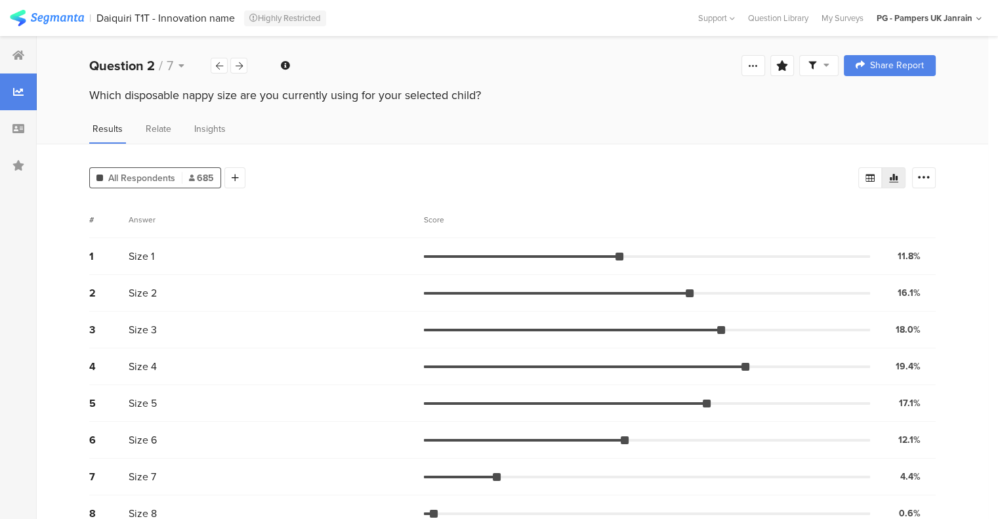
click at [238, 72] on div at bounding box center [238, 66] width 17 height 16
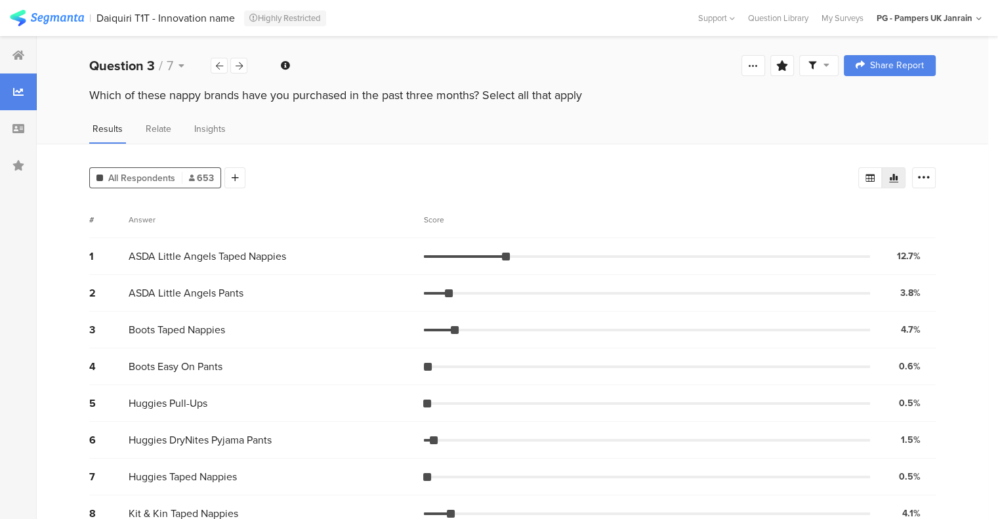
click at [238, 72] on div at bounding box center [238, 66] width 17 height 16
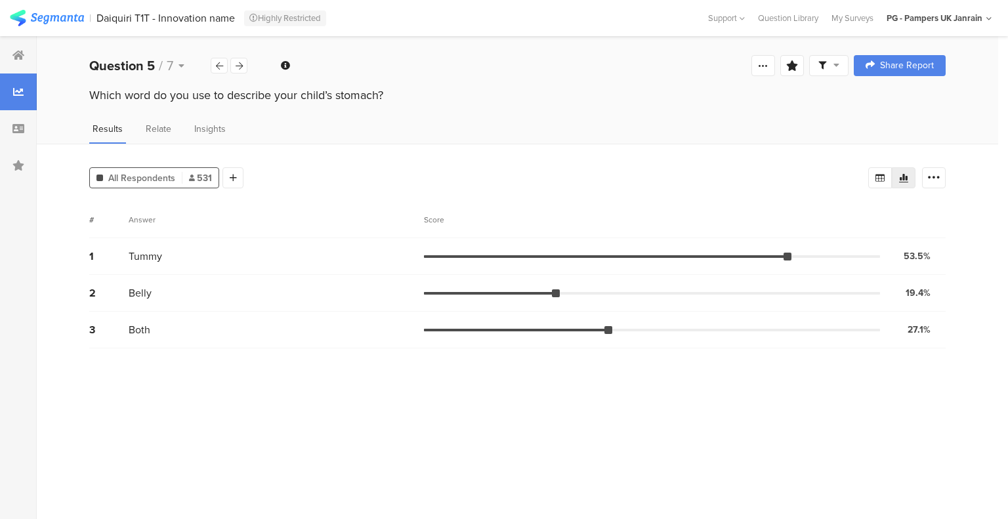
click at [238, 68] on icon at bounding box center [239, 66] width 7 height 9
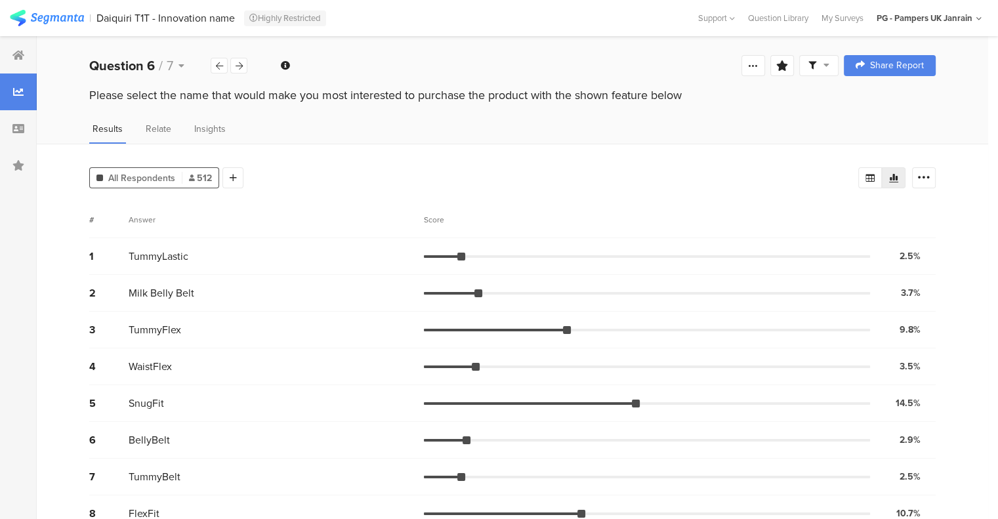
click at [902, 163] on div "All Respondents 512 Add Segment Segment markers Confidence interval Vote count" at bounding box center [512, 175] width 846 height 26
click at [899, 173] on icon at bounding box center [893, 178] width 10 height 10
click at [894, 179] on div at bounding box center [894, 177] width 24 height 21
click at [921, 251] on div "2.5%" at bounding box center [910, 256] width 21 height 14
click at [156, 259] on span "TummyLastic" at bounding box center [159, 256] width 60 height 15
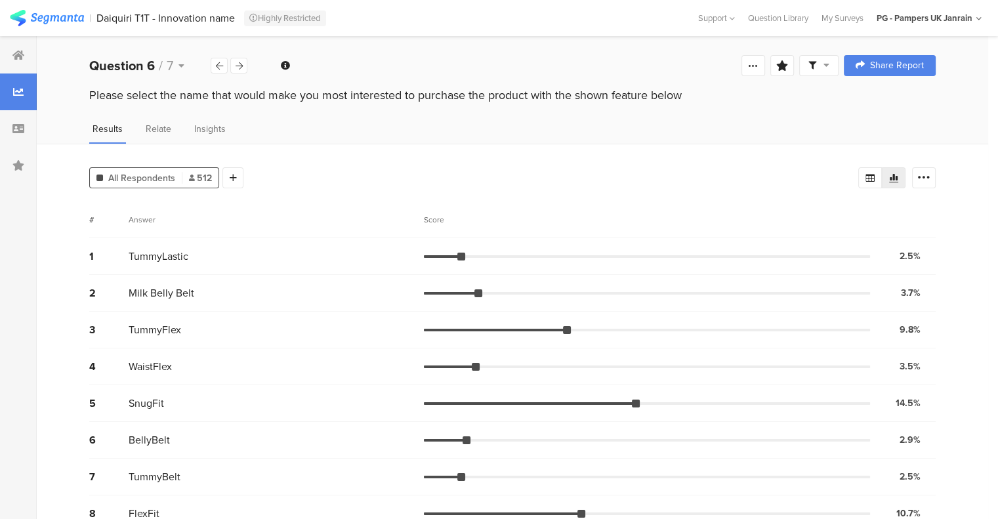
click at [92, 251] on div "1" at bounding box center [108, 256] width 39 height 15
click at [896, 172] on div at bounding box center [894, 177] width 24 height 21
click at [930, 179] on icon at bounding box center [923, 177] width 13 height 13
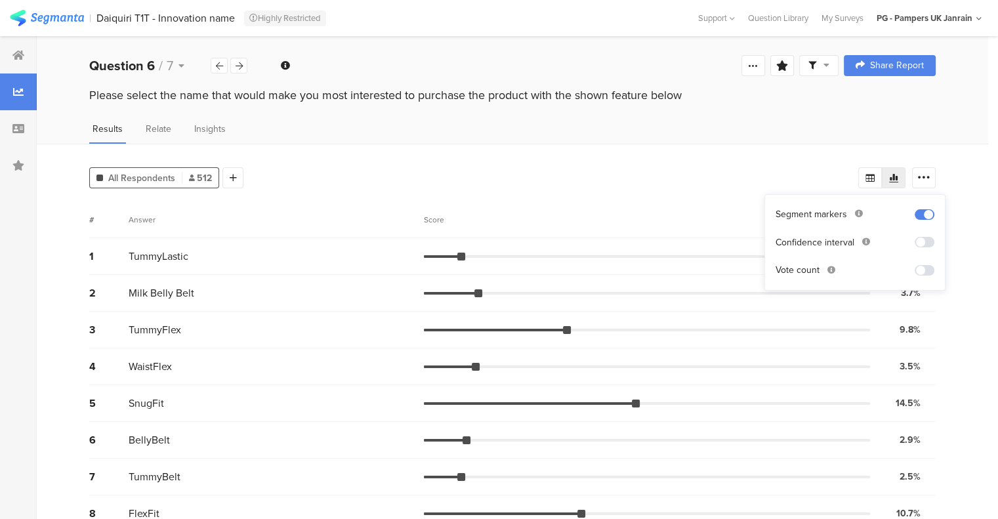
click at [934, 239] on span at bounding box center [925, 242] width 20 height 10
click at [932, 239] on span at bounding box center [925, 242] width 20 height 10
click at [929, 210] on span at bounding box center [925, 214] width 20 height 10
click at [926, 272] on span at bounding box center [925, 270] width 20 height 10
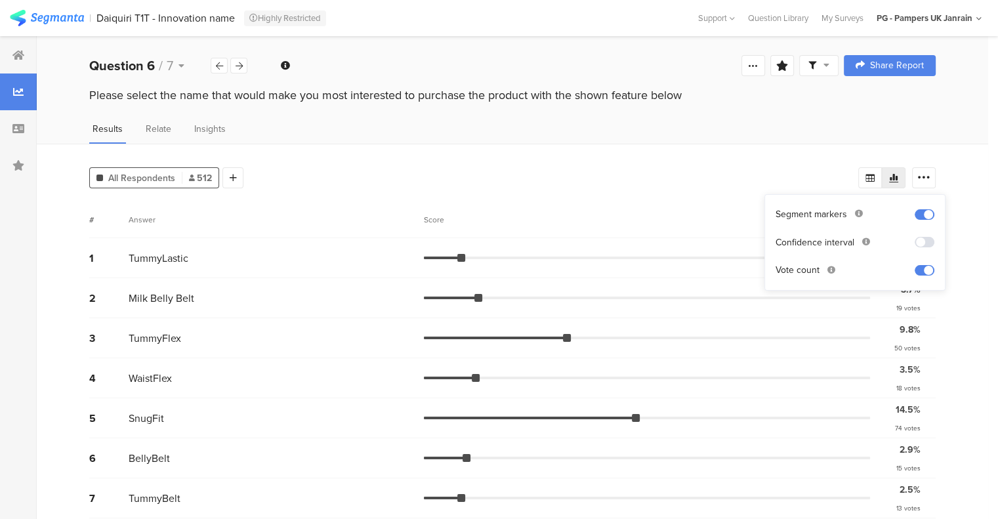
click at [926, 272] on span at bounding box center [925, 270] width 20 height 10
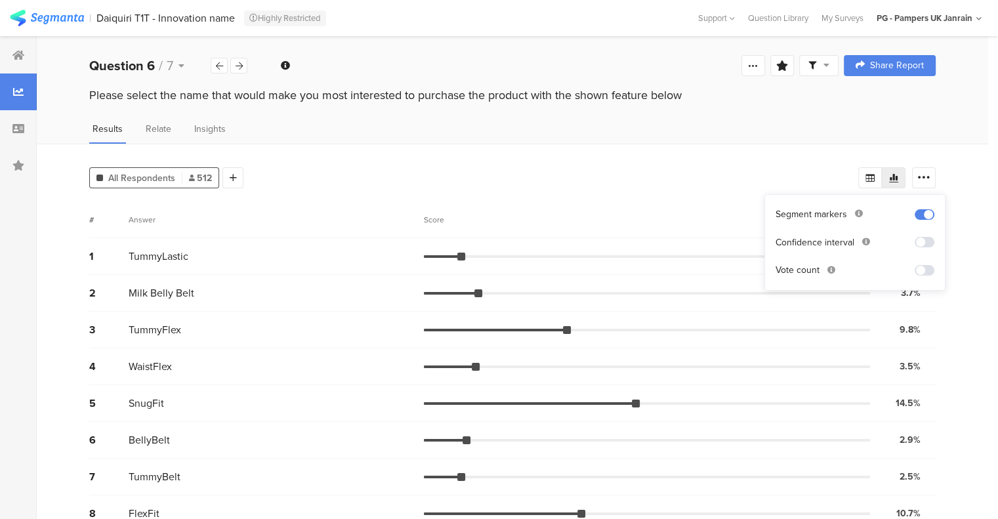
drag, startPoint x: 960, startPoint y: 322, endPoint x: 918, endPoint y: 302, distance: 46.1
click at [959, 322] on div "All Respondents 512 Add Segment # Answer Score 1 TummyLastic 2.5% 13 votes 2 Mi…" at bounding box center [512, 416] width 951 height 545
click at [915, 298] on div "3.7% 19 votes" at bounding box center [903, 293] width 66 height 16
click at [166, 181] on span "All Respondents" at bounding box center [141, 178] width 67 height 14
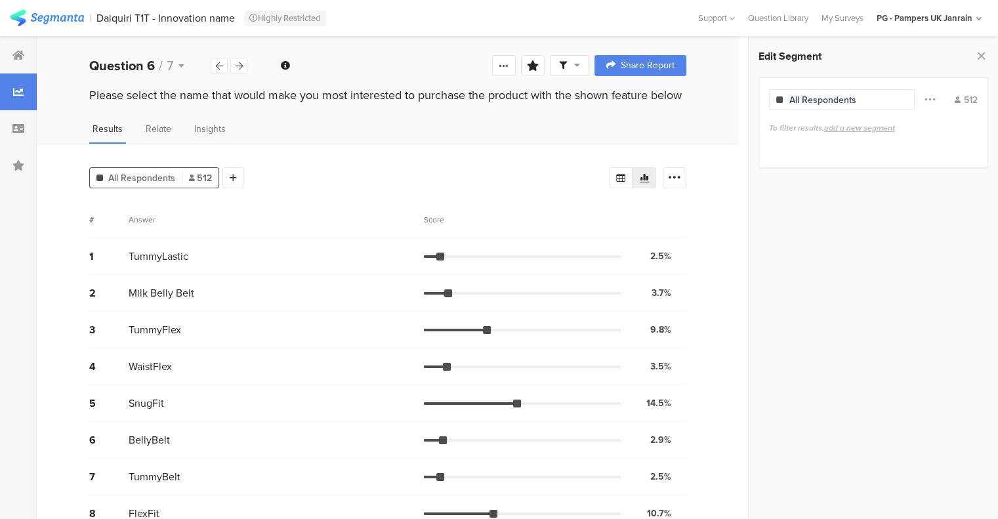
click at [163, 180] on span "All Respondents" at bounding box center [141, 178] width 67 height 14
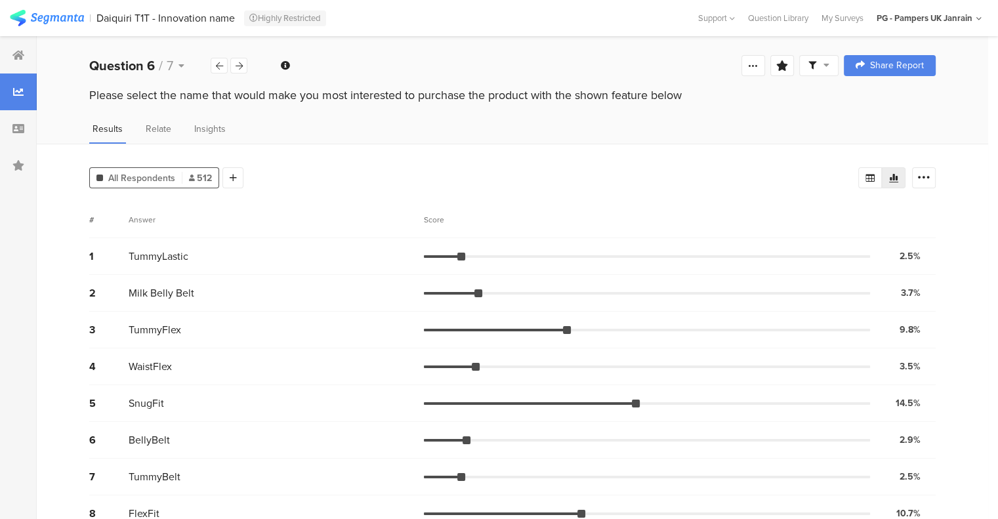
click at [226, 178] on div at bounding box center [232, 177] width 21 height 21
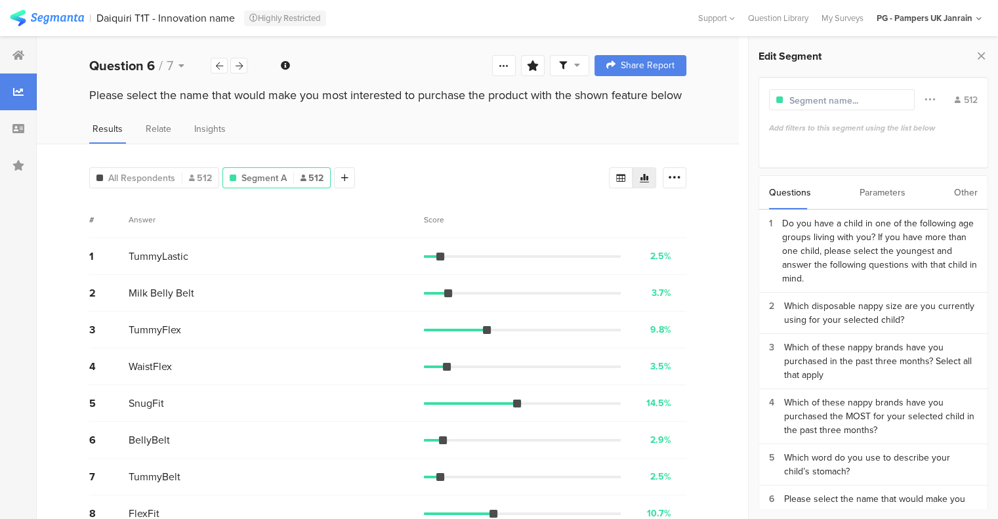
click at [161, 175] on span "All Respondents" at bounding box center [141, 178] width 67 height 14
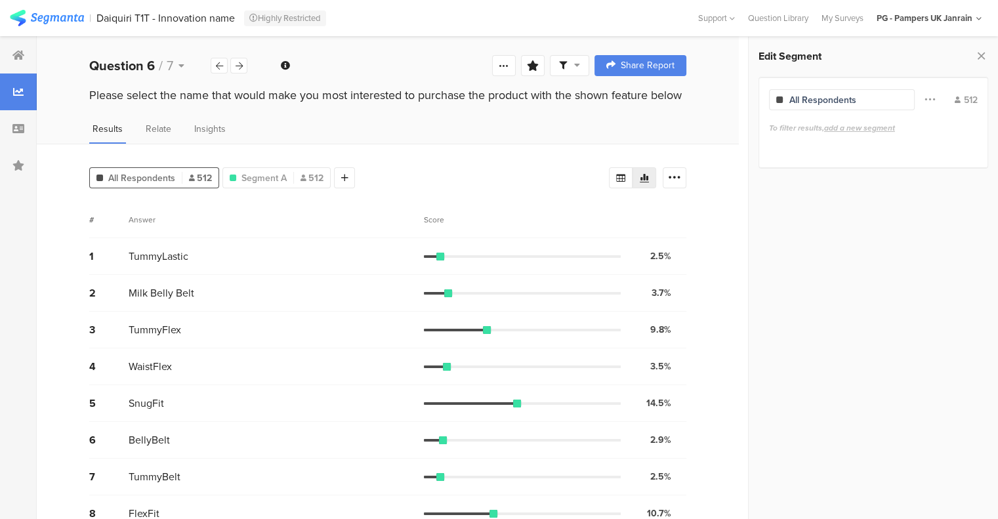
click at [981, 54] on icon at bounding box center [981, 56] width 14 height 18
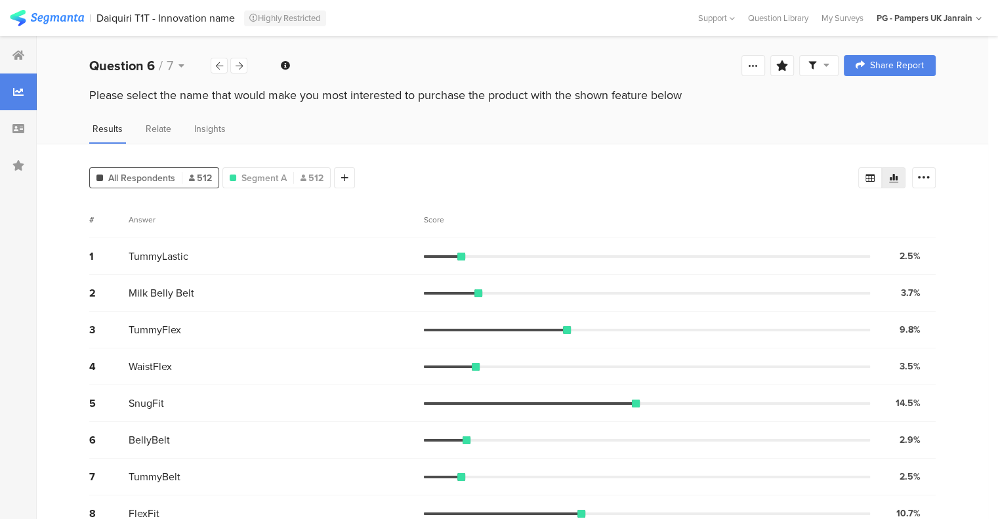
click at [234, 73] on div at bounding box center [238, 66] width 17 height 16
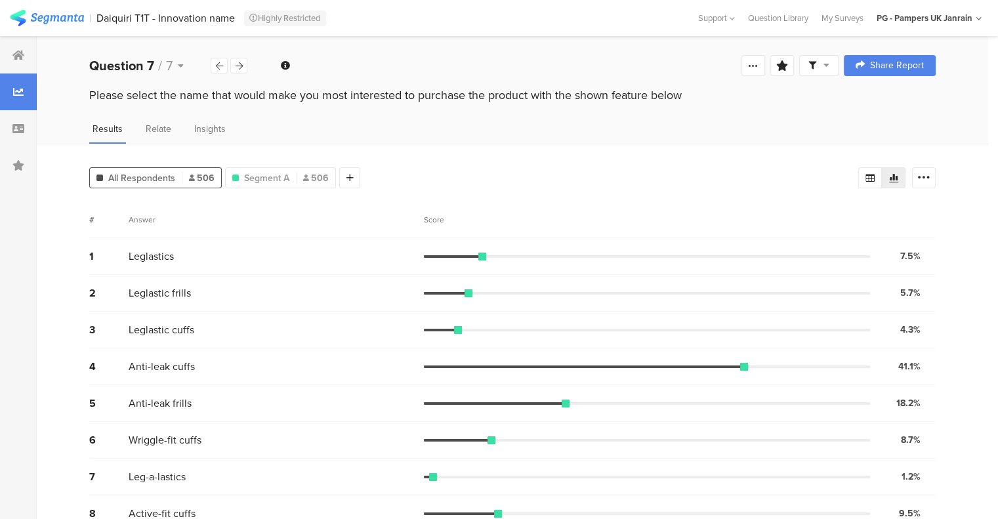
click at [223, 66] on div at bounding box center [219, 66] width 17 height 16
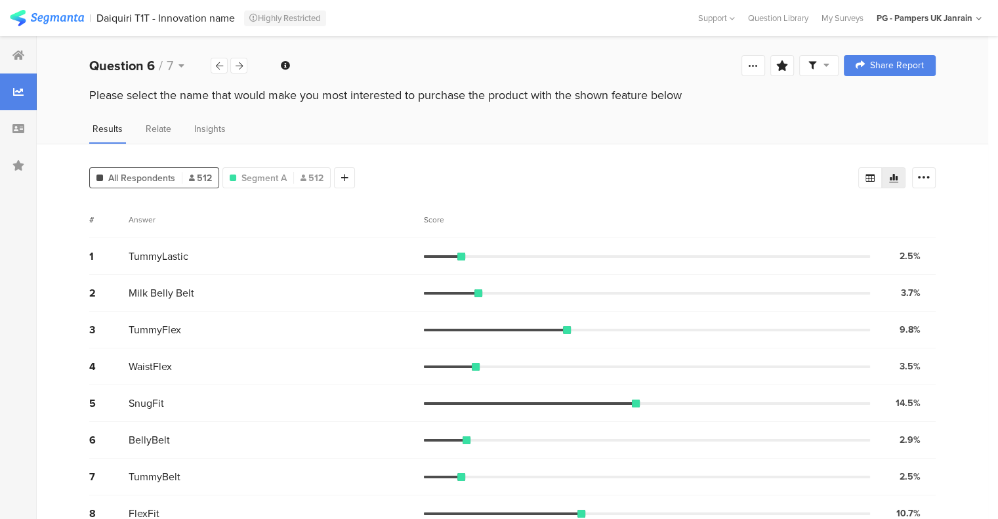
click at [243, 65] on div at bounding box center [238, 66] width 17 height 16
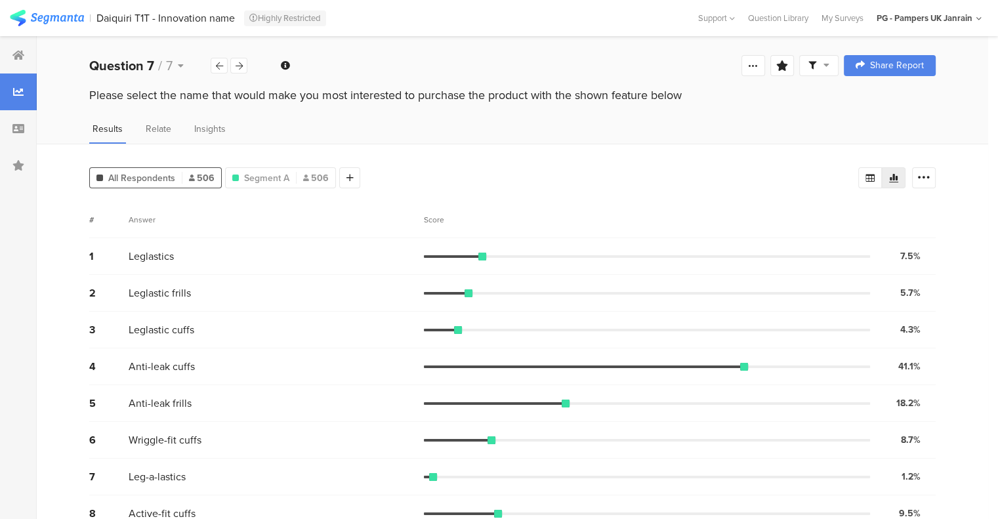
click at [220, 65] on icon at bounding box center [219, 66] width 7 height 9
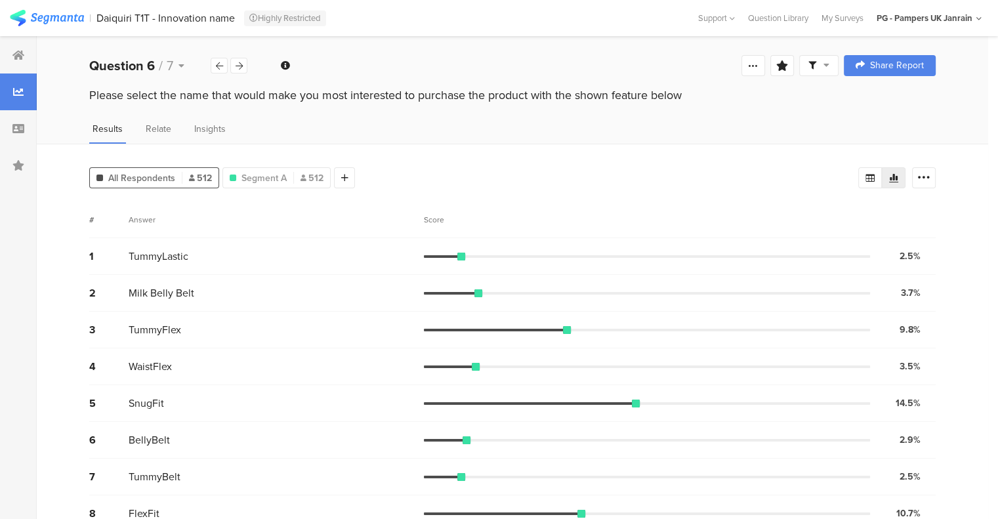
click at [236, 65] on icon at bounding box center [239, 66] width 7 height 9
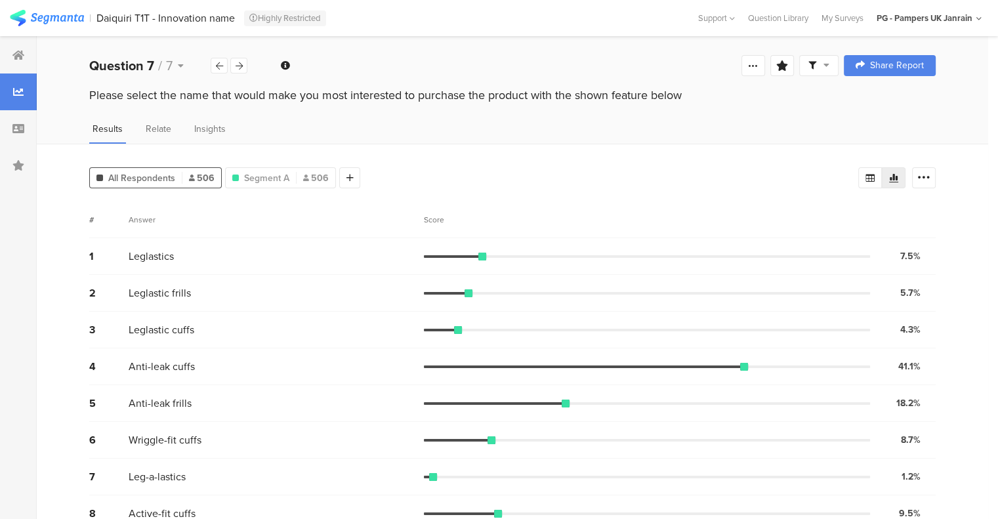
click at [218, 65] on icon at bounding box center [219, 66] width 7 height 9
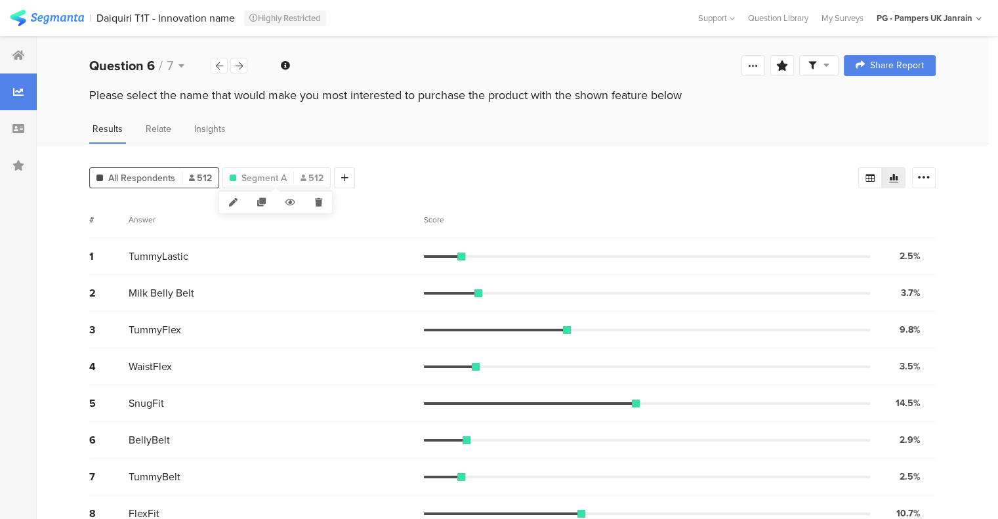
click at [319, 201] on icon at bounding box center [318, 203] width 27 height 22
drag, startPoint x: 898, startPoint y: 225, endPoint x: 914, endPoint y: 253, distance: 32.1
click at [900, 234] on div "# Answer Score" at bounding box center [512, 219] width 846 height 37
click at [914, 253] on div "2.5%" at bounding box center [910, 256] width 21 height 14
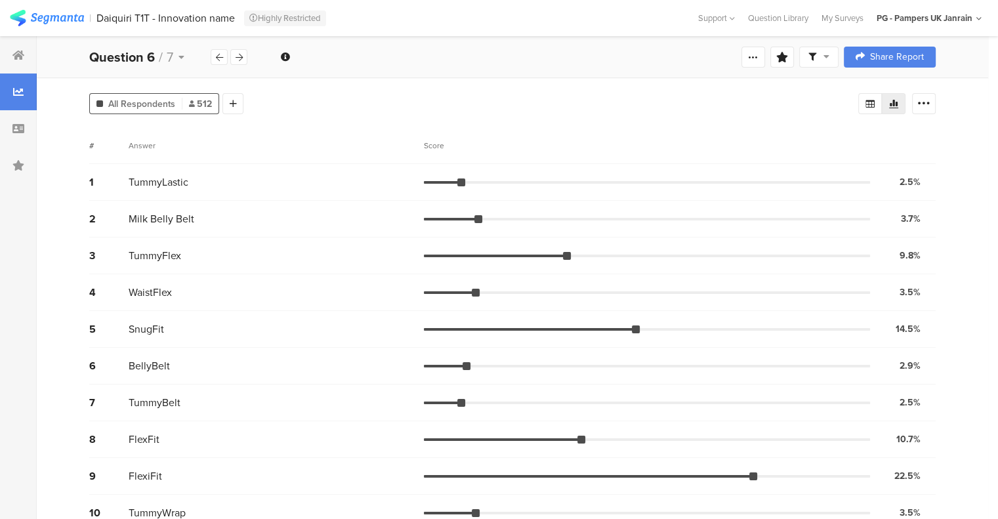
scroll to position [168, 0]
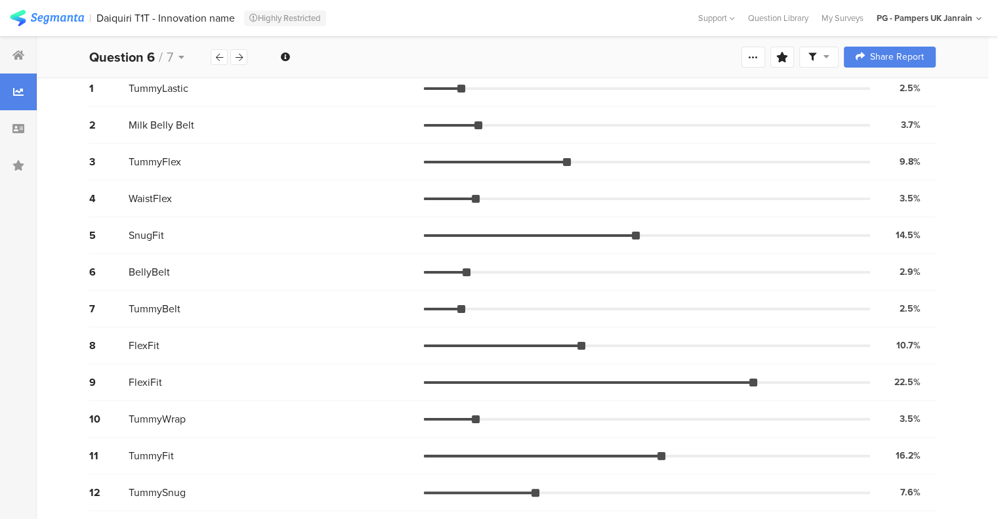
click at [475, 334] on div "8 FlexFit 10.7% 55 votes" at bounding box center [512, 345] width 846 height 37
click at [152, 342] on span "FlexFit" at bounding box center [144, 345] width 31 height 15
click at [152, 304] on span "TummyBelt" at bounding box center [155, 308] width 52 height 15
click at [155, 417] on span "TummyWrap" at bounding box center [157, 418] width 57 height 15
click at [152, 384] on span "FlexiFit" at bounding box center [145, 382] width 33 height 15
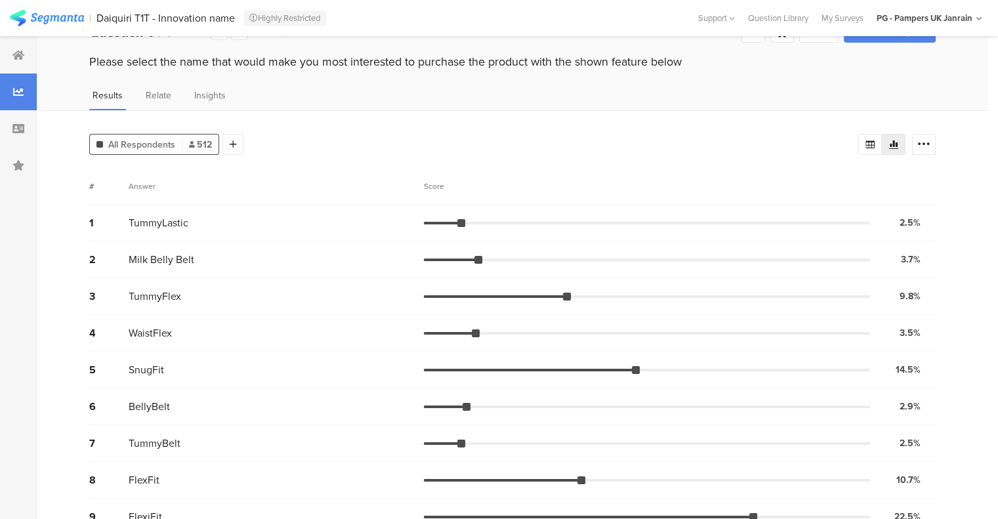
scroll to position [0, 0]
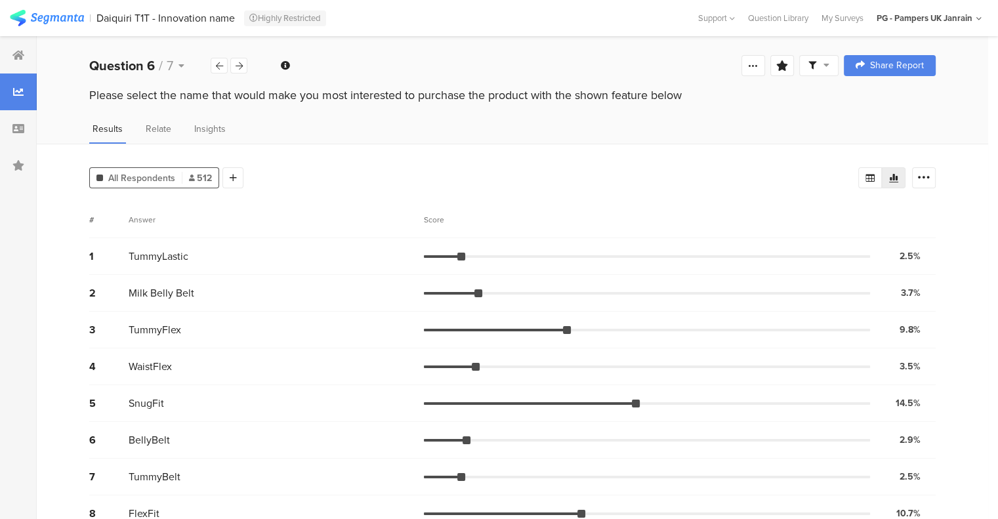
click at [181, 62] on icon at bounding box center [181, 65] width 6 height 9
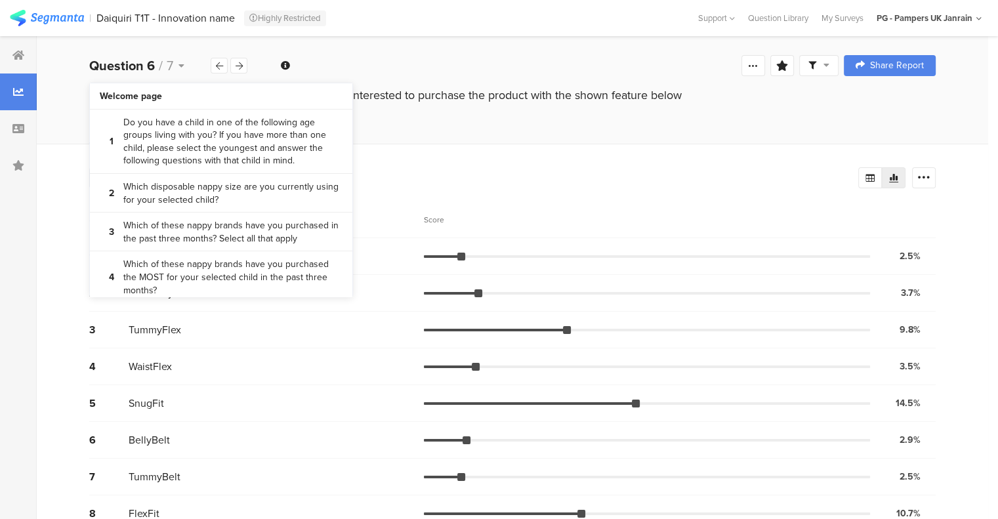
click at [181, 62] on icon at bounding box center [181, 65] width 6 height 9
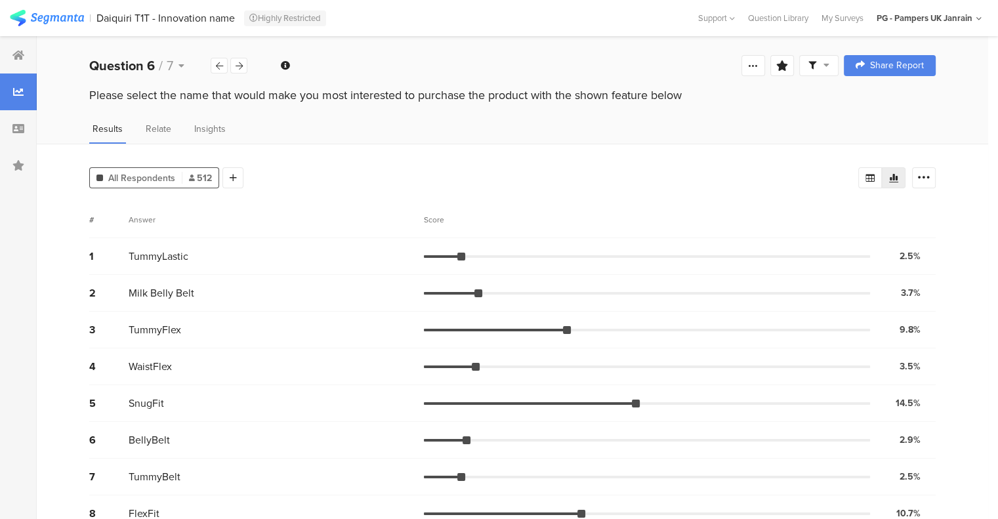
click at [146, 98] on div "Please select the name that would make you most interested to purchase the prod…" at bounding box center [512, 95] width 846 height 17
click at [148, 128] on span "Relate" at bounding box center [159, 129] width 26 height 14
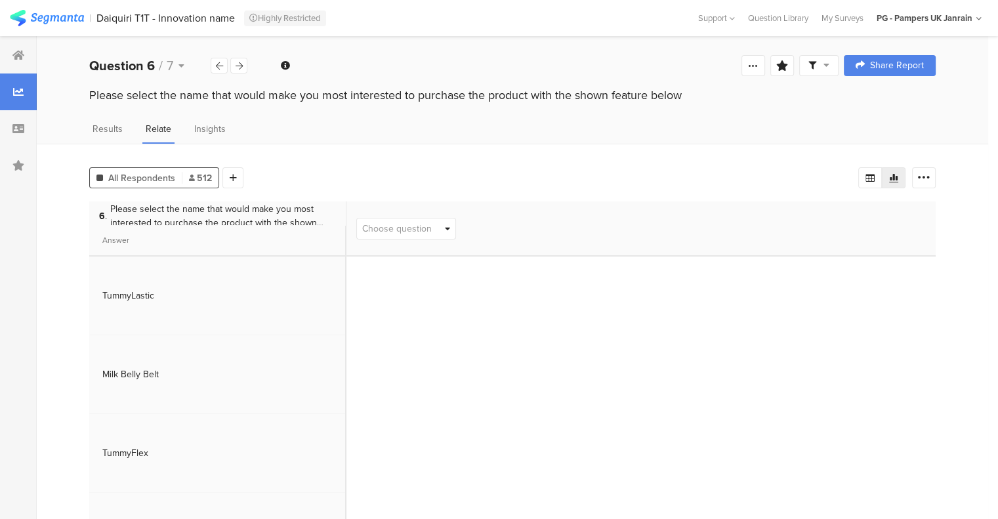
click at [106, 126] on span "Results" at bounding box center [108, 129] width 30 height 14
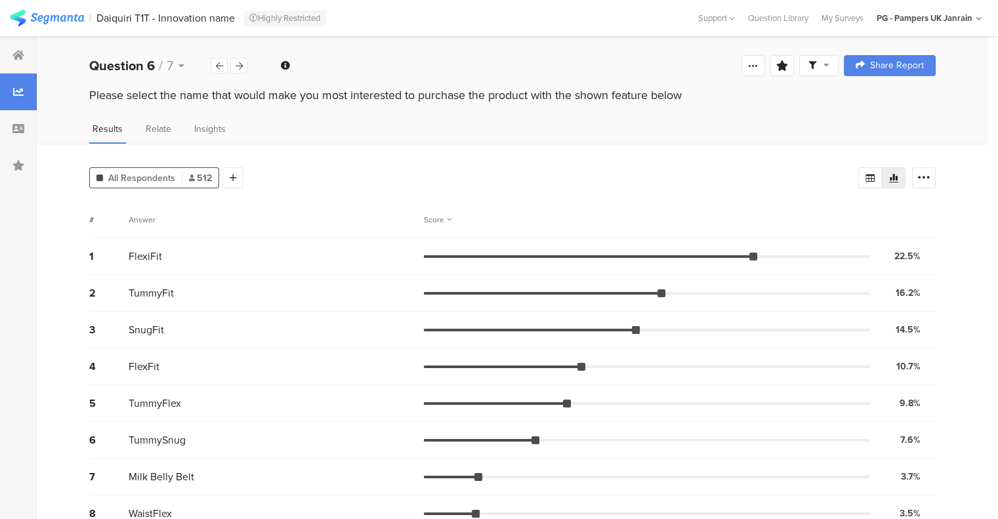
click at [210, 126] on span "Insights" at bounding box center [209, 129] width 31 height 14
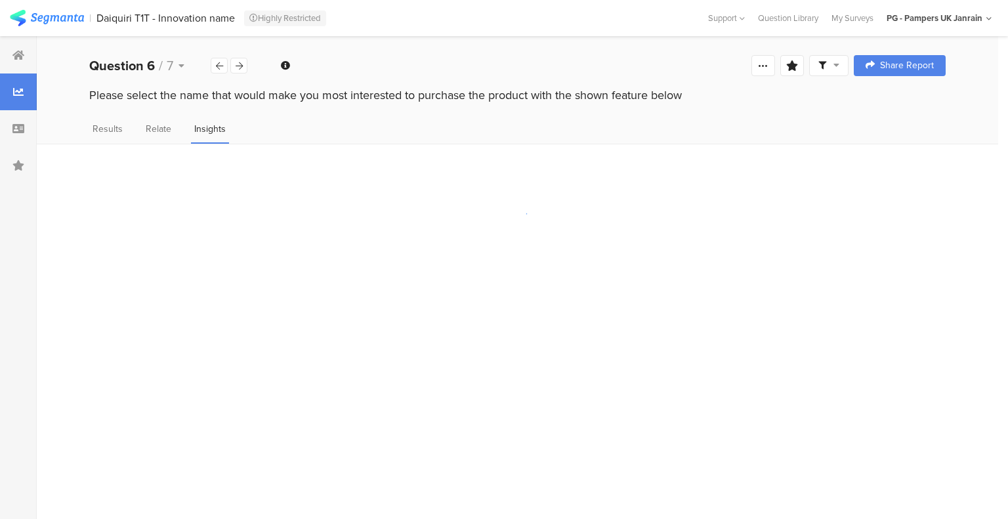
click at [114, 125] on span "Results" at bounding box center [108, 129] width 30 height 14
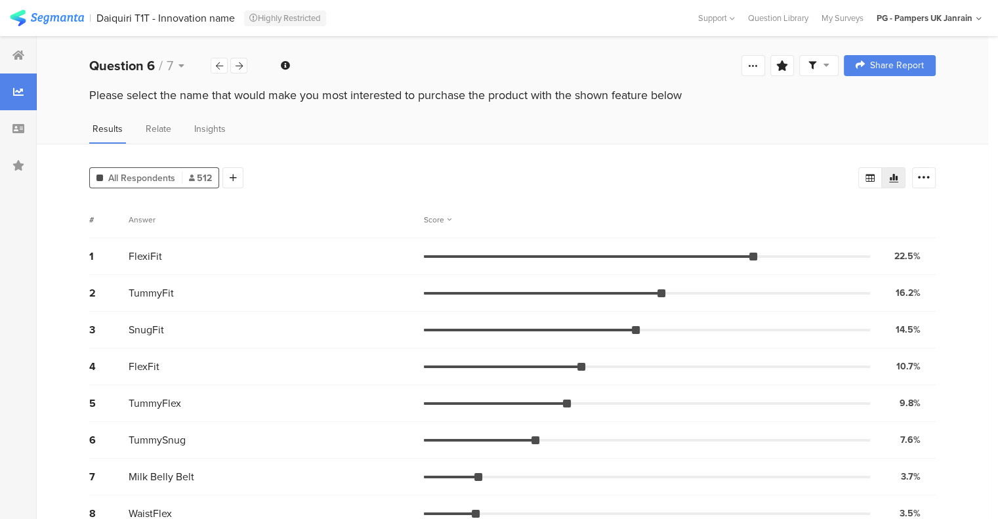
click at [170, 124] on div "Relate" at bounding box center [158, 133] width 32 height 22
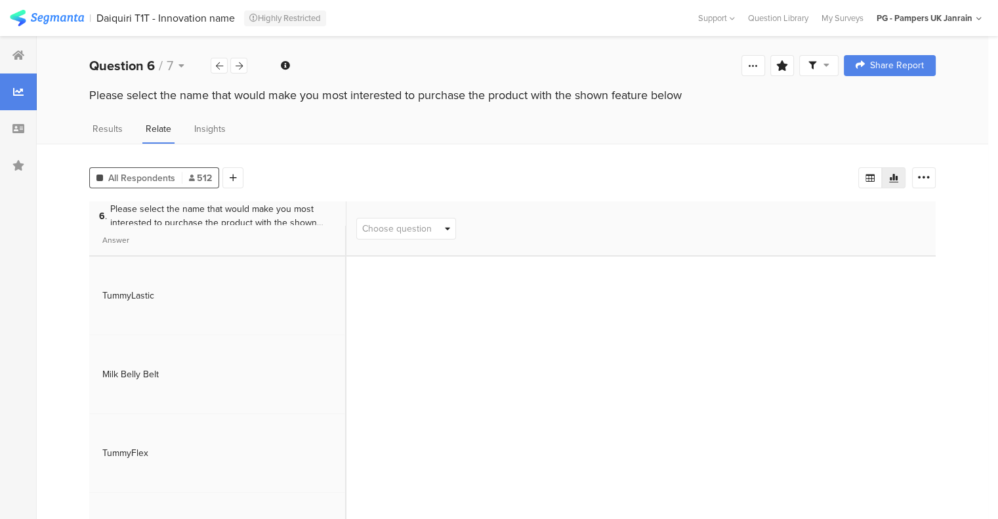
click at [110, 122] on span "Results" at bounding box center [108, 129] width 30 height 14
